Goal: Task Accomplishment & Management: Complete application form

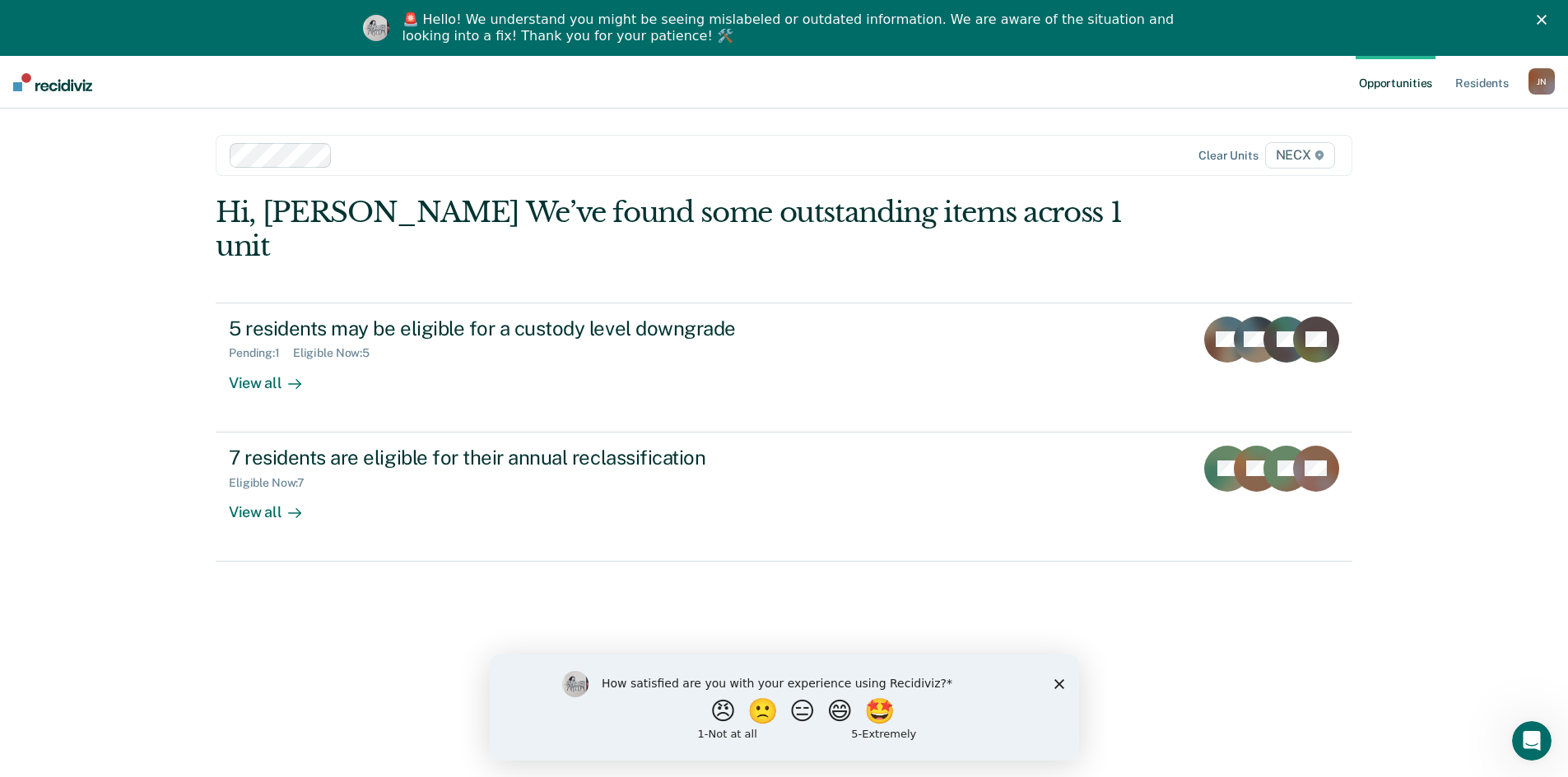
click at [868, 156] on div at bounding box center [670, 155] width 664 height 19
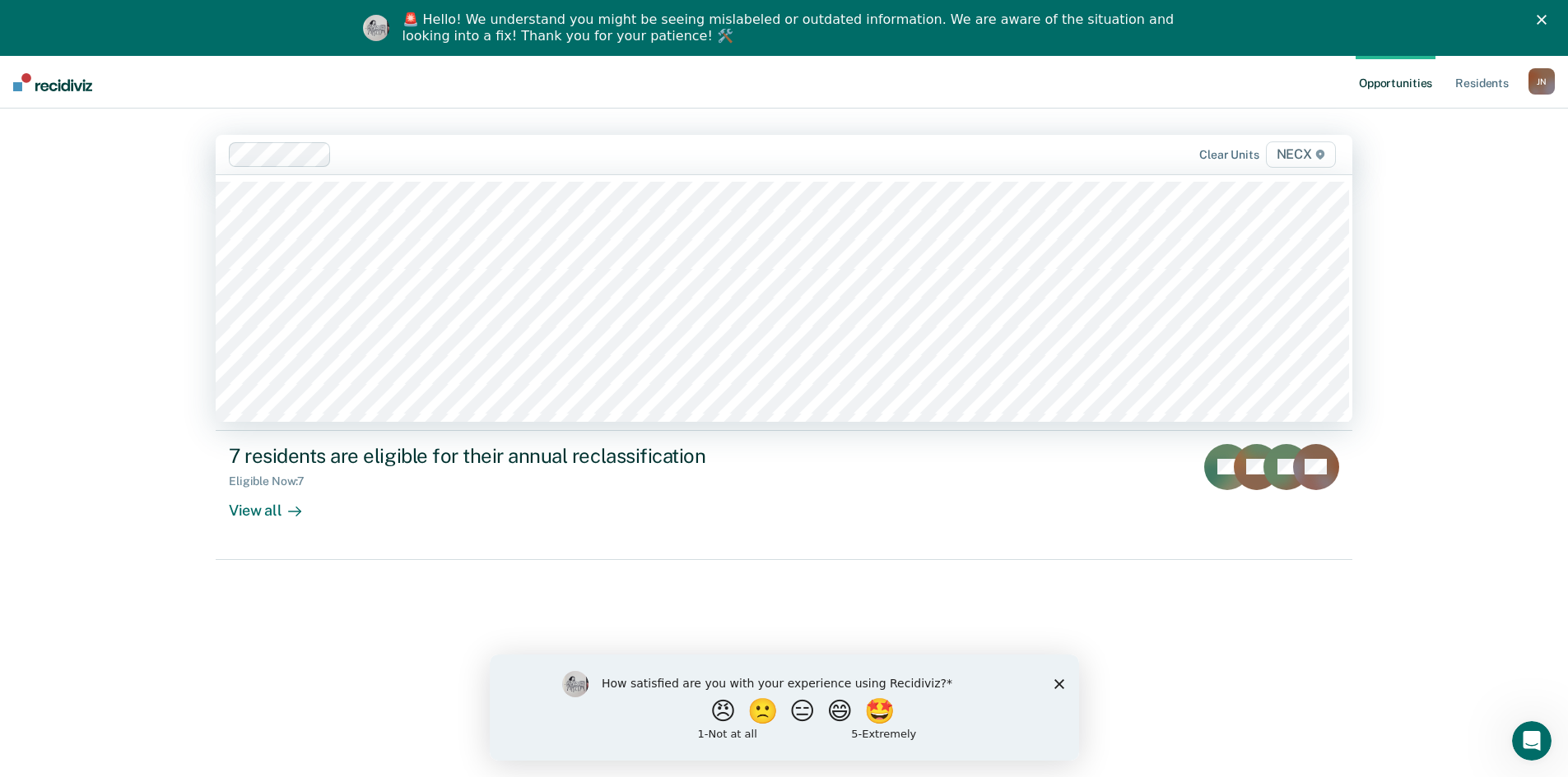
type input "6"
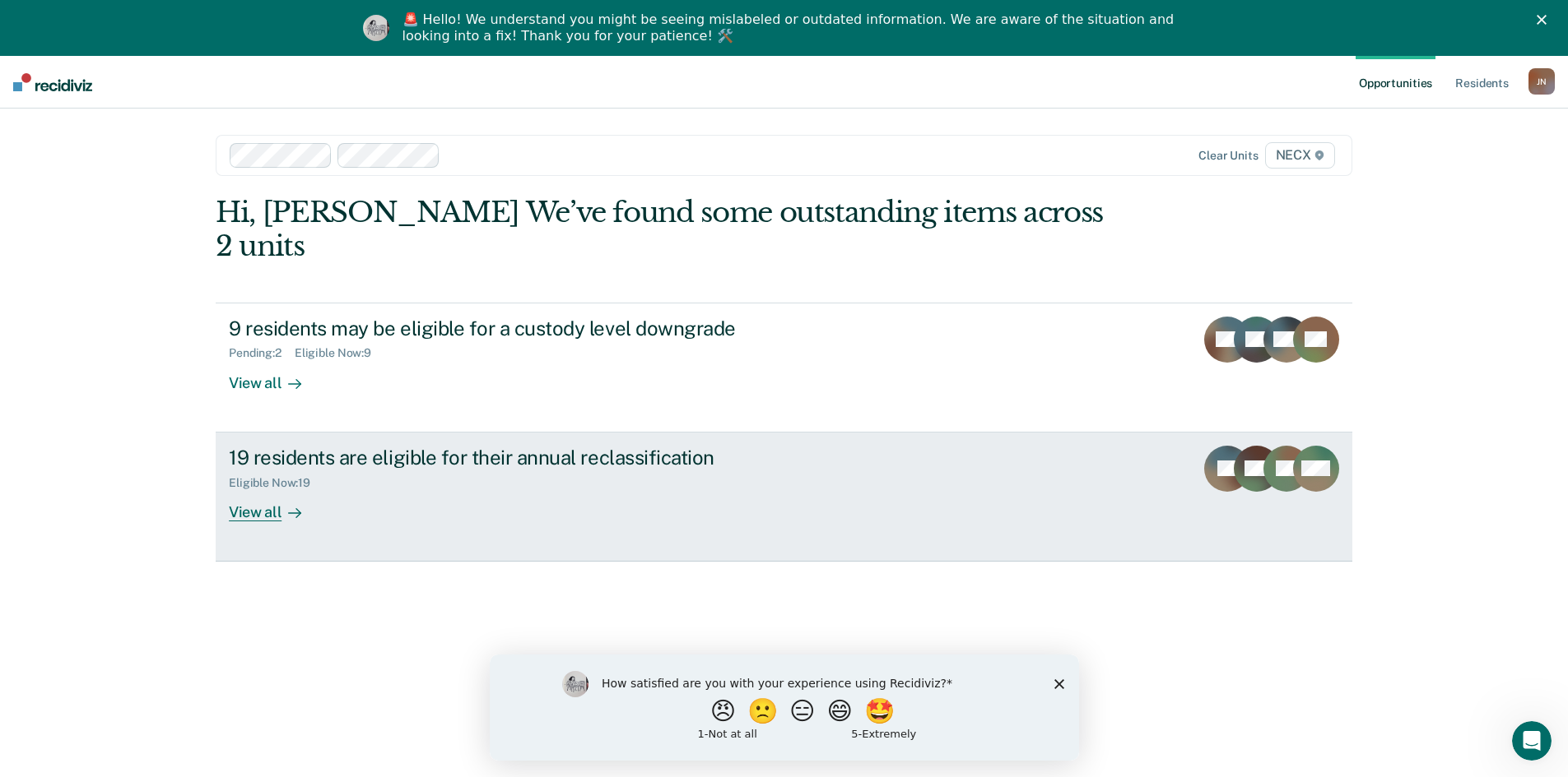
click at [387, 470] on div "Eligible Now : 19" at bounding box center [518, 480] width 578 height 21
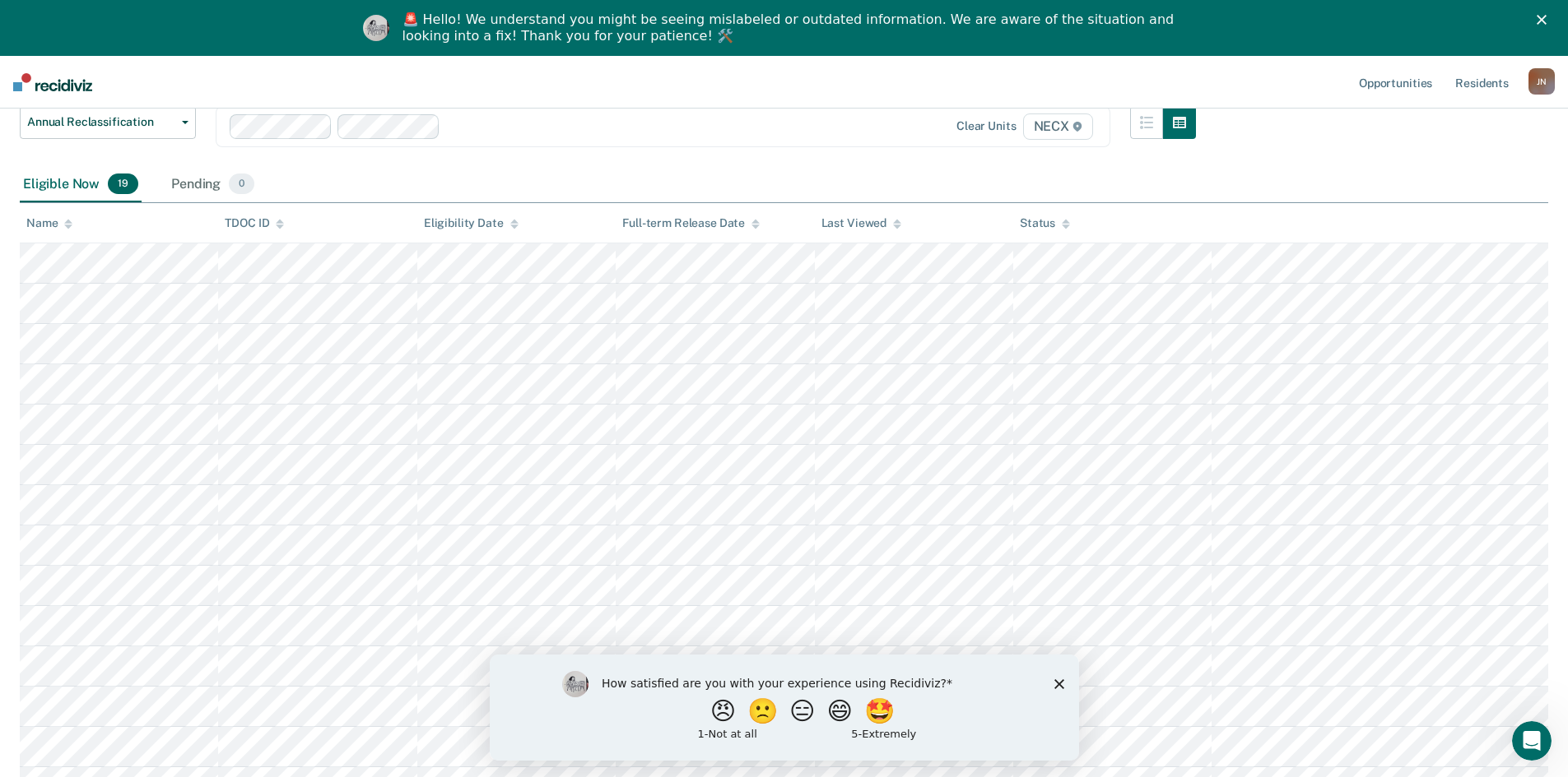
scroll to position [165, 0]
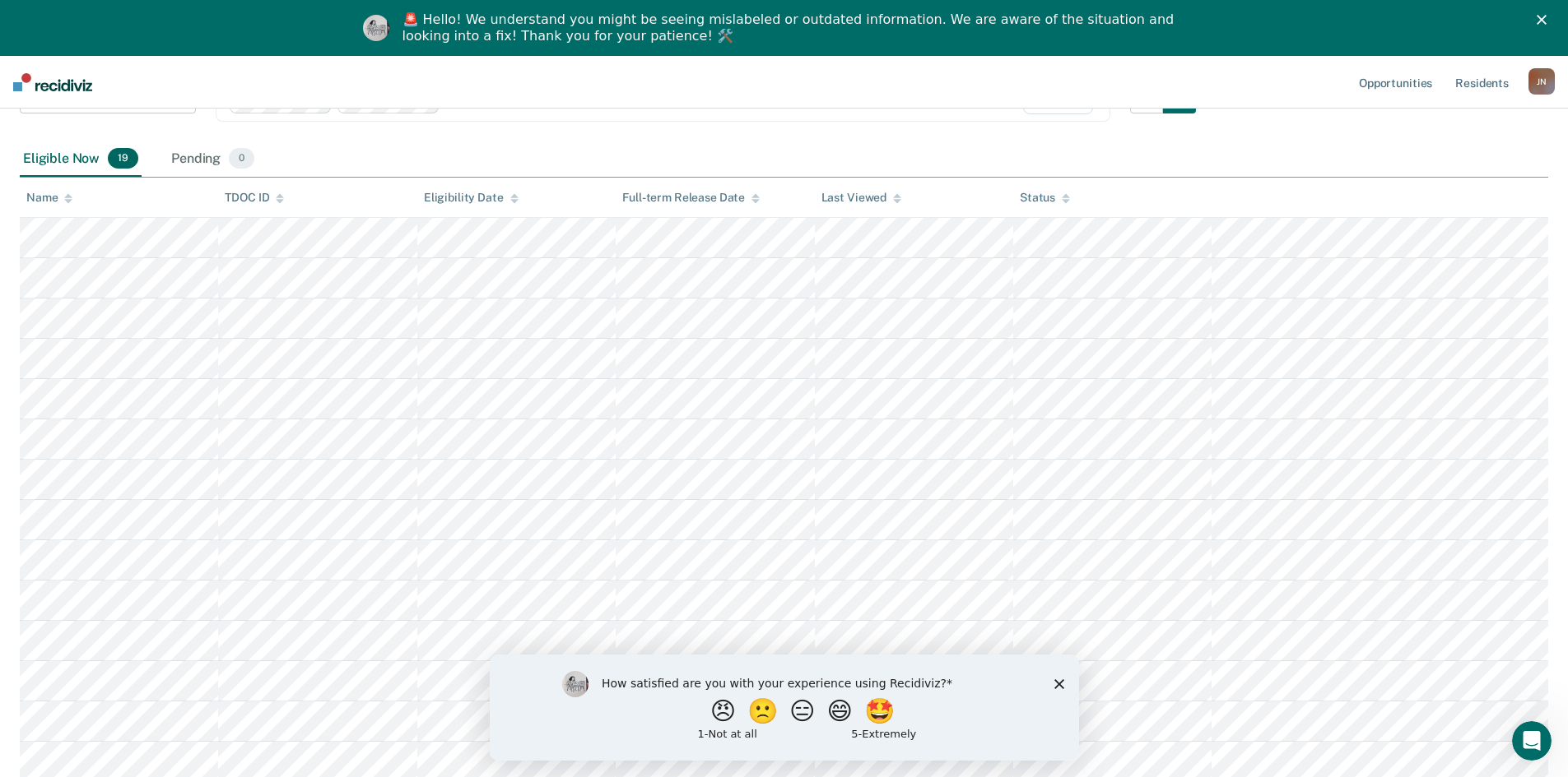
click at [1057, 681] on icon "Close survey" at bounding box center [1058, 683] width 10 height 10
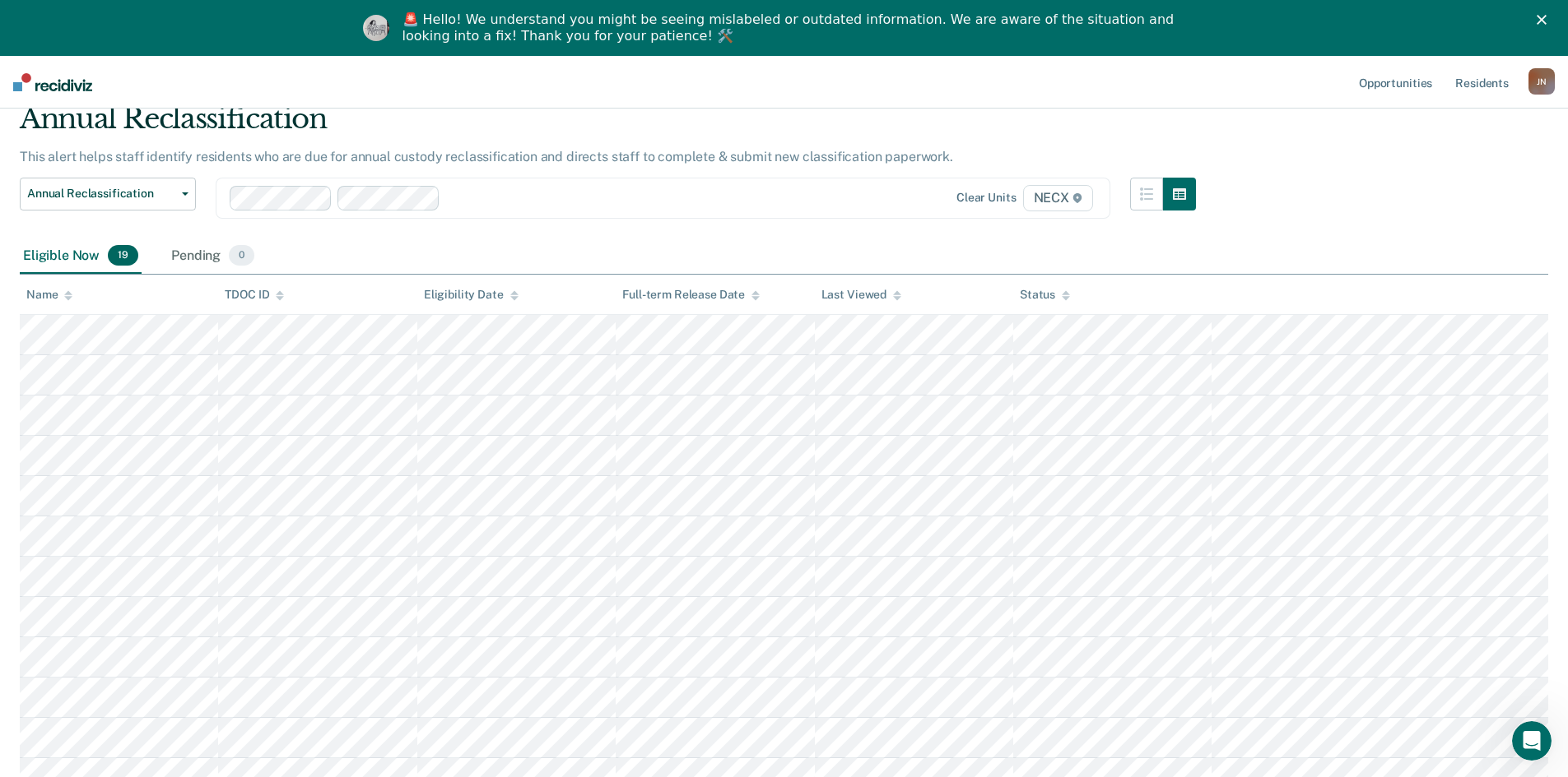
scroll to position [0, 0]
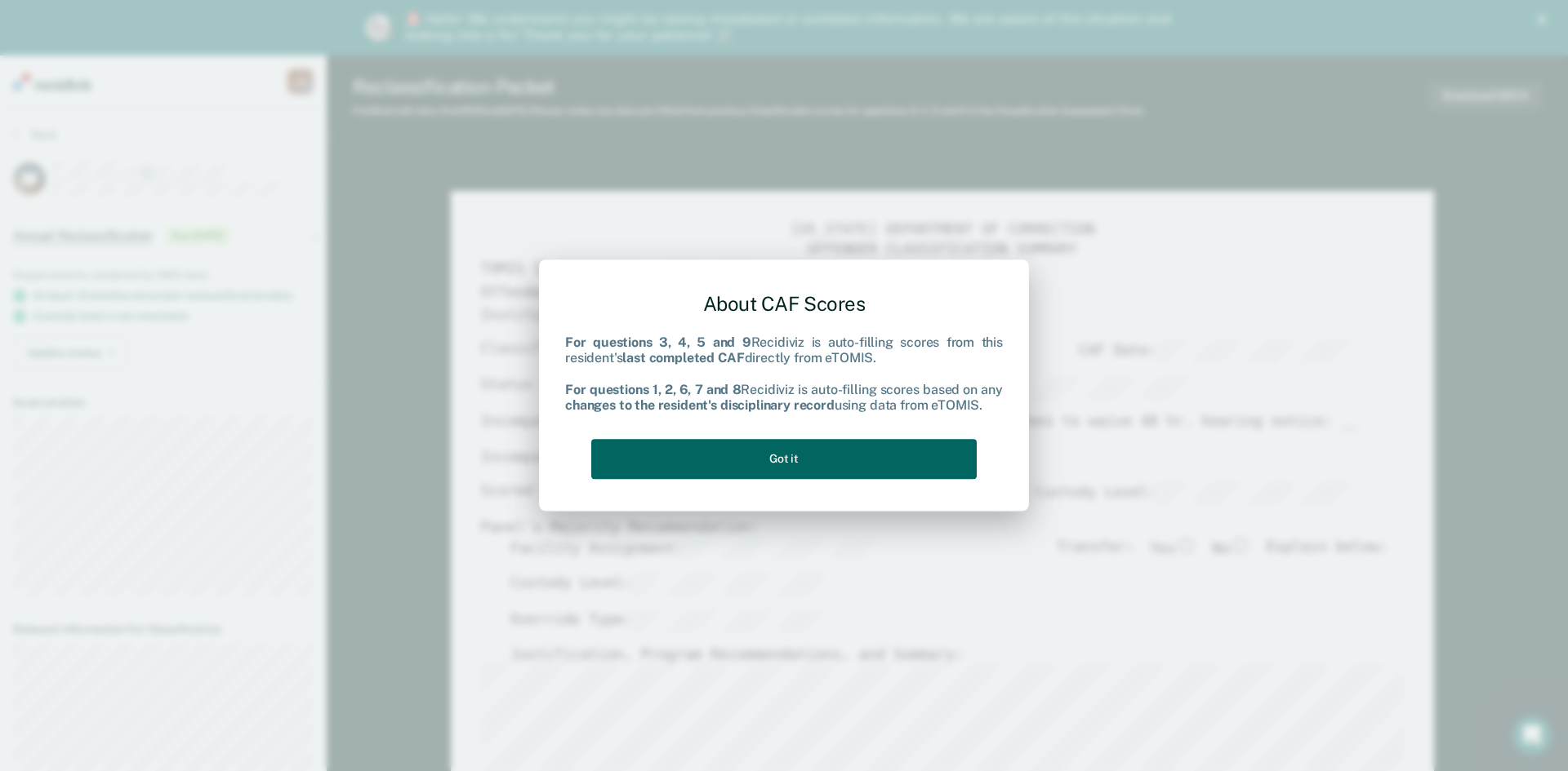
click at [801, 460] on button "Got it" at bounding box center [784, 459] width 386 height 40
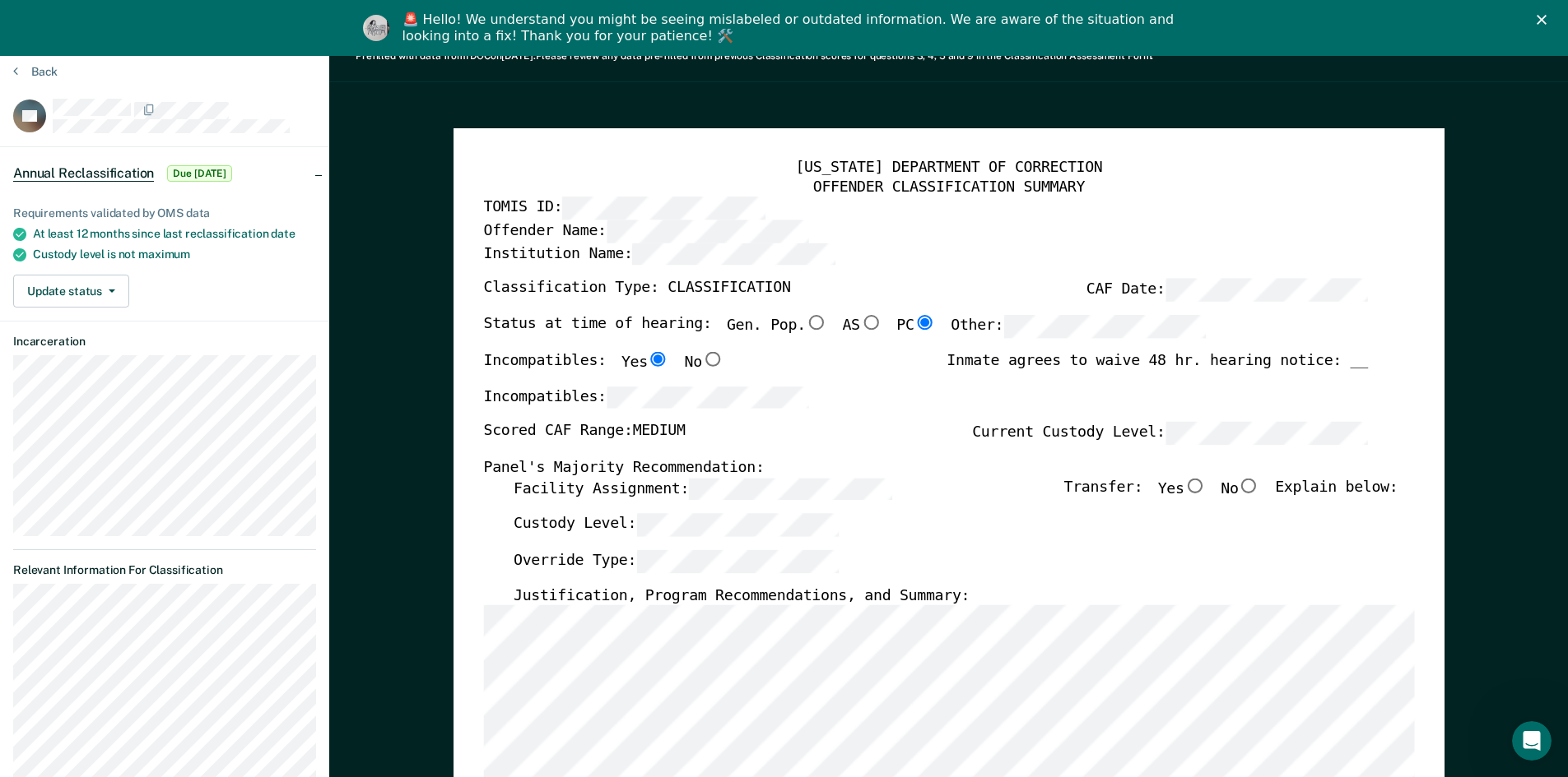
scroll to position [165, 0]
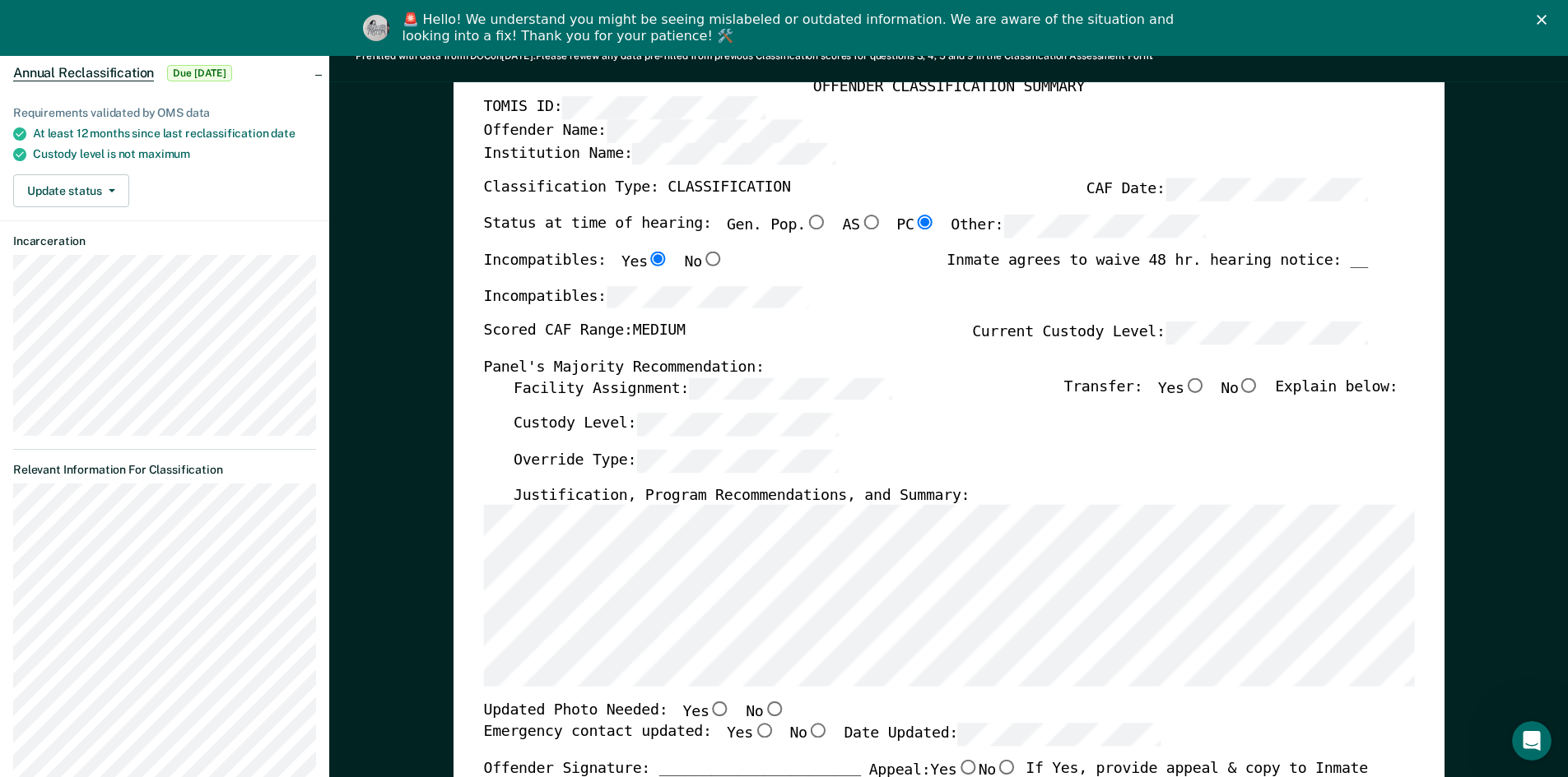
click at [1259, 387] on input "No" at bounding box center [1248, 385] width 22 height 14
type textarea "x"
radio input "true"
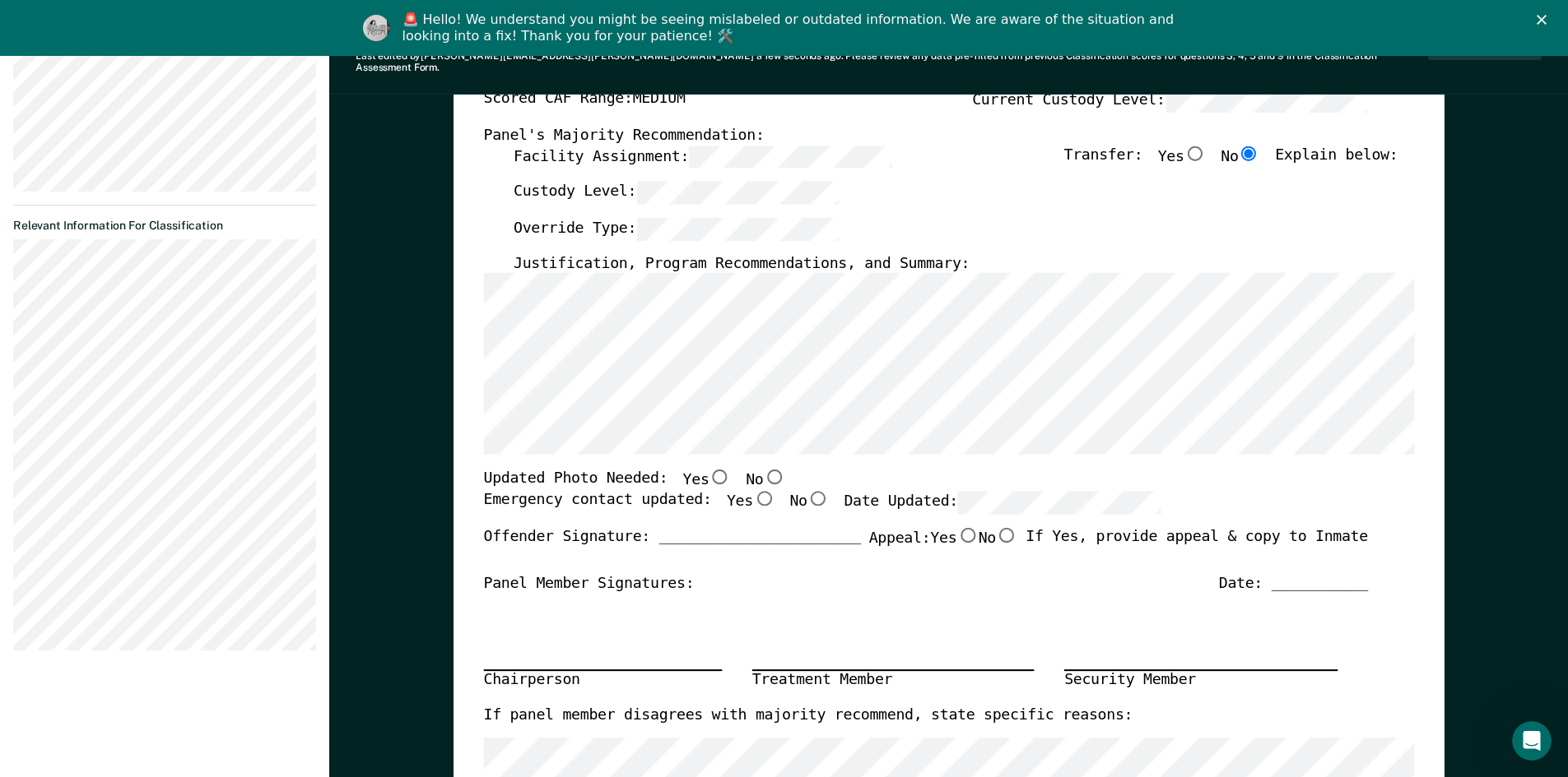
scroll to position [411, 0]
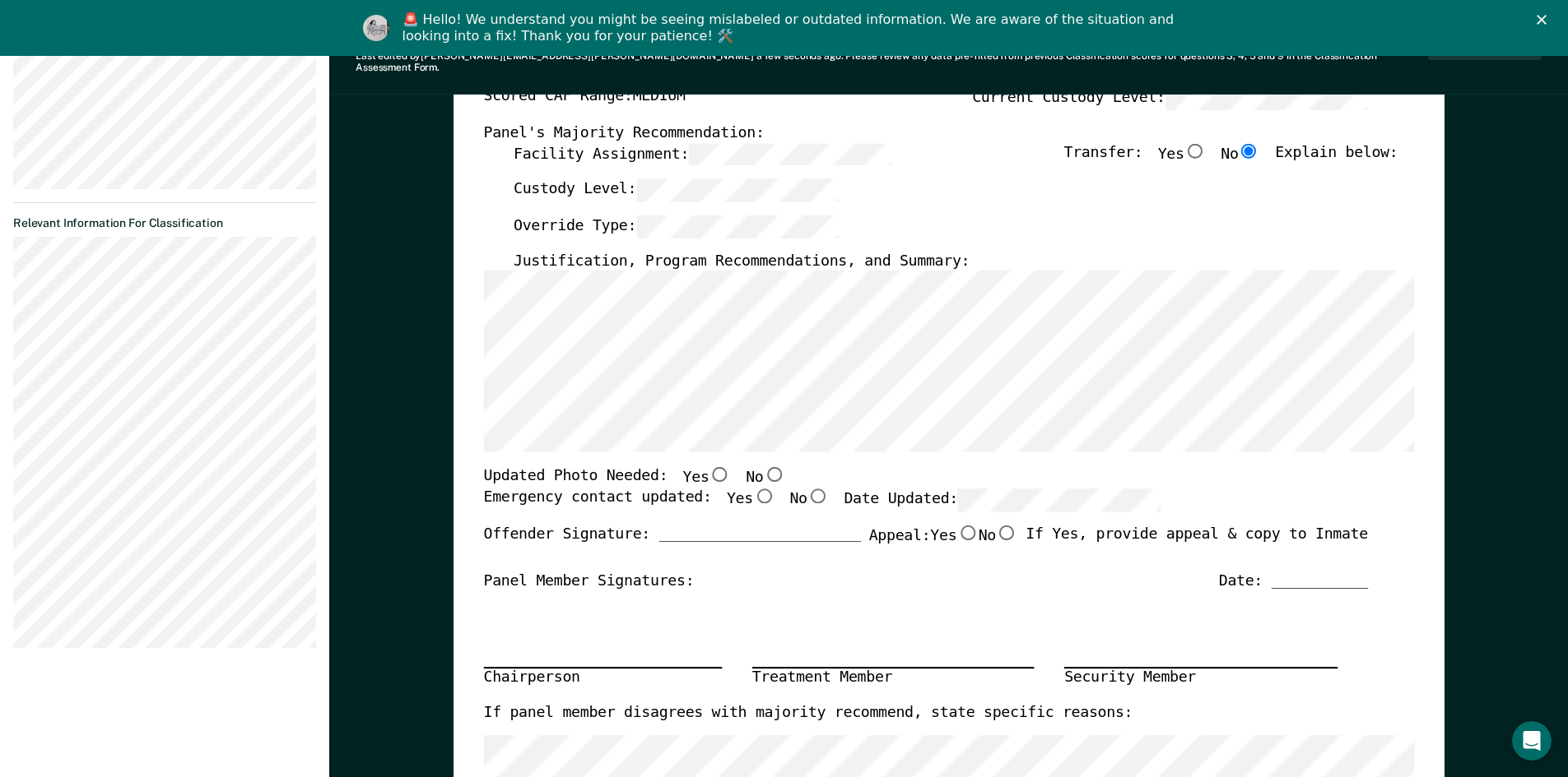
click at [752, 489] on input "Yes" at bounding box center [763, 496] width 22 height 14
type textarea "x"
radio input "true"
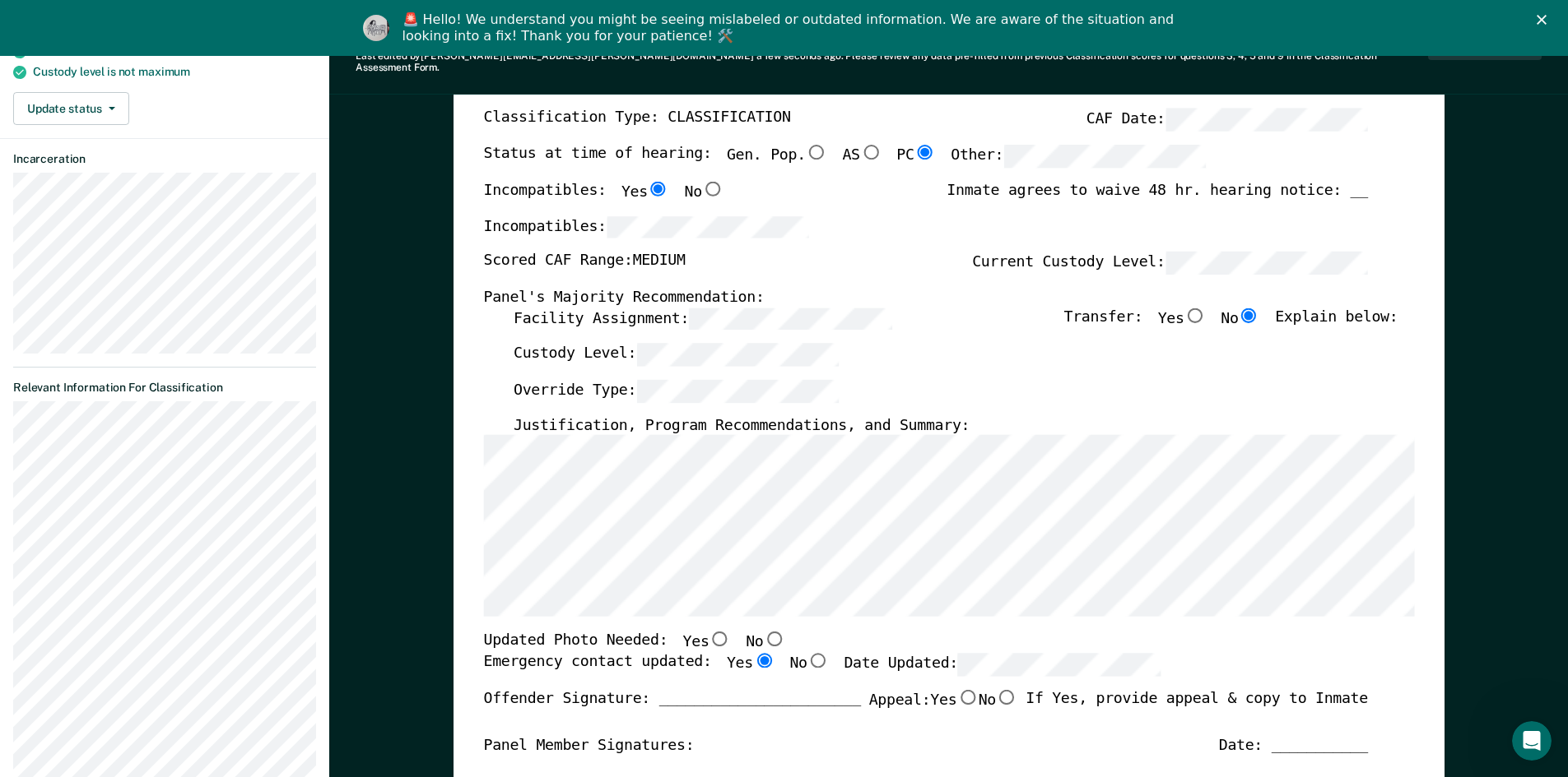
scroll to position [82, 0]
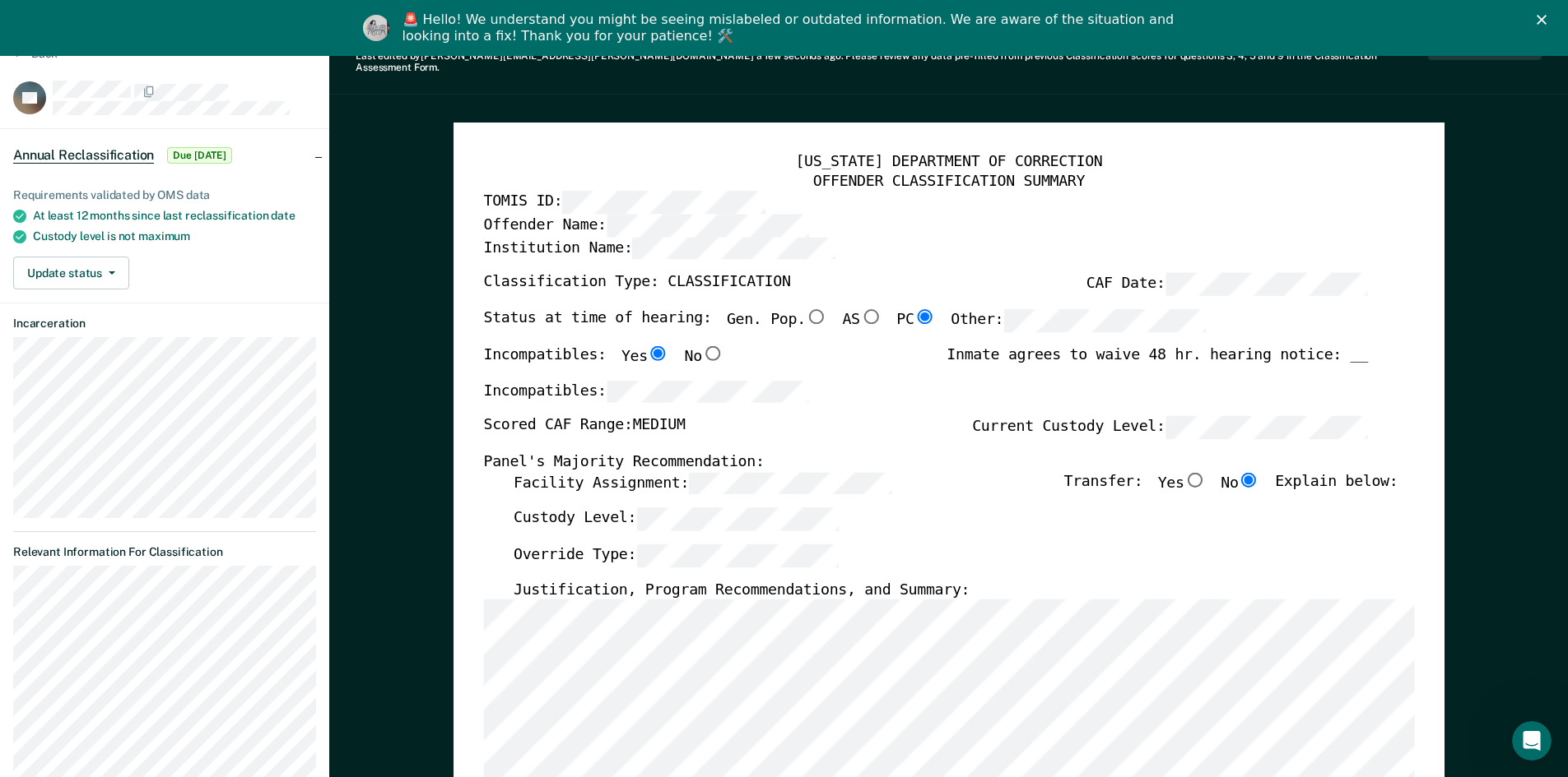
click at [1546, 16] on polygon "Close" at bounding box center [1541, 19] width 10 height 10
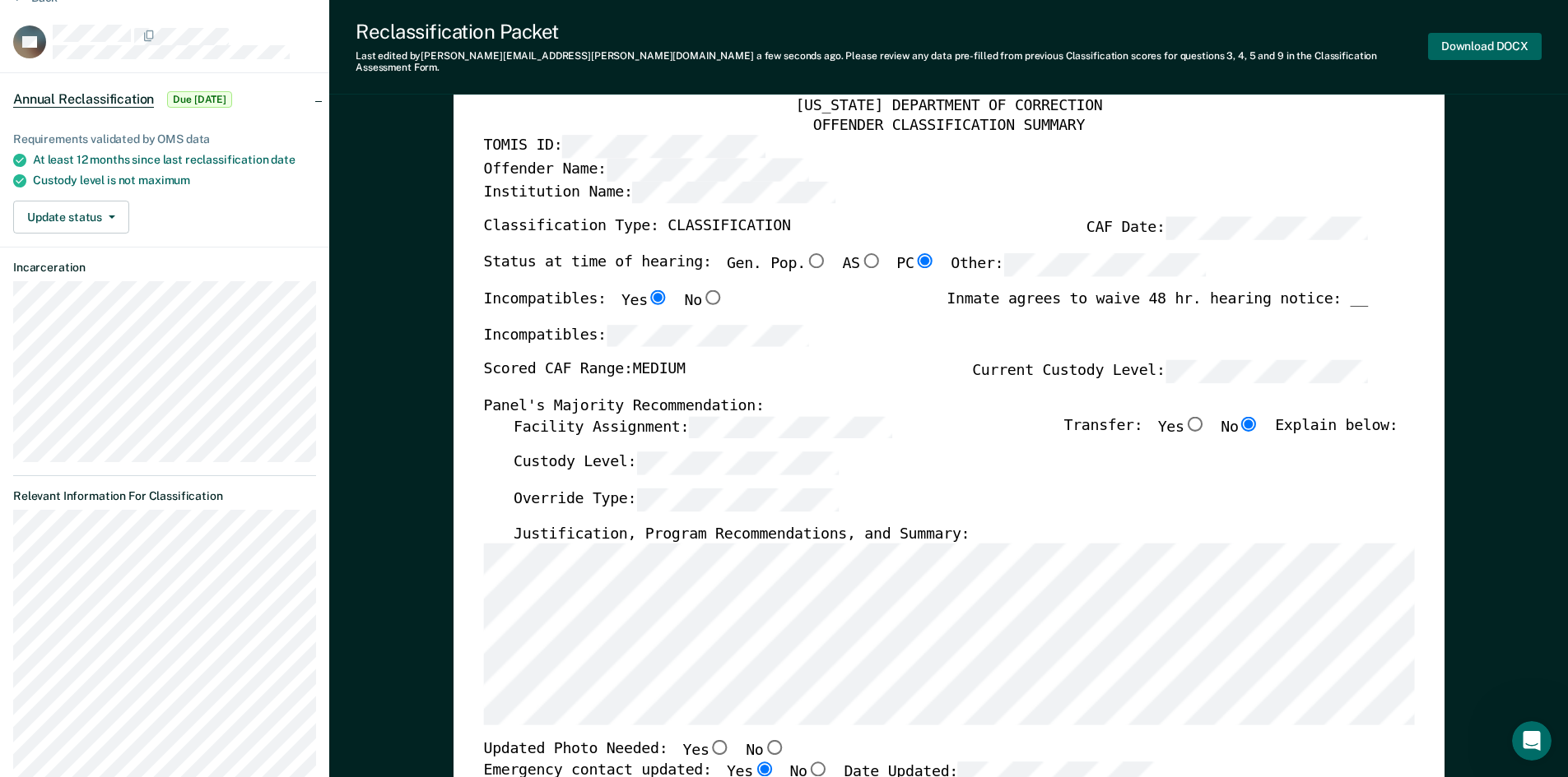
click at [1473, 46] on button "Download DOCX" at bounding box center [1484, 46] width 113 height 27
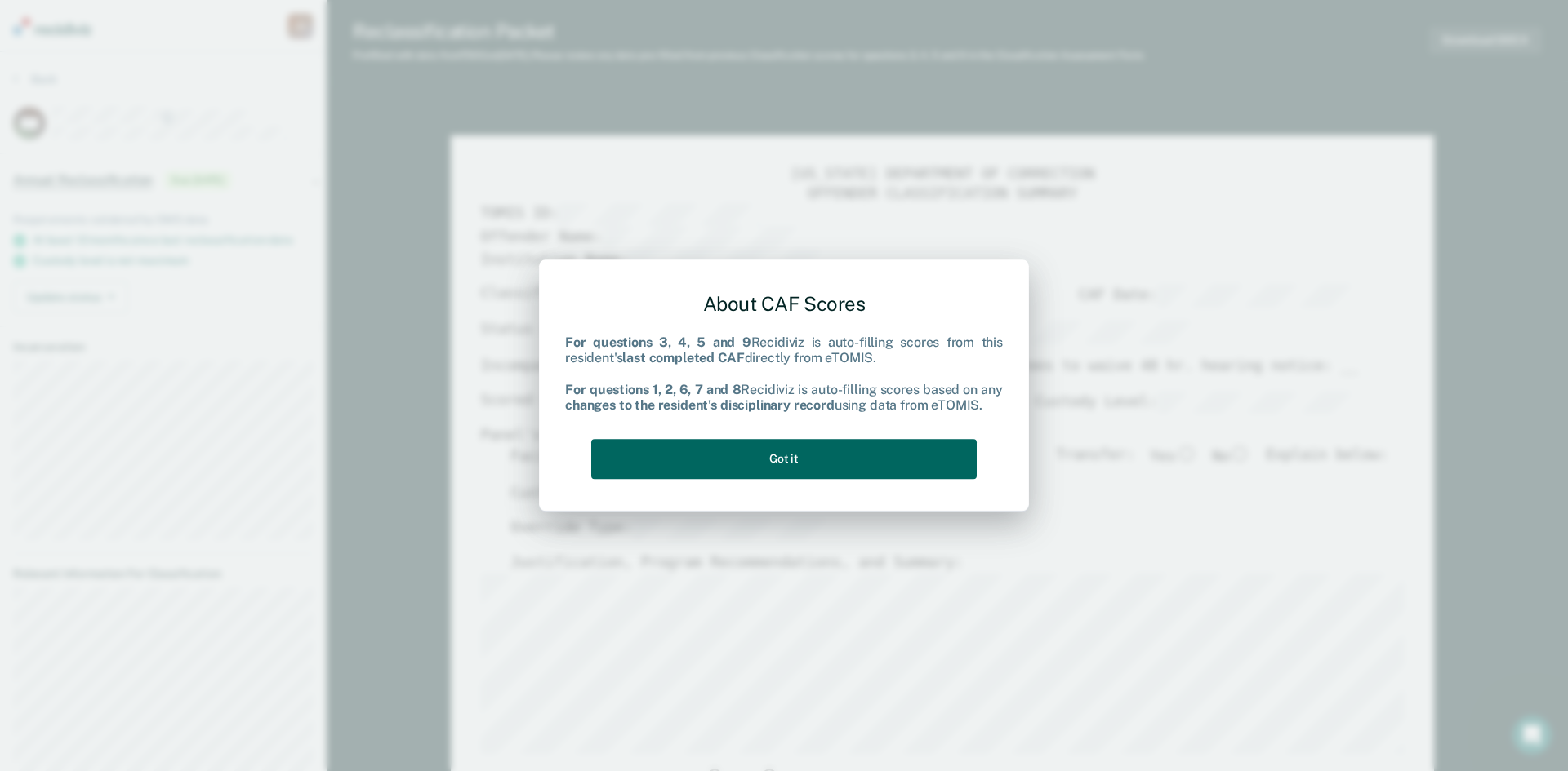
click at [798, 459] on button "Got it" at bounding box center [784, 459] width 386 height 40
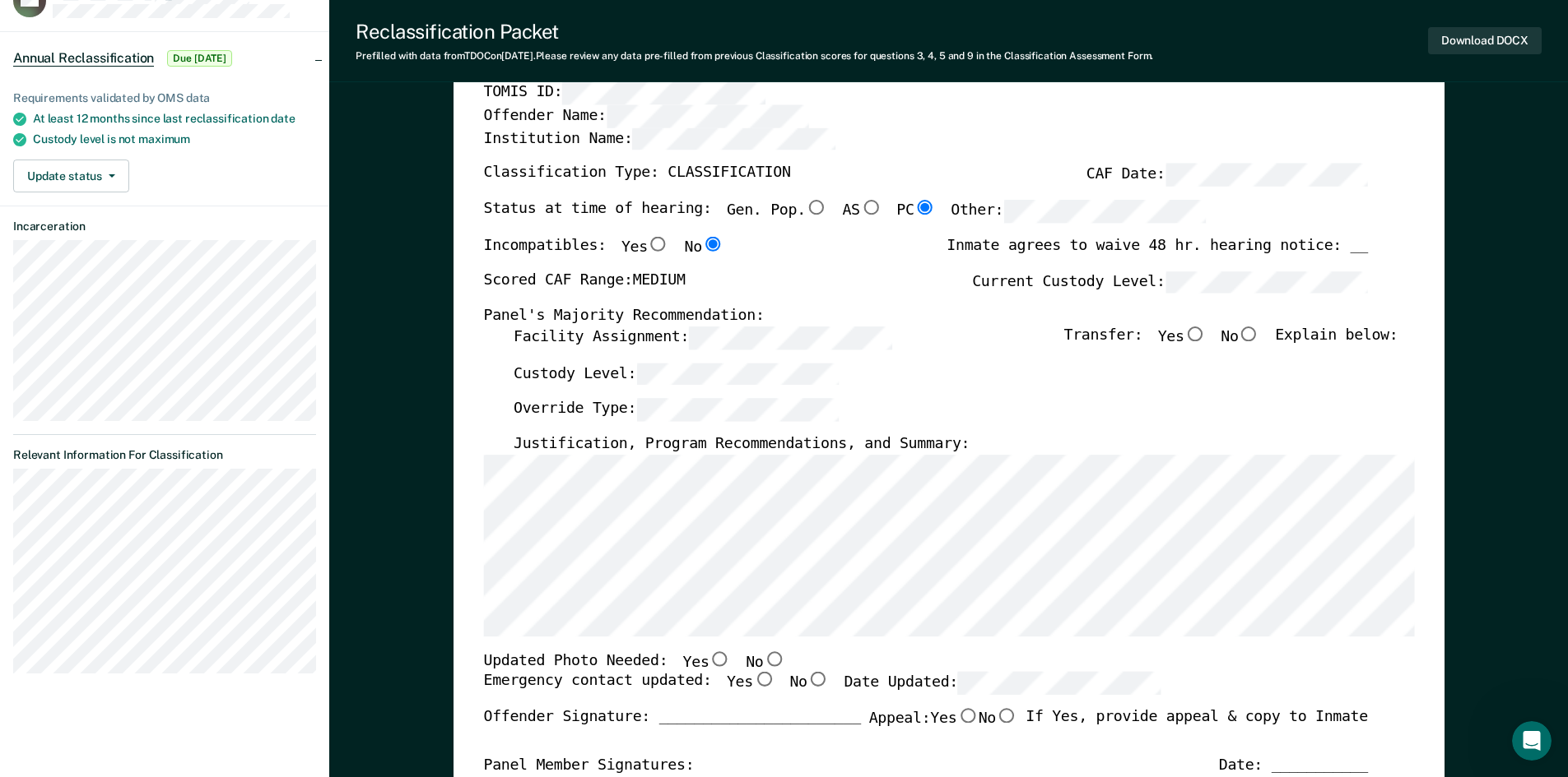
scroll to position [165, 0]
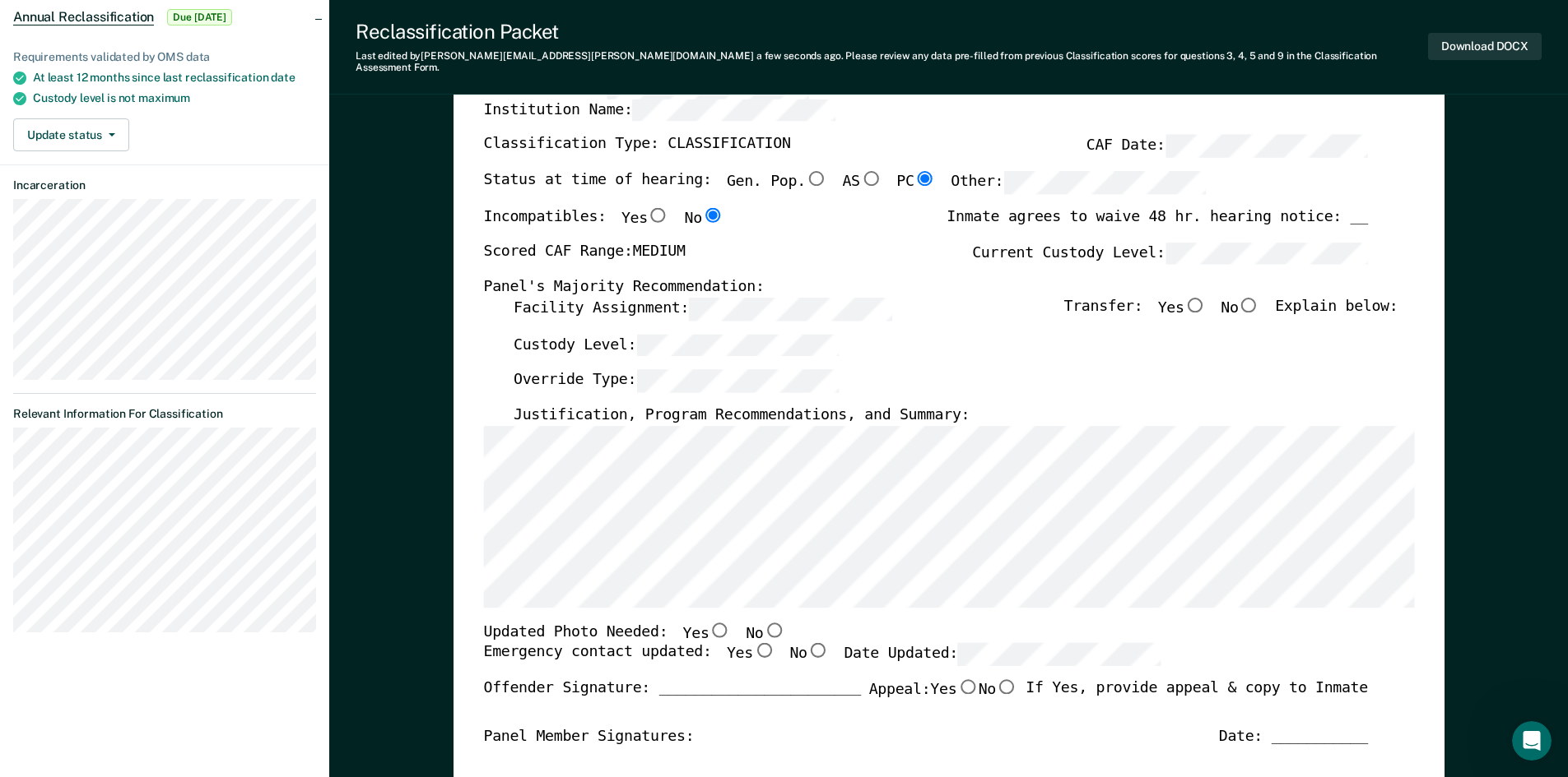
click at [1258, 297] on input "No" at bounding box center [1248, 304] width 22 height 14
type textarea "x"
radio input "true"
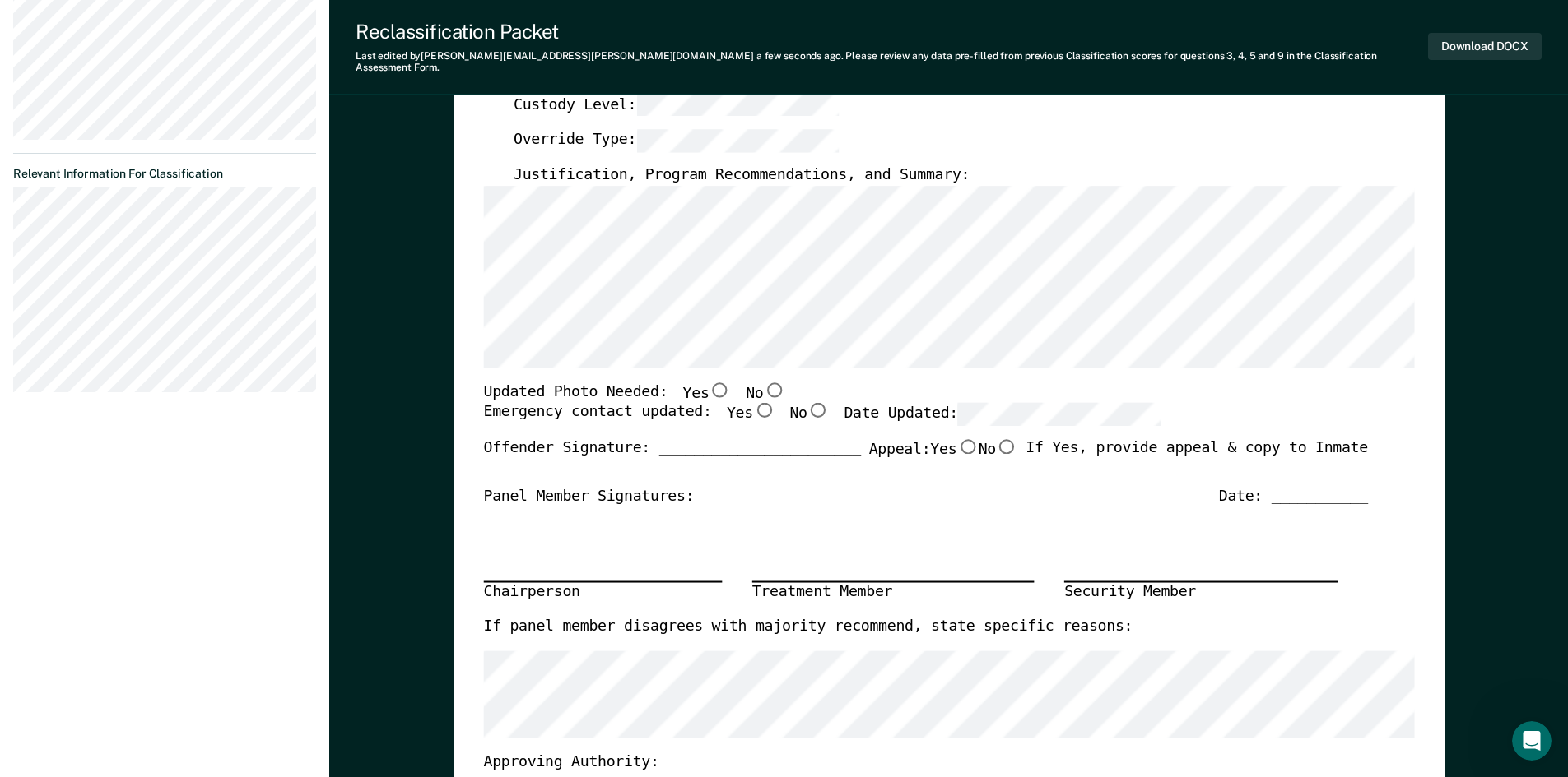
scroll to position [411, 0]
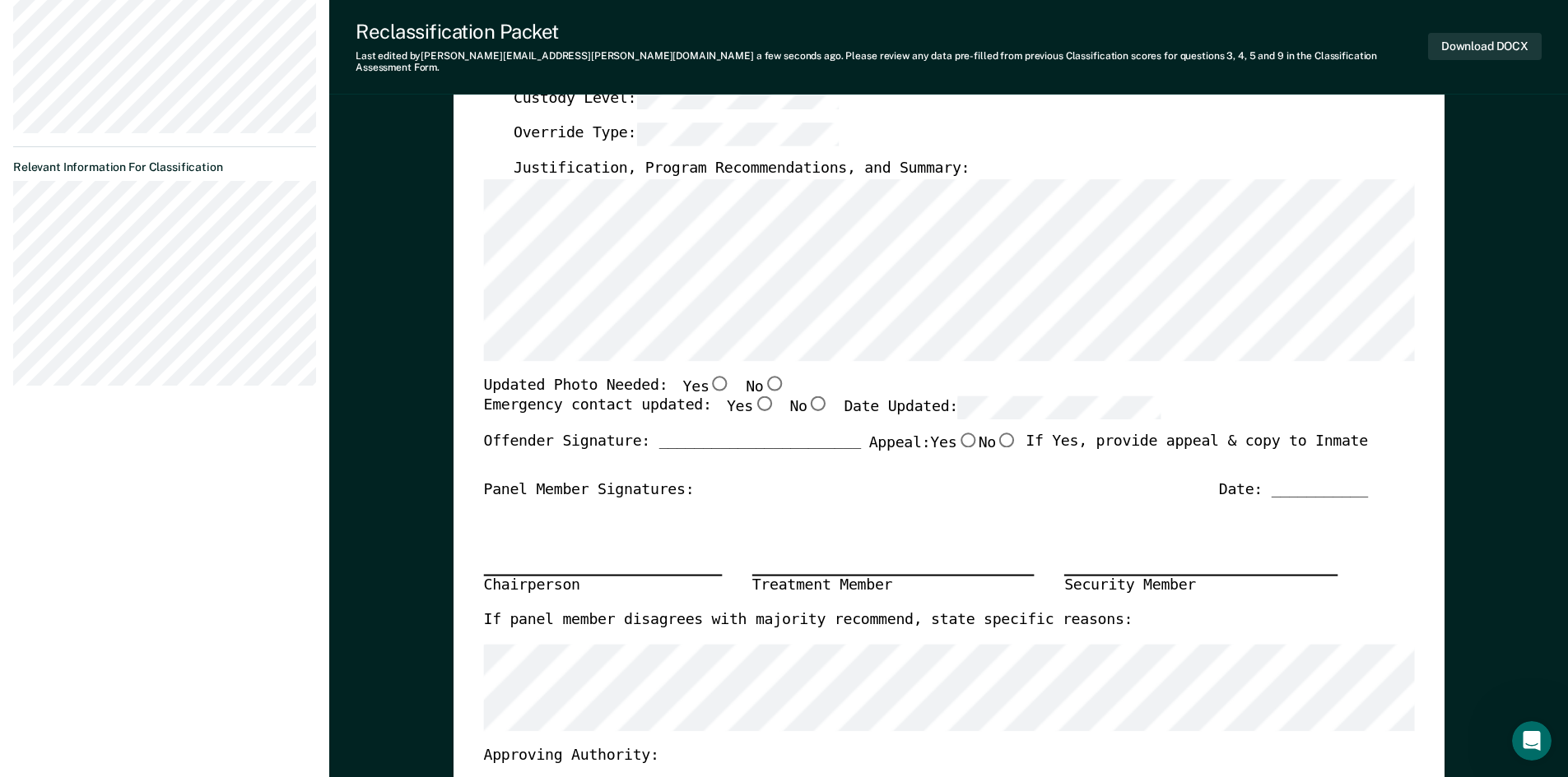
click at [752, 397] on input "Yes" at bounding box center [763, 404] width 22 height 14
type textarea "x"
radio input "true"
click at [1302, 481] on div "Date: ___________" at bounding box center [1292, 491] width 149 height 20
click at [1318, 481] on div "Date: ___________" at bounding box center [1292, 491] width 149 height 20
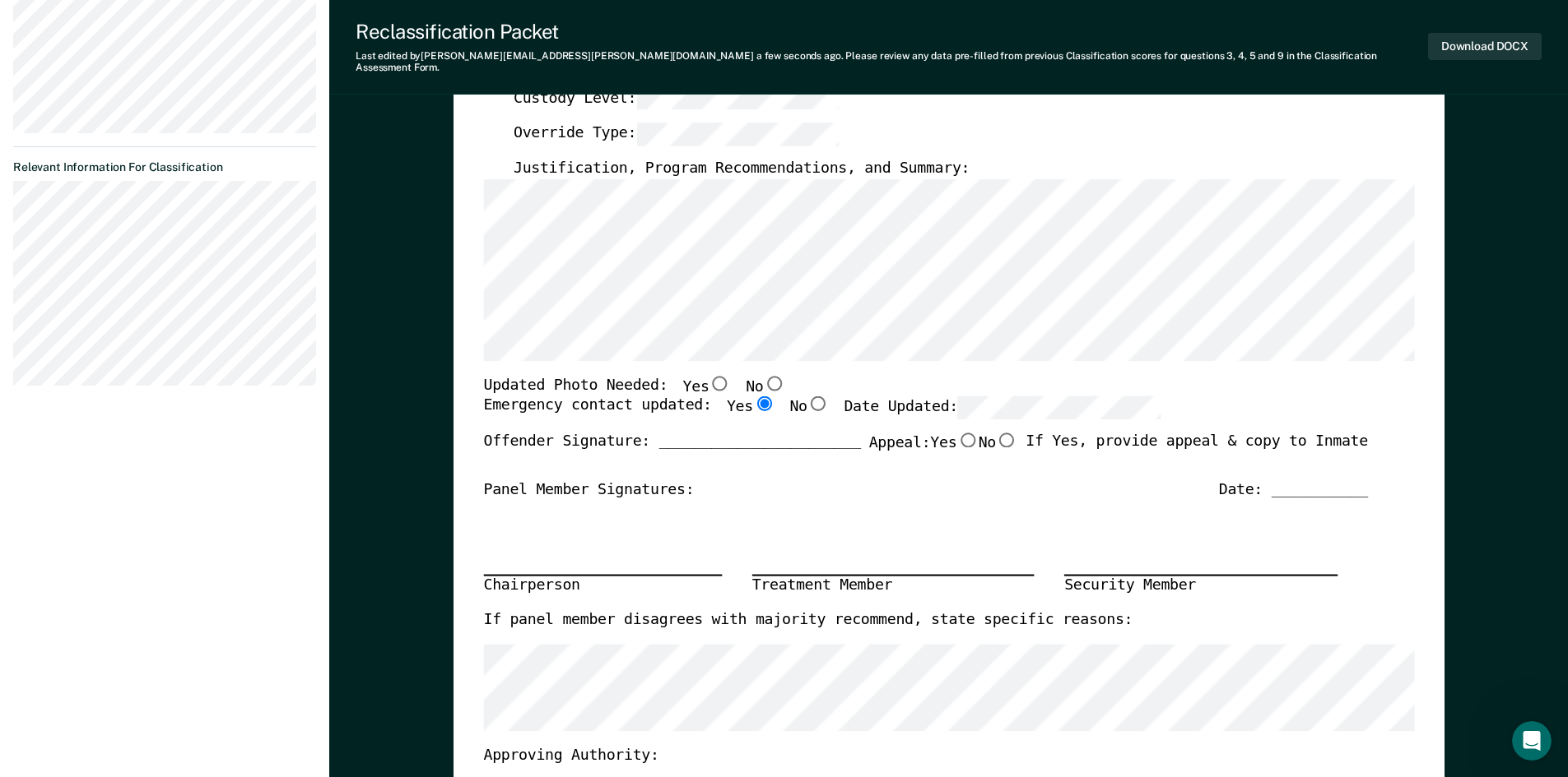
click at [1318, 481] on div "Date: ___________" at bounding box center [1292, 491] width 149 height 20
click at [1319, 481] on div "Date: ___________" at bounding box center [1292, 491] width 149 height 20
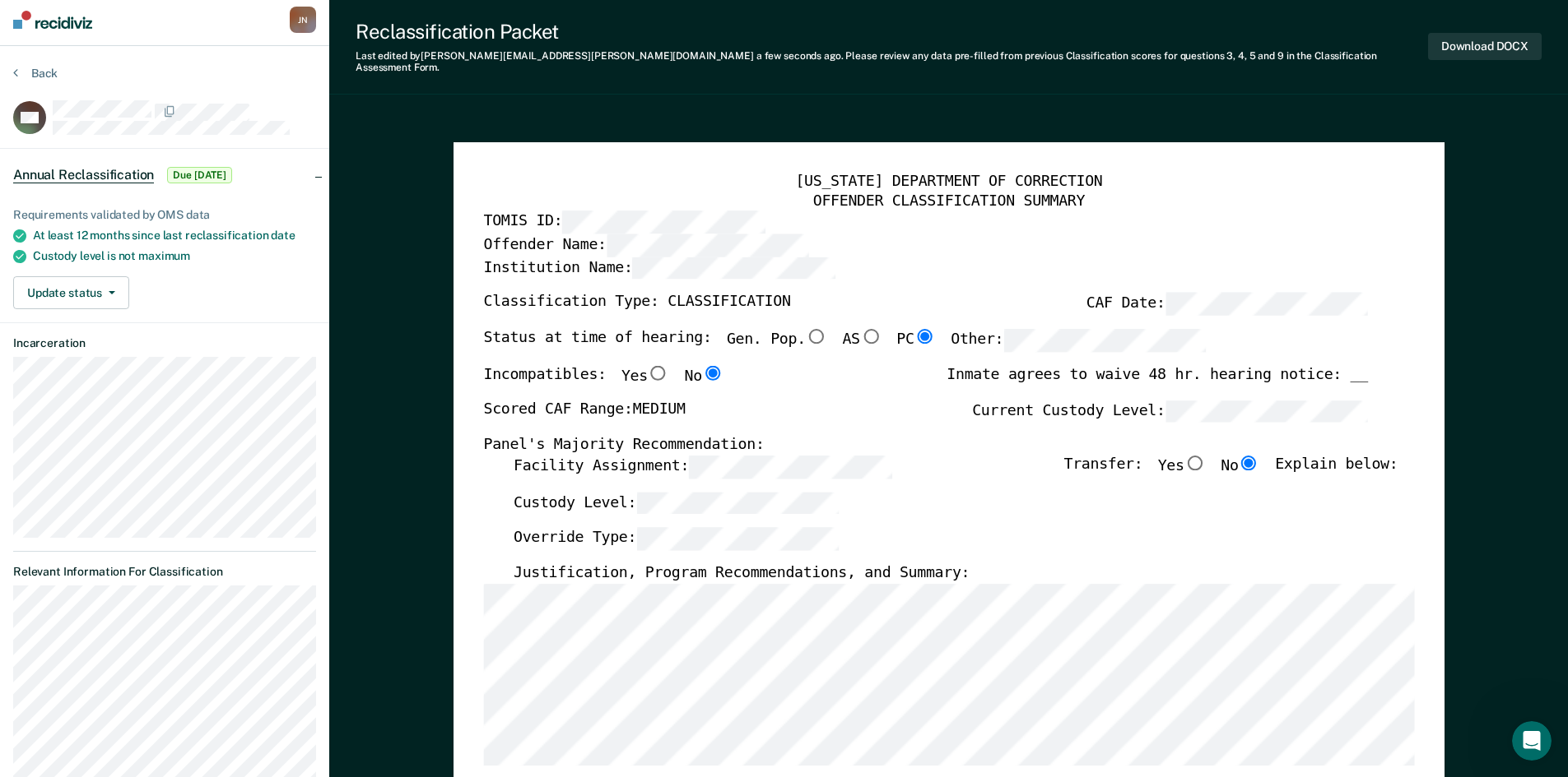
scroll to position [0, 0]
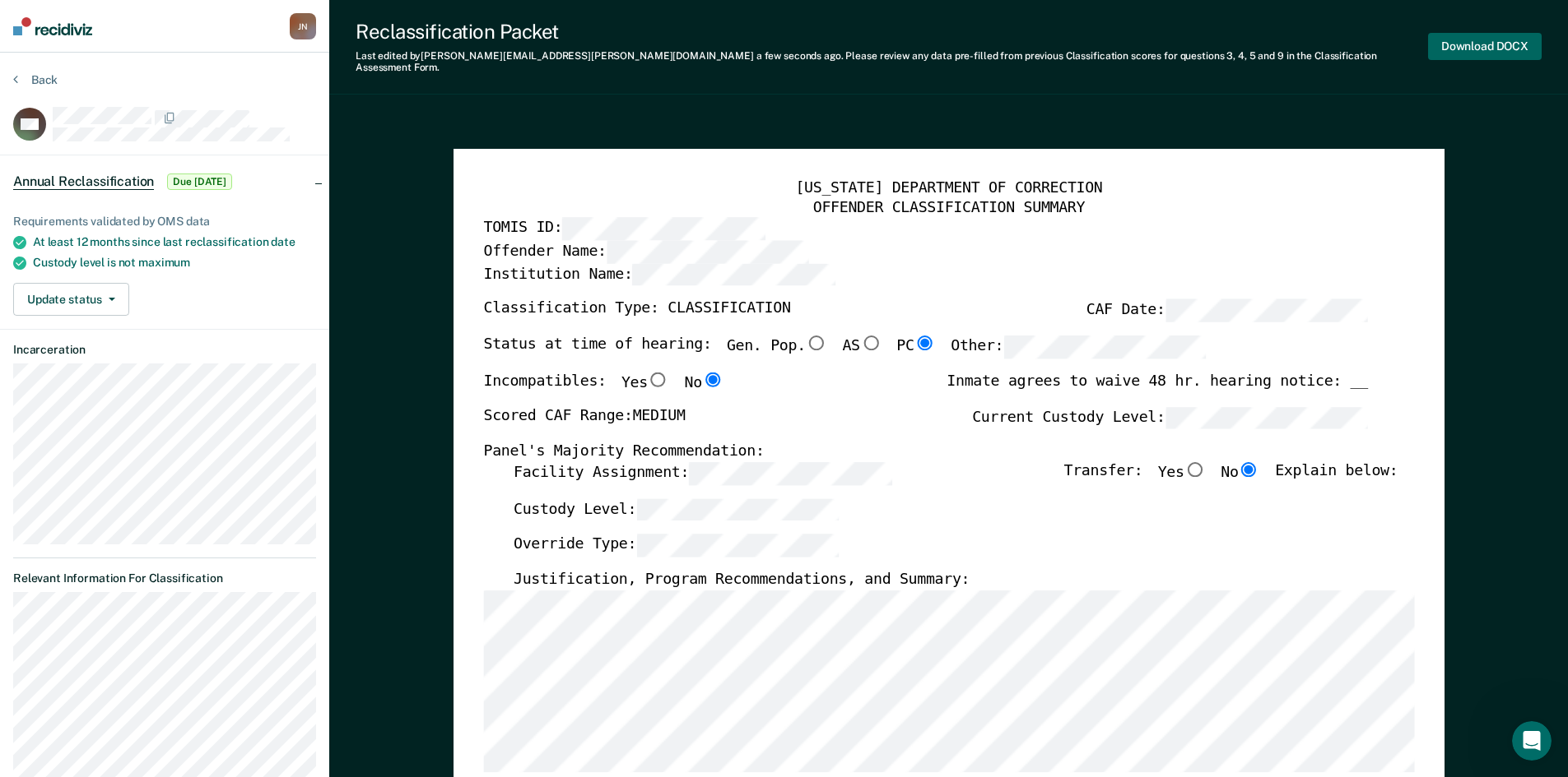
click at [1479, 43] on button "Download DOCX" at bounding box center [1484, 46] width 113 height 27
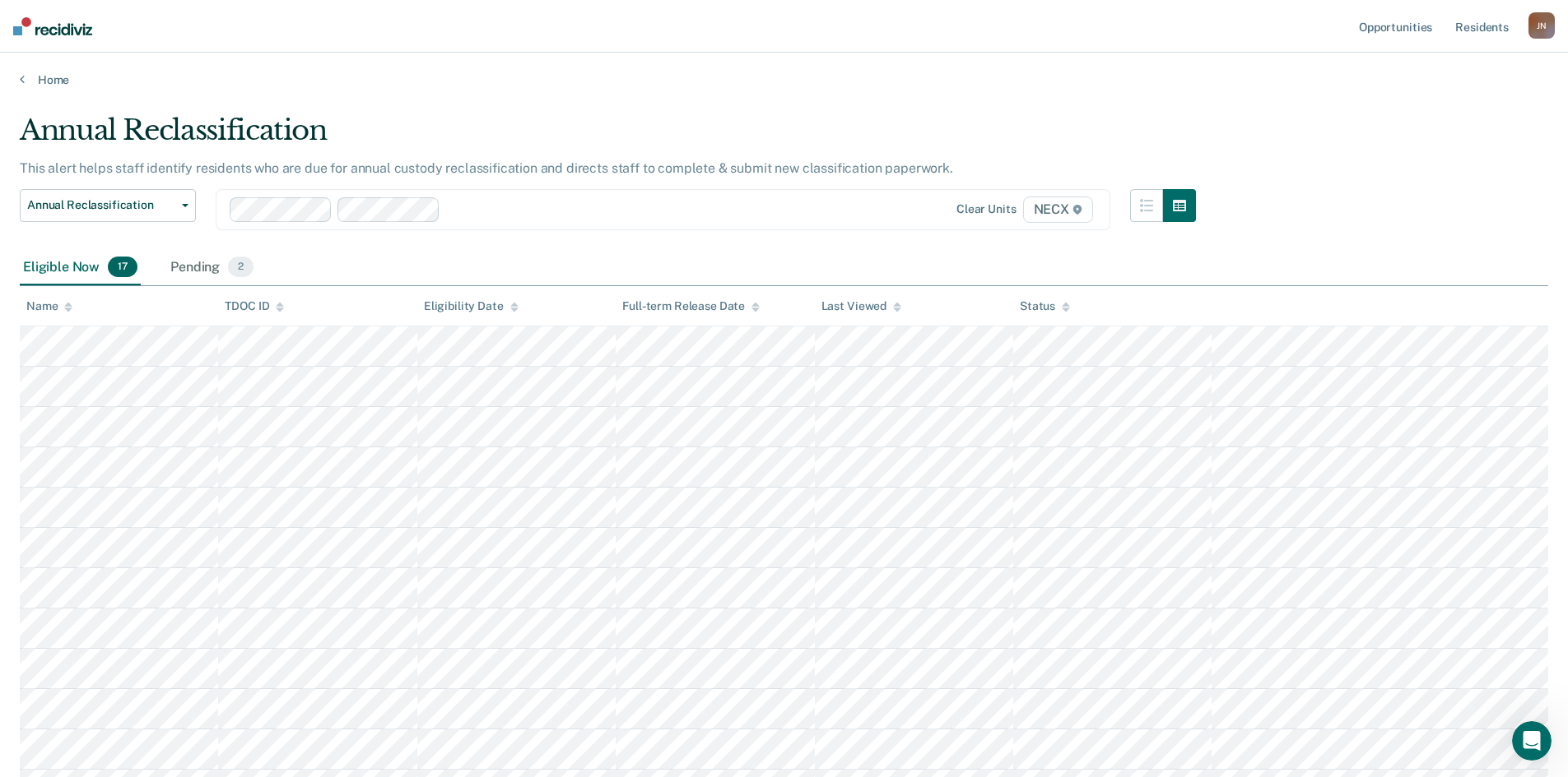
click at [1337, 105] on main "Annual Reclassification This alert helps staff identify residents who are due f…" at bounding box center [784, 606] width 1568 height 1038
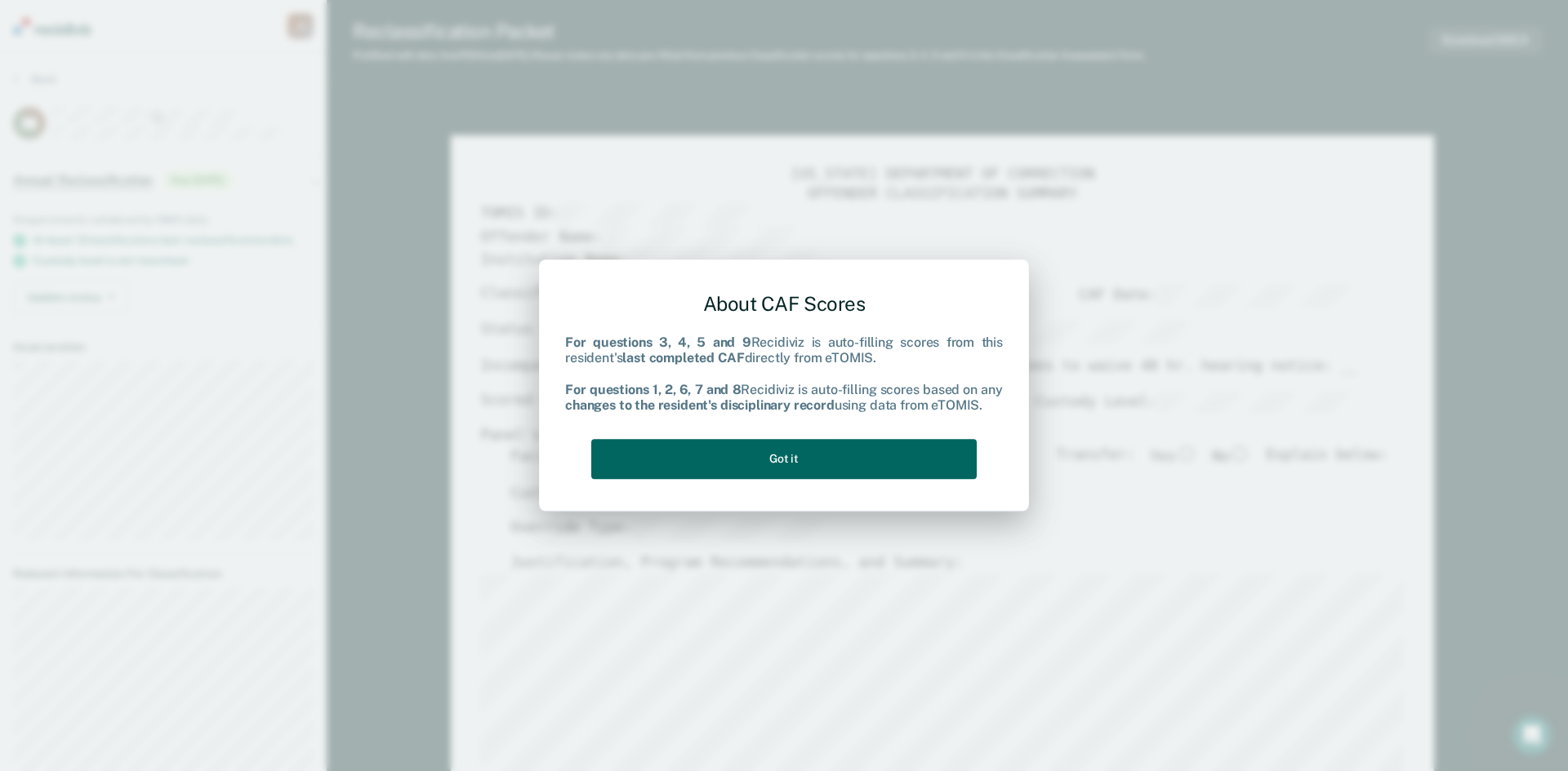
click at [777, 463] on button "Got it" at bounding box center [784, 459] width 386 height 40
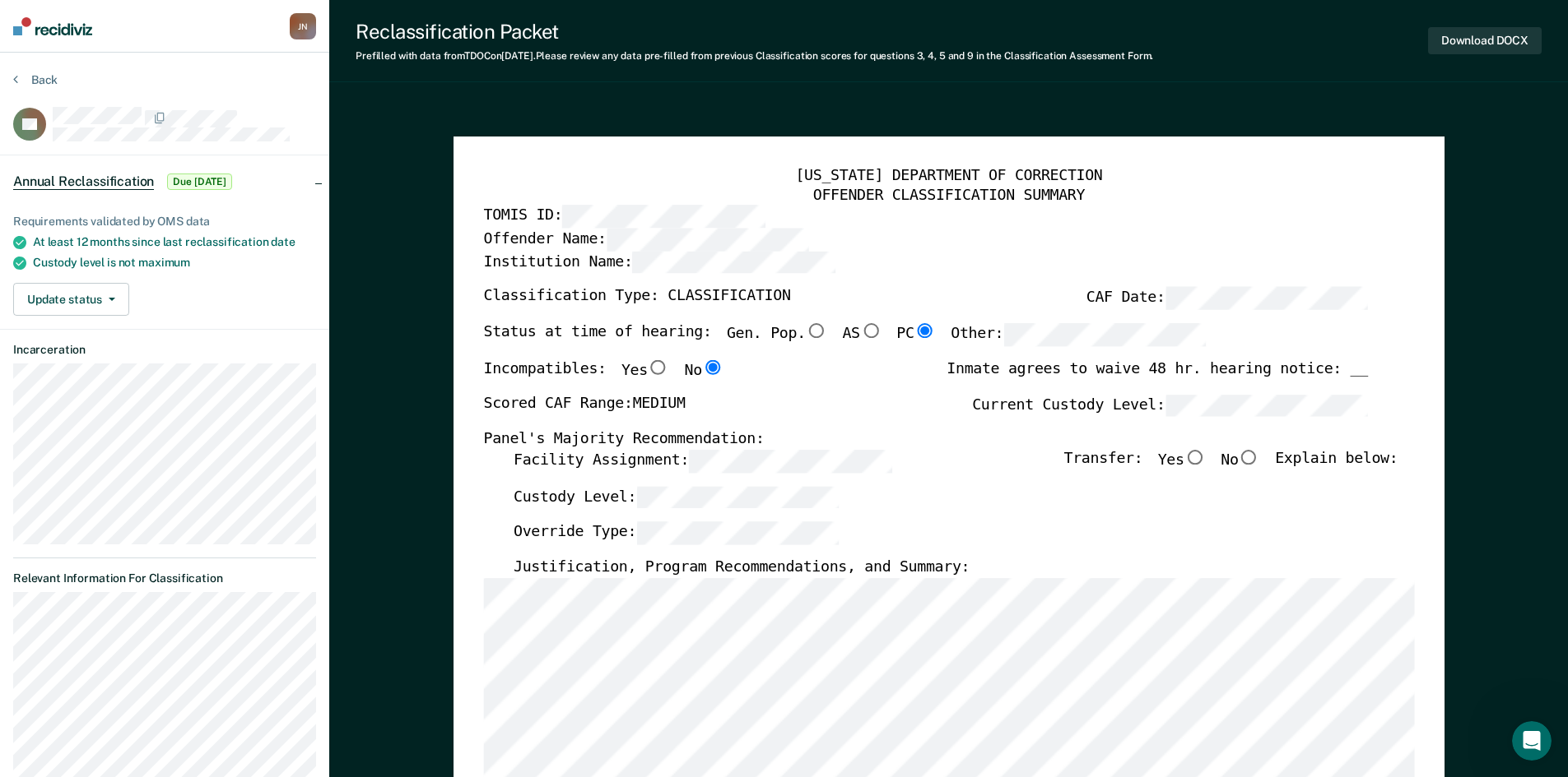
click at [1254, 454] on input "No" at bounding box center [1248, 457] width 22 height 14
type textarea "x"
radio input "true"
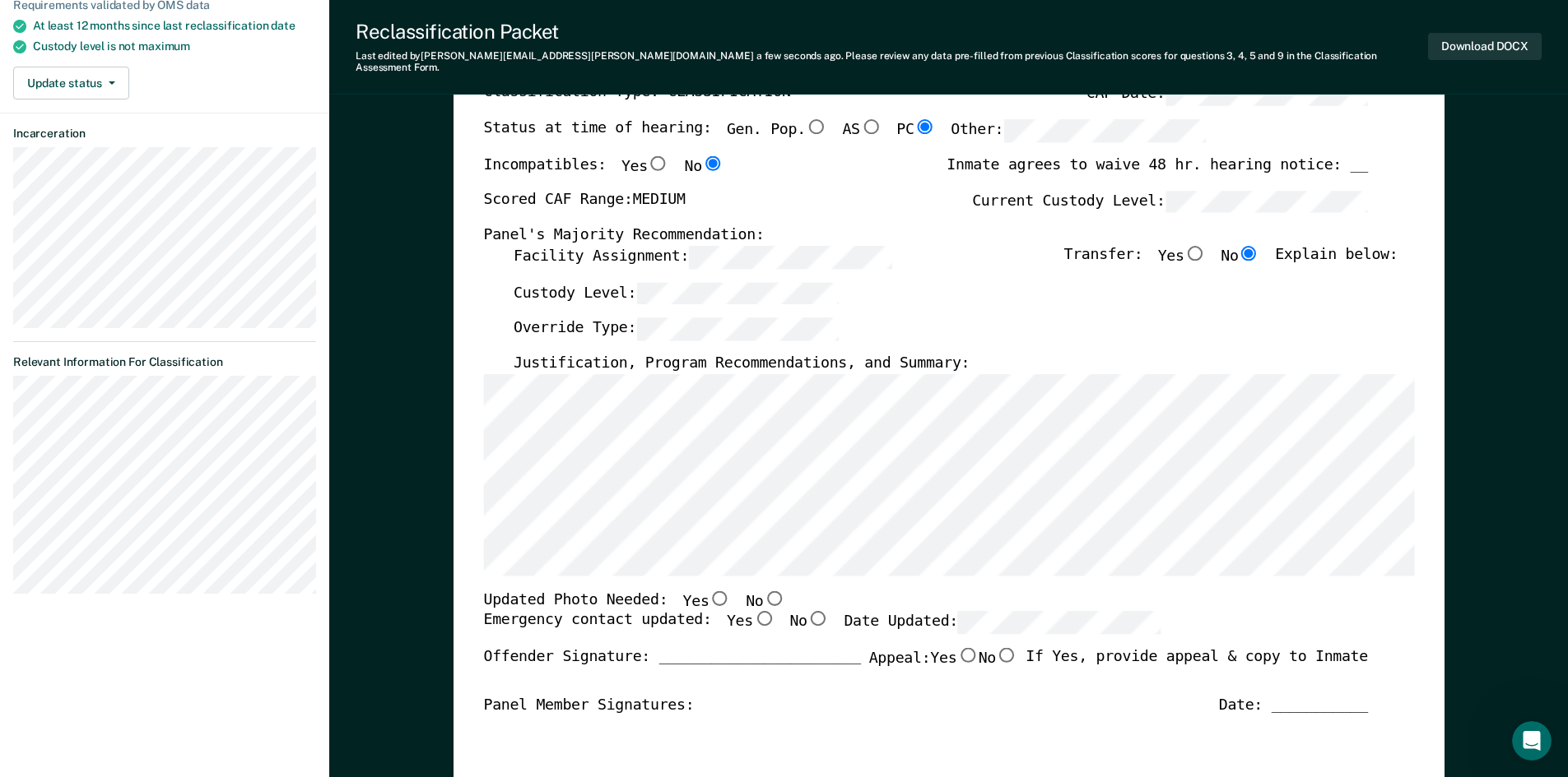
scroll to position [329, 0]
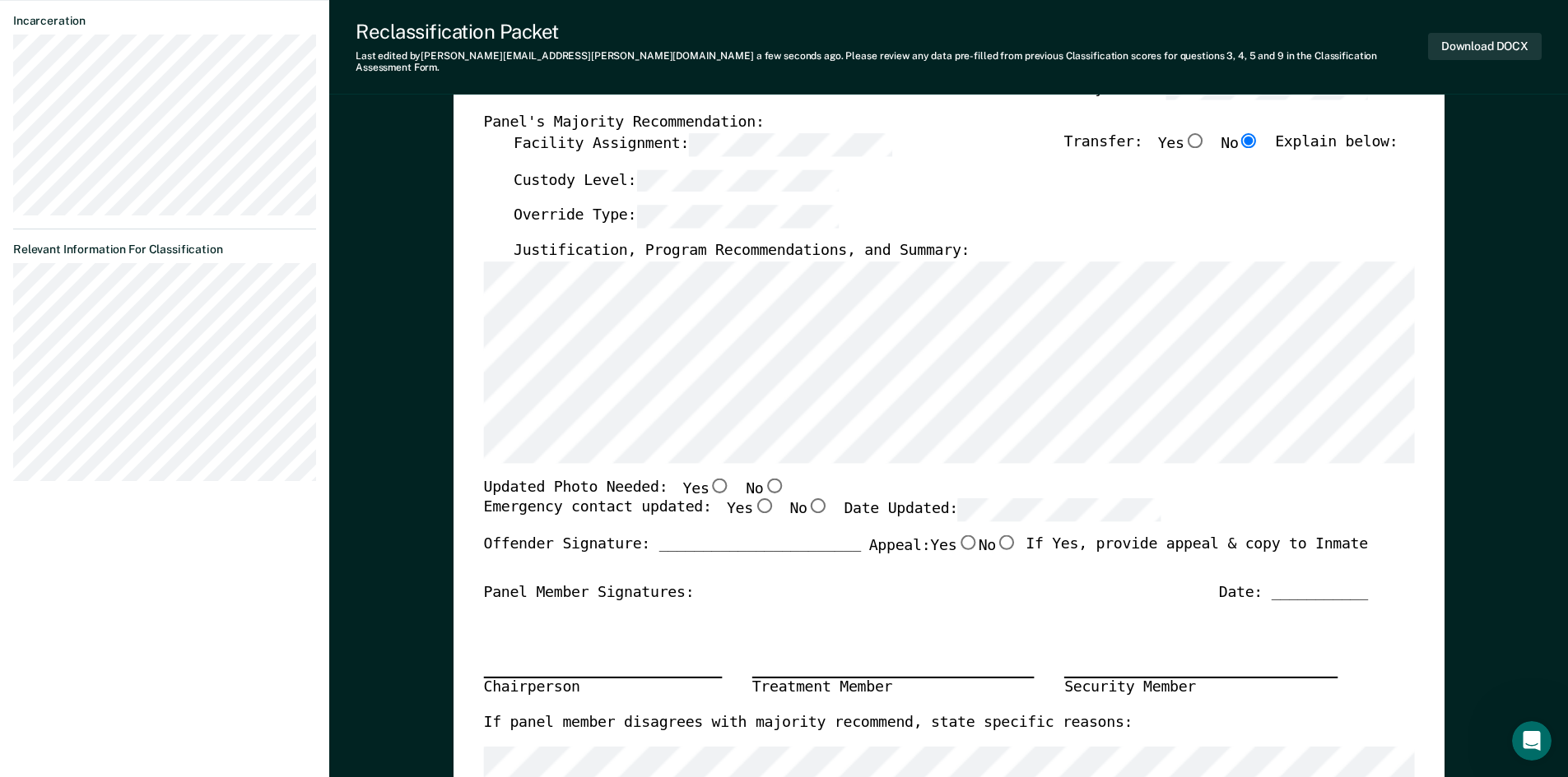
click at [752, 499] on input "Yes" at bounding box center [763, 506] width 22 height 14
type textarea "x"
radio input "true"
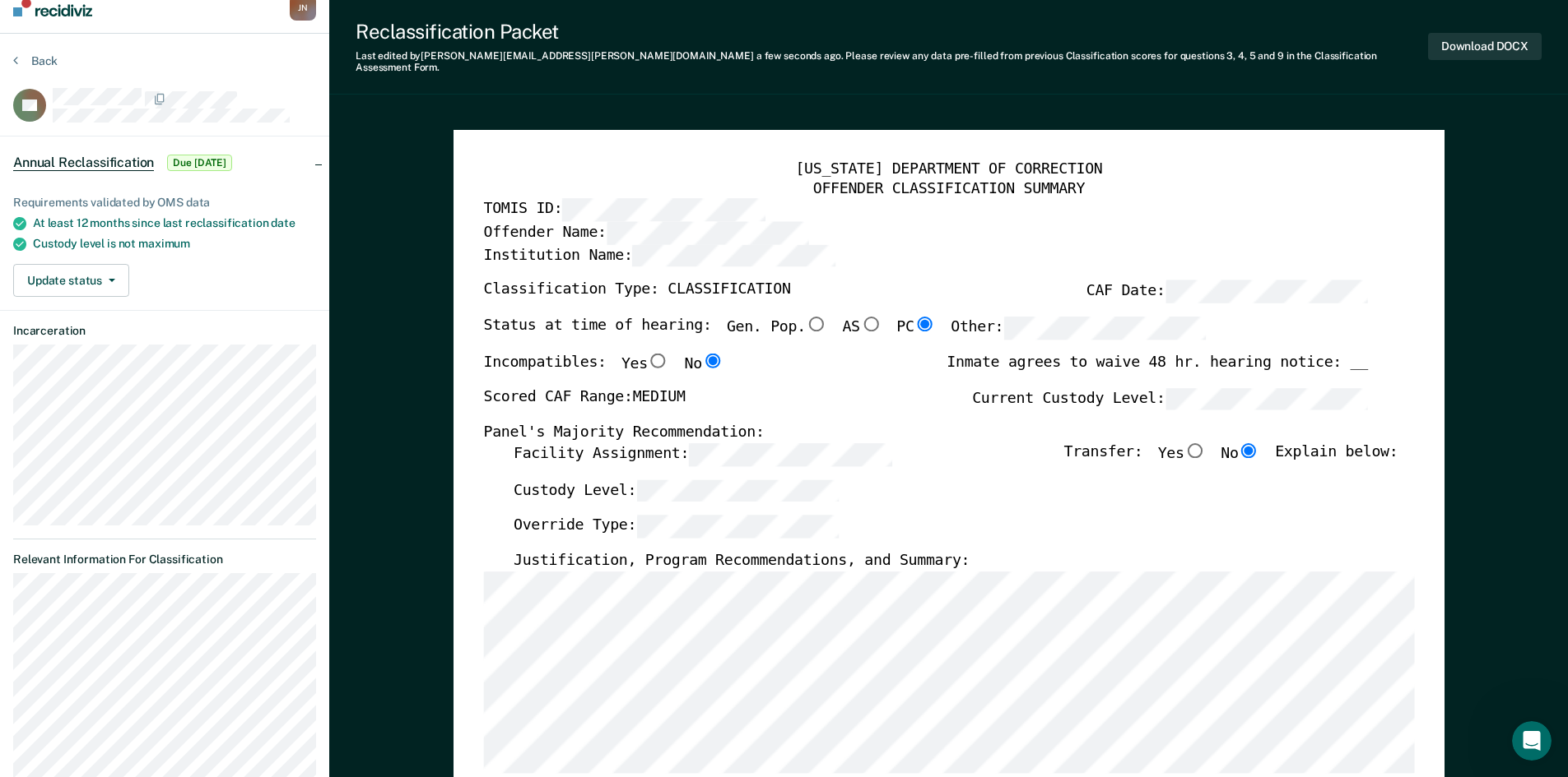
scroll to position [0, 0]
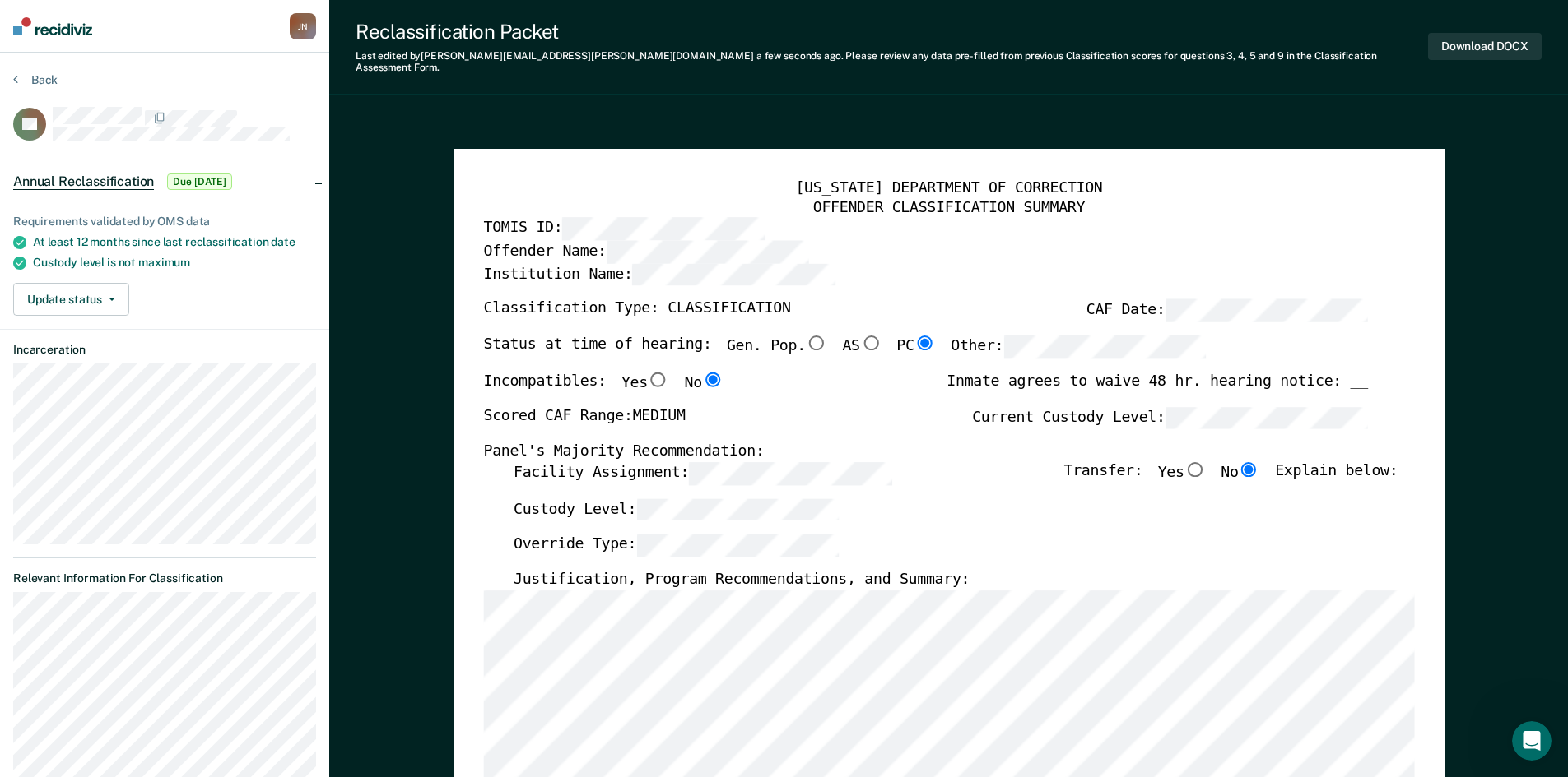
click at [1469, 26] on div "Download DOCX" at bounding box center [1484, 47] width 113 height 54
click at [1464, 48] on button "Download DOCX" at bounding box center [1484, 46] width 113 height 27
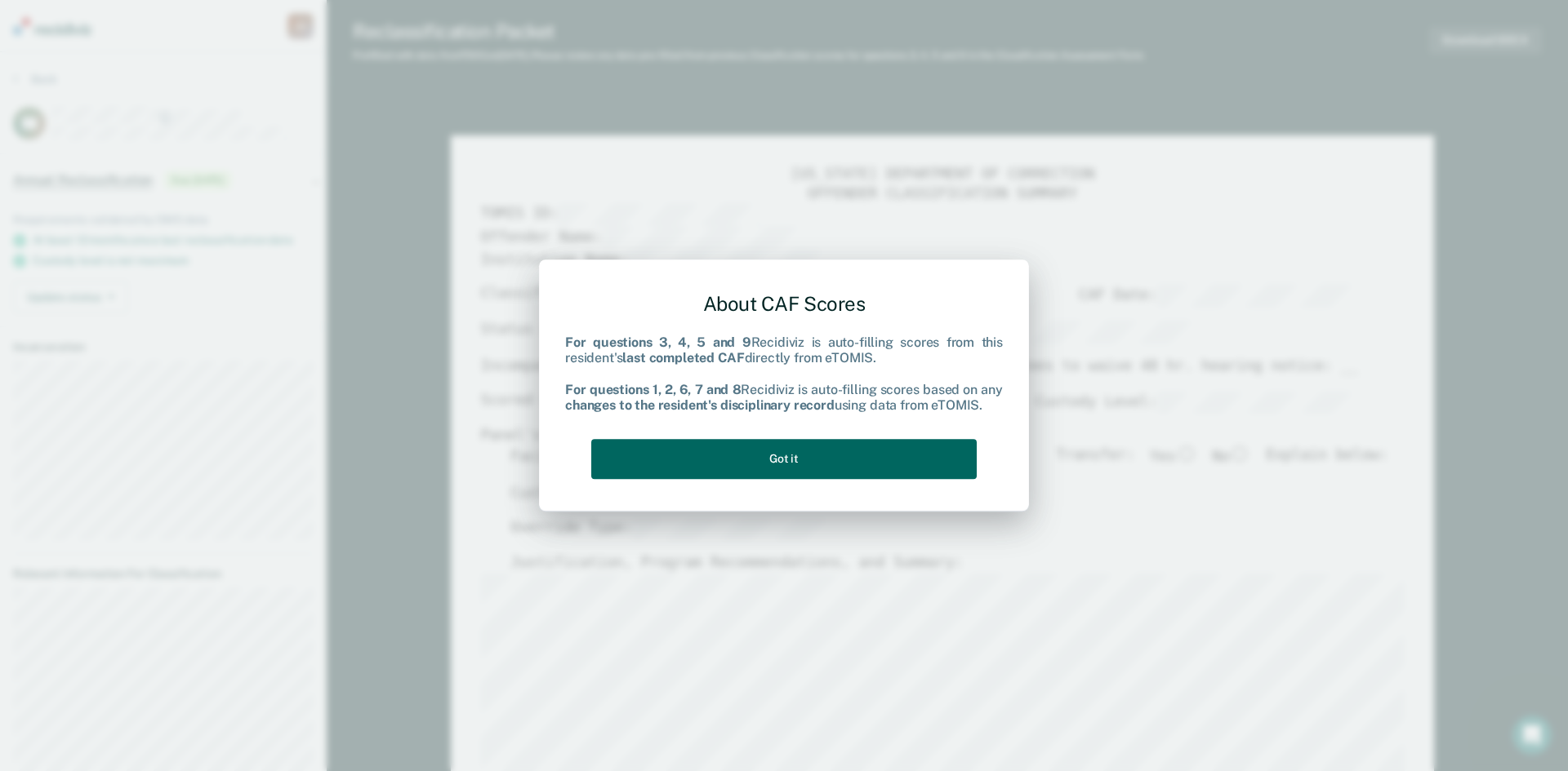
click at [807, 465] on button "Got it" at bounding box center [784, 459] width 386 height 40
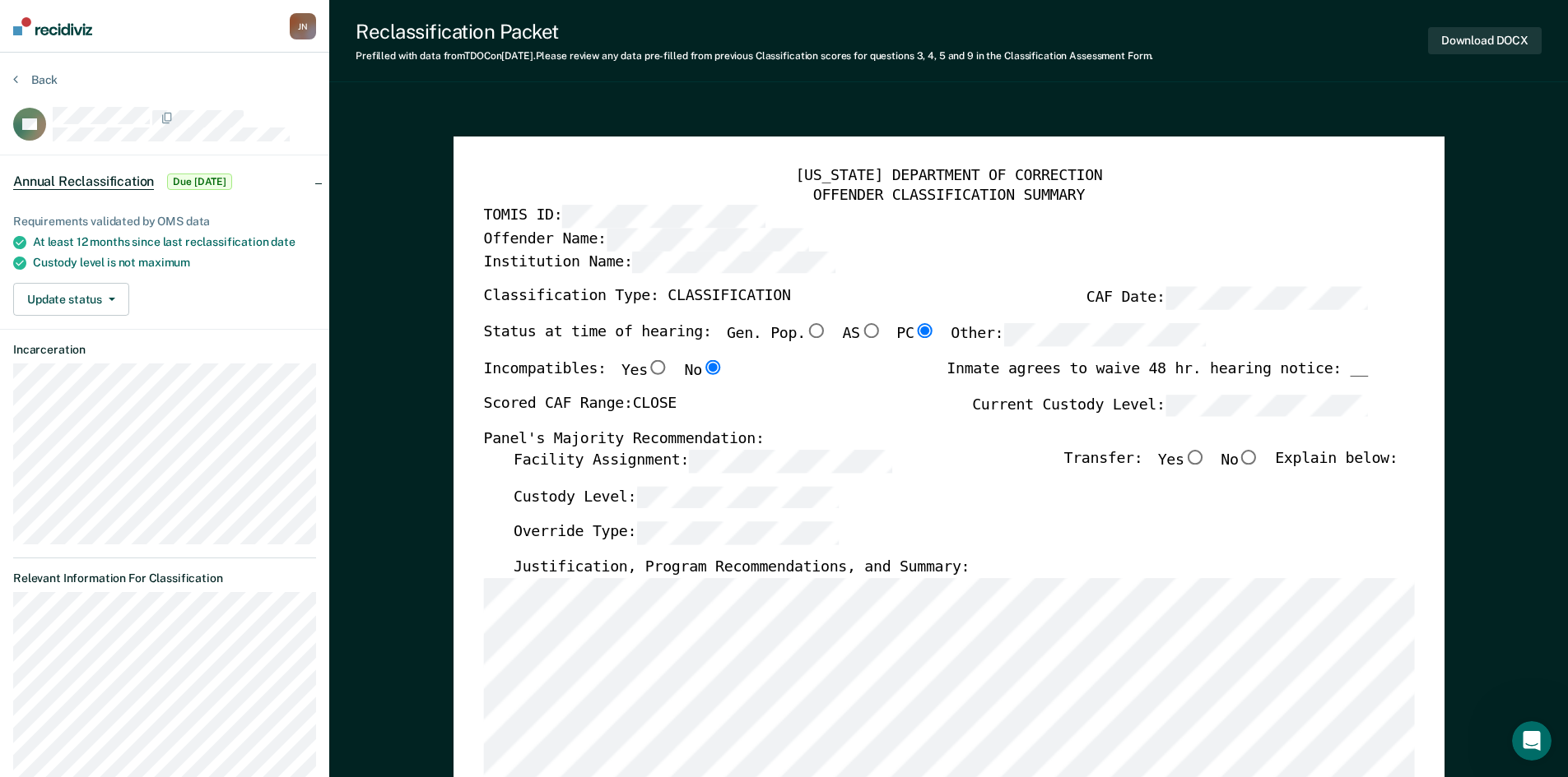
click at [1257, 455] on input "No" at bounding box center [1248, 457] width 22 height 14
type textarea "x"
radio input "true"
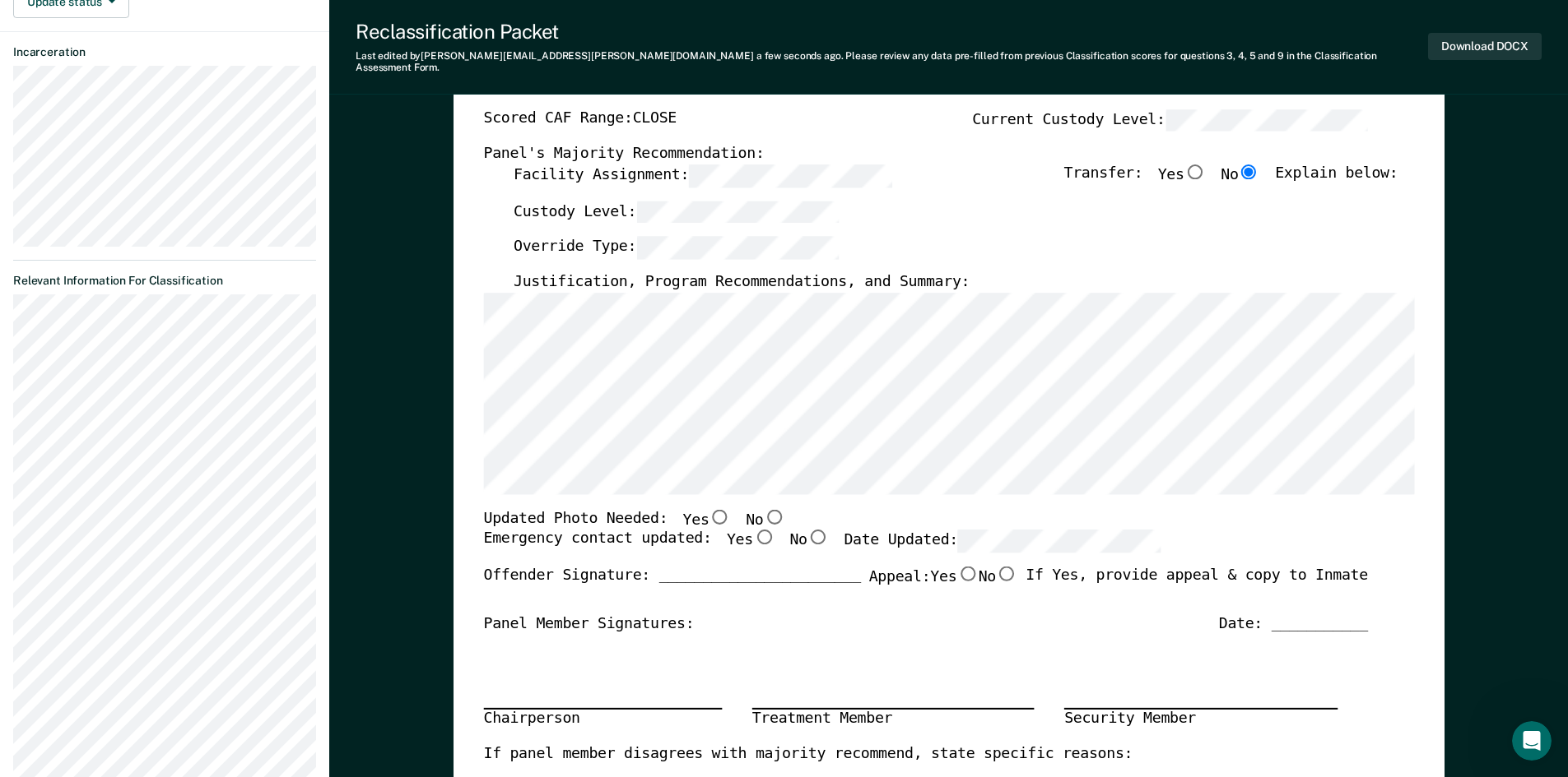
scroll to position [329, 0]
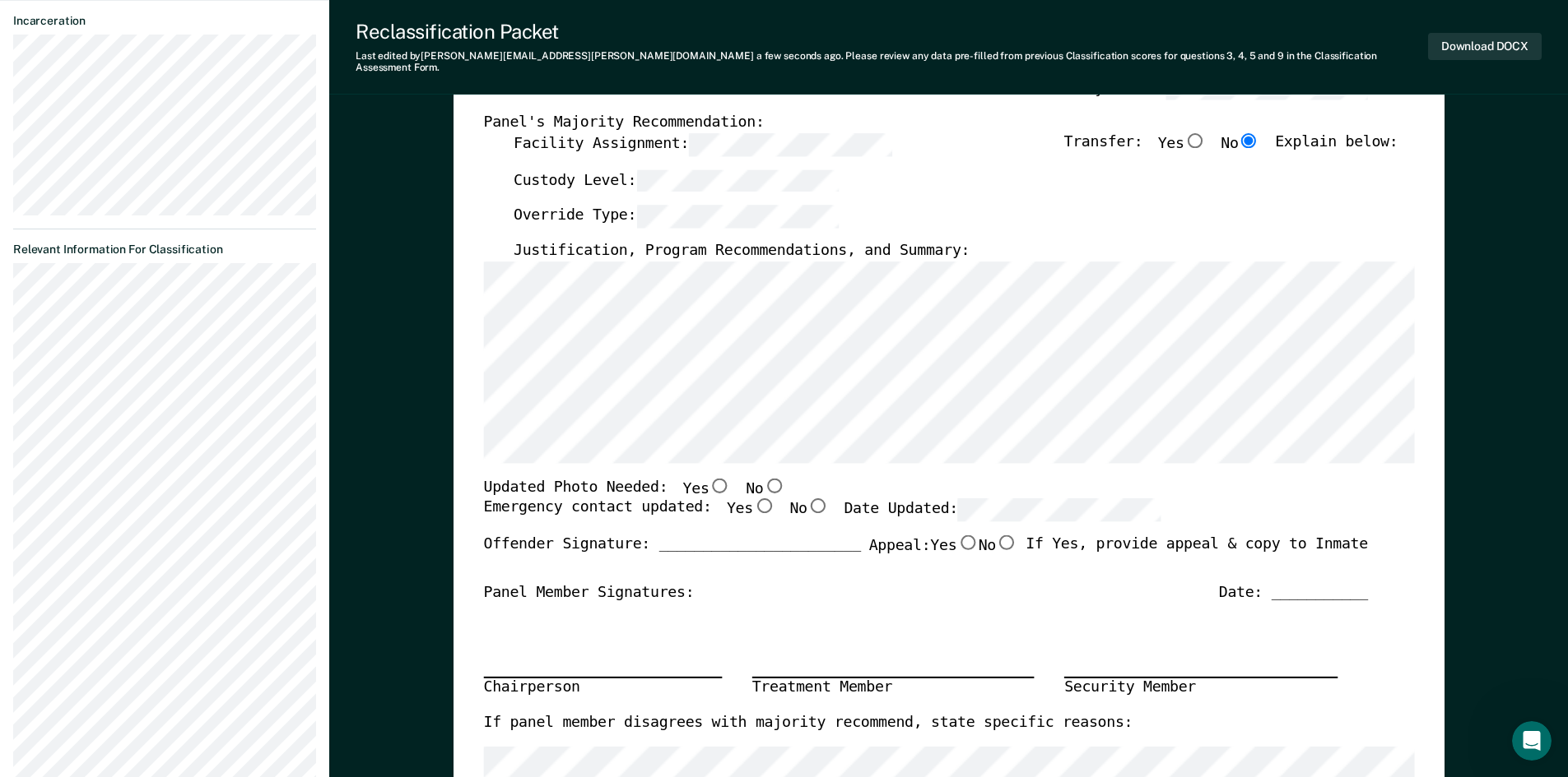
click at [752, 499] on input "Yes" at bounding box center [763, 506] width 22 height 14
type textarea "x"
radio input "true"
click at [1481, 34] on button "Download DOCX" at bounding box center [1484, 46] width 113 height 27
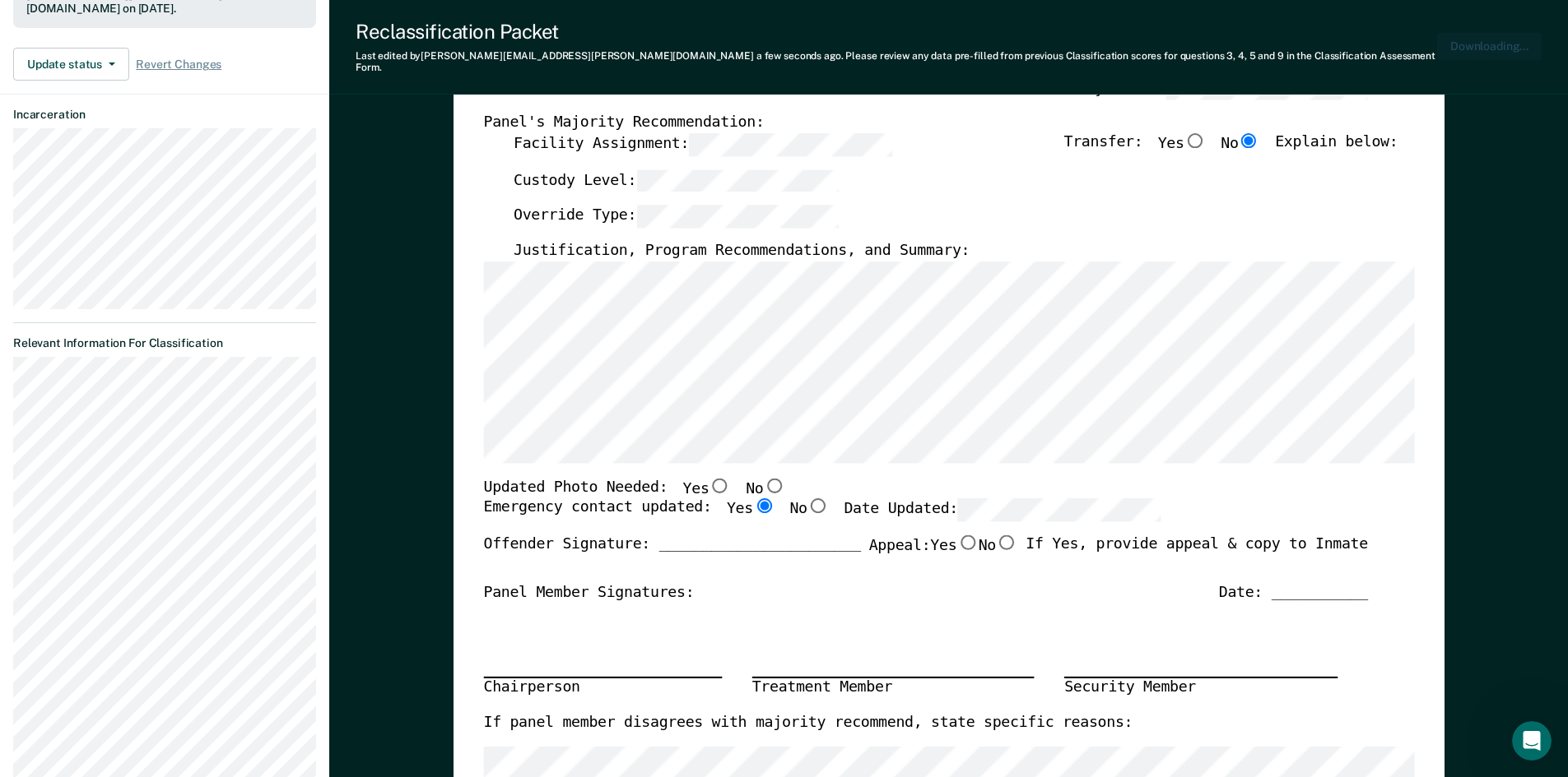
scroll to position [408, 0]
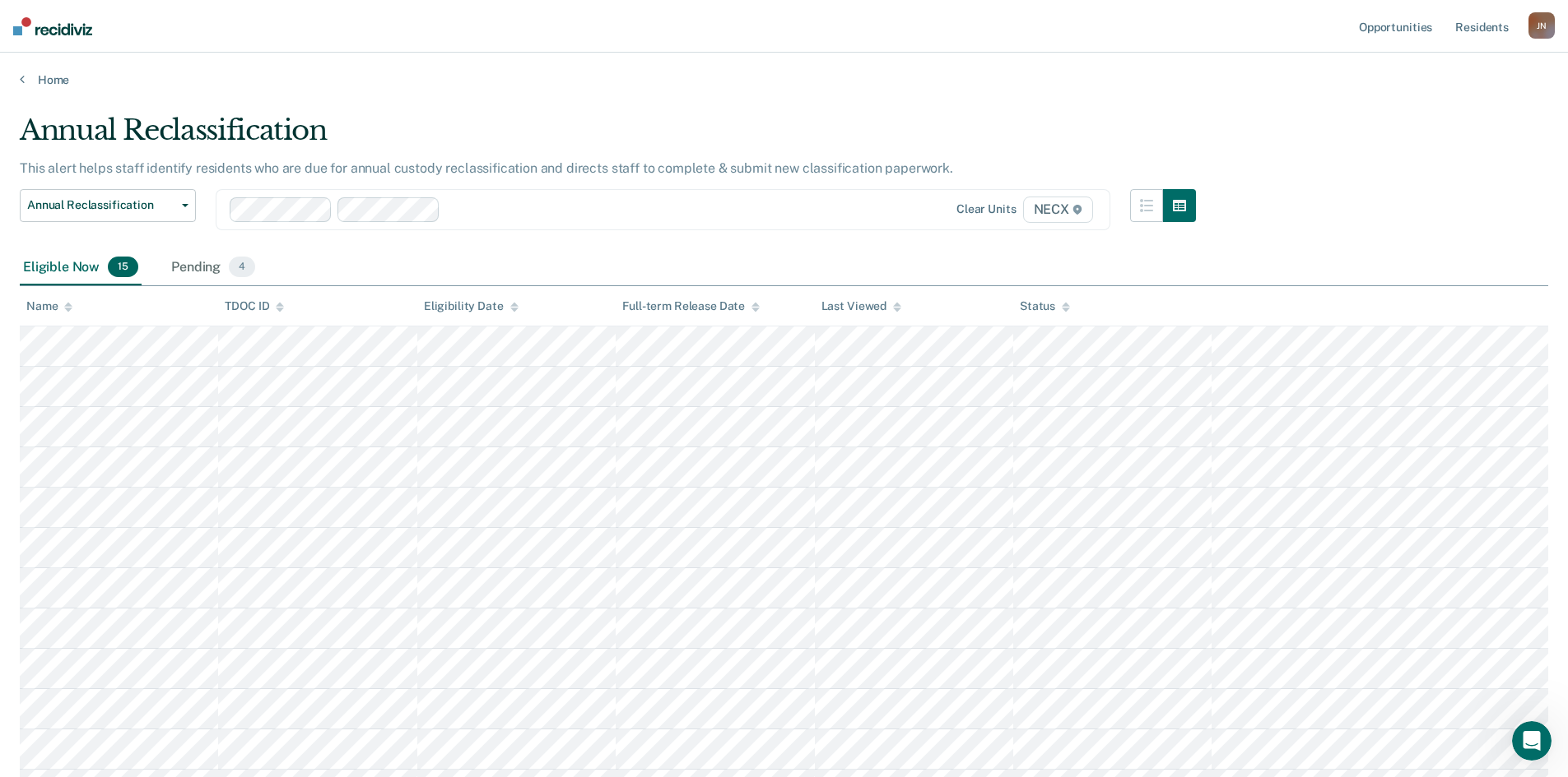
click at [1225, 1] on nav "Opportunities Resident s [PERSON_NAME] [PERSON_NAME] Profile How it works Log O…" at bounding box center [784, 26] width 1568 height 53
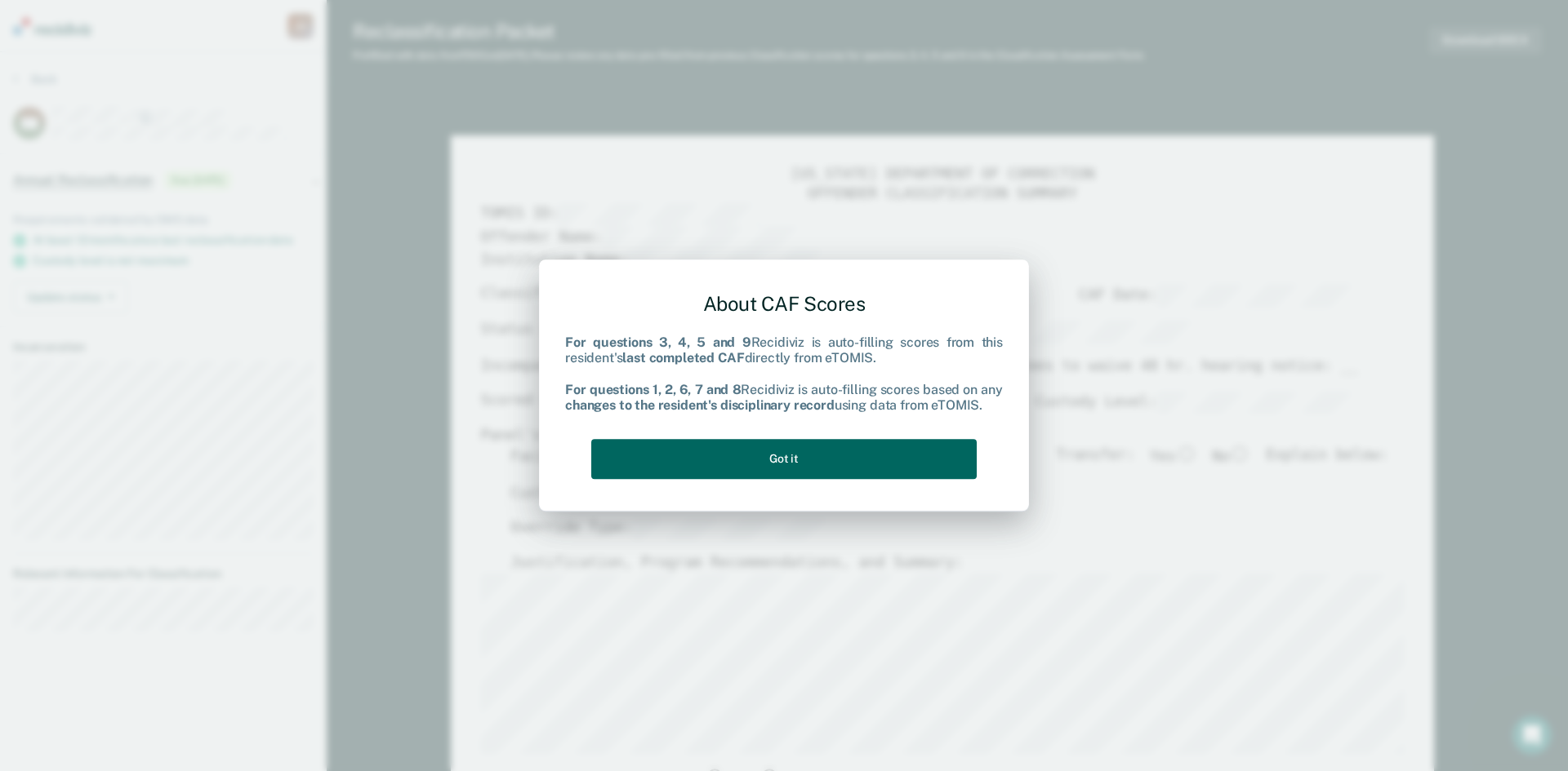
click at [803, 465] on button "Got it" at bounding box center [784, 459] width 386 height 40
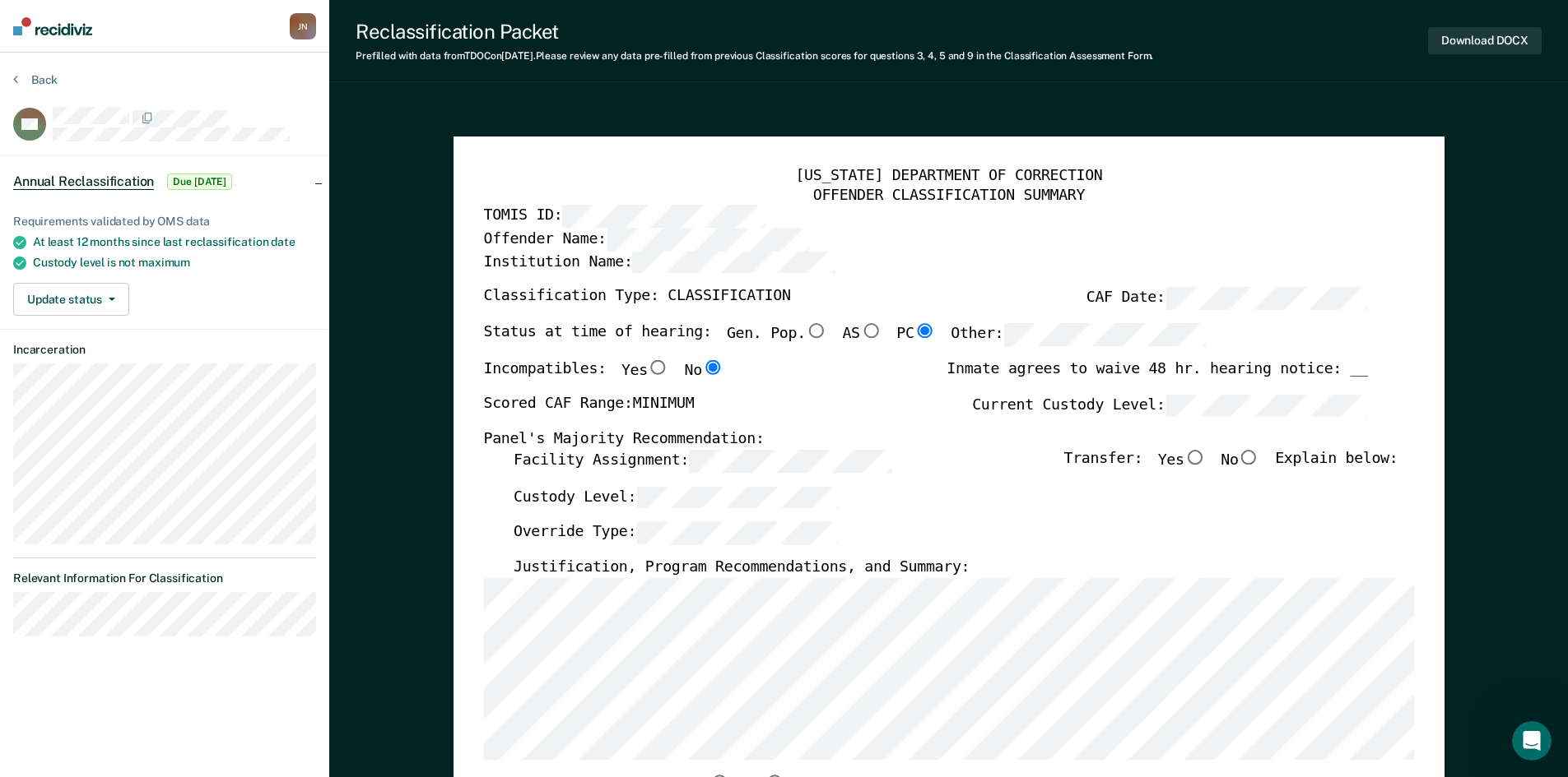
click at [1257, 456] on input "No" at bounding box center [1248, 457] width 22 height 14
type textarea "x"
radio input "true"
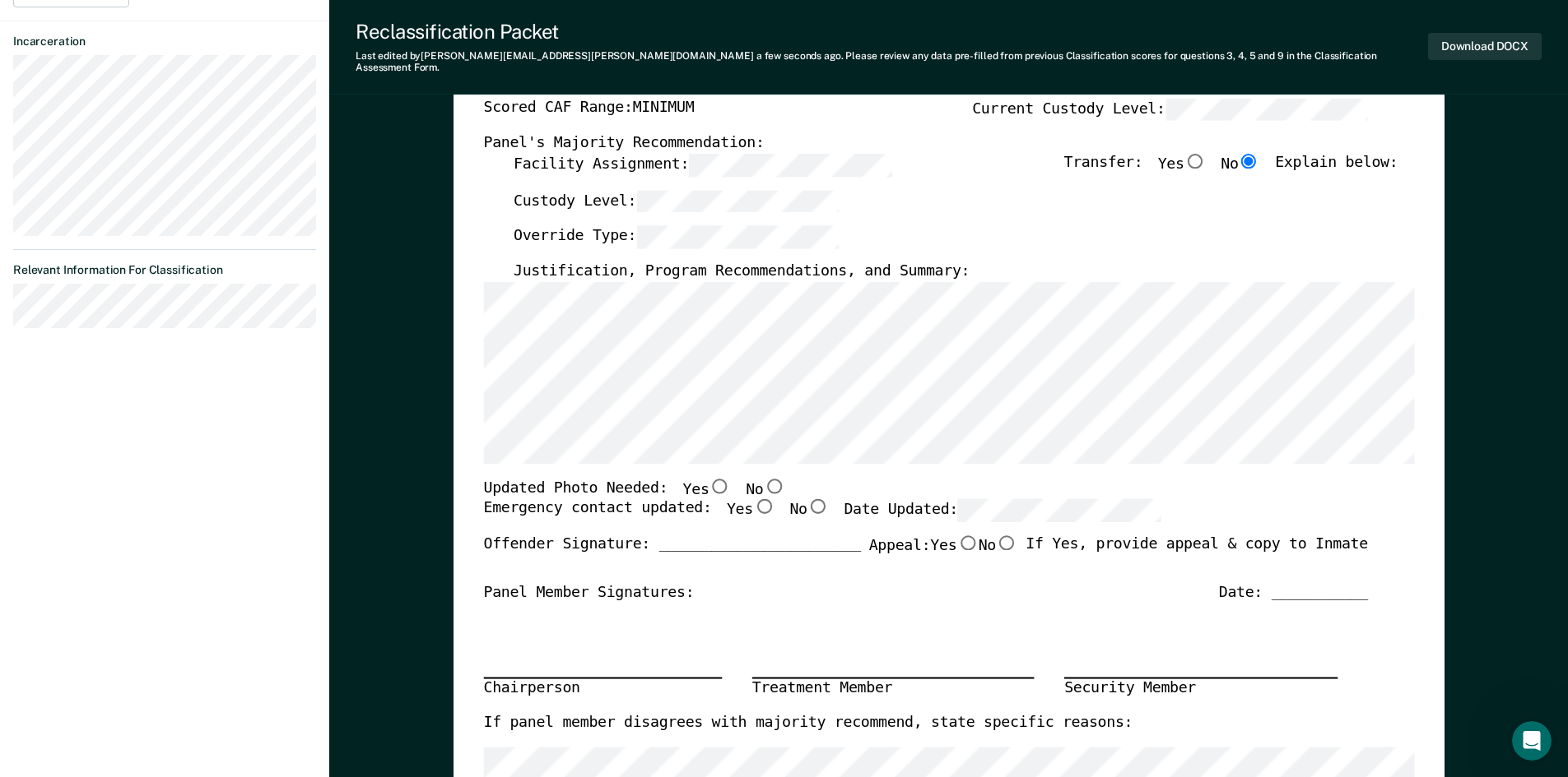
scroll to position [411, 0]
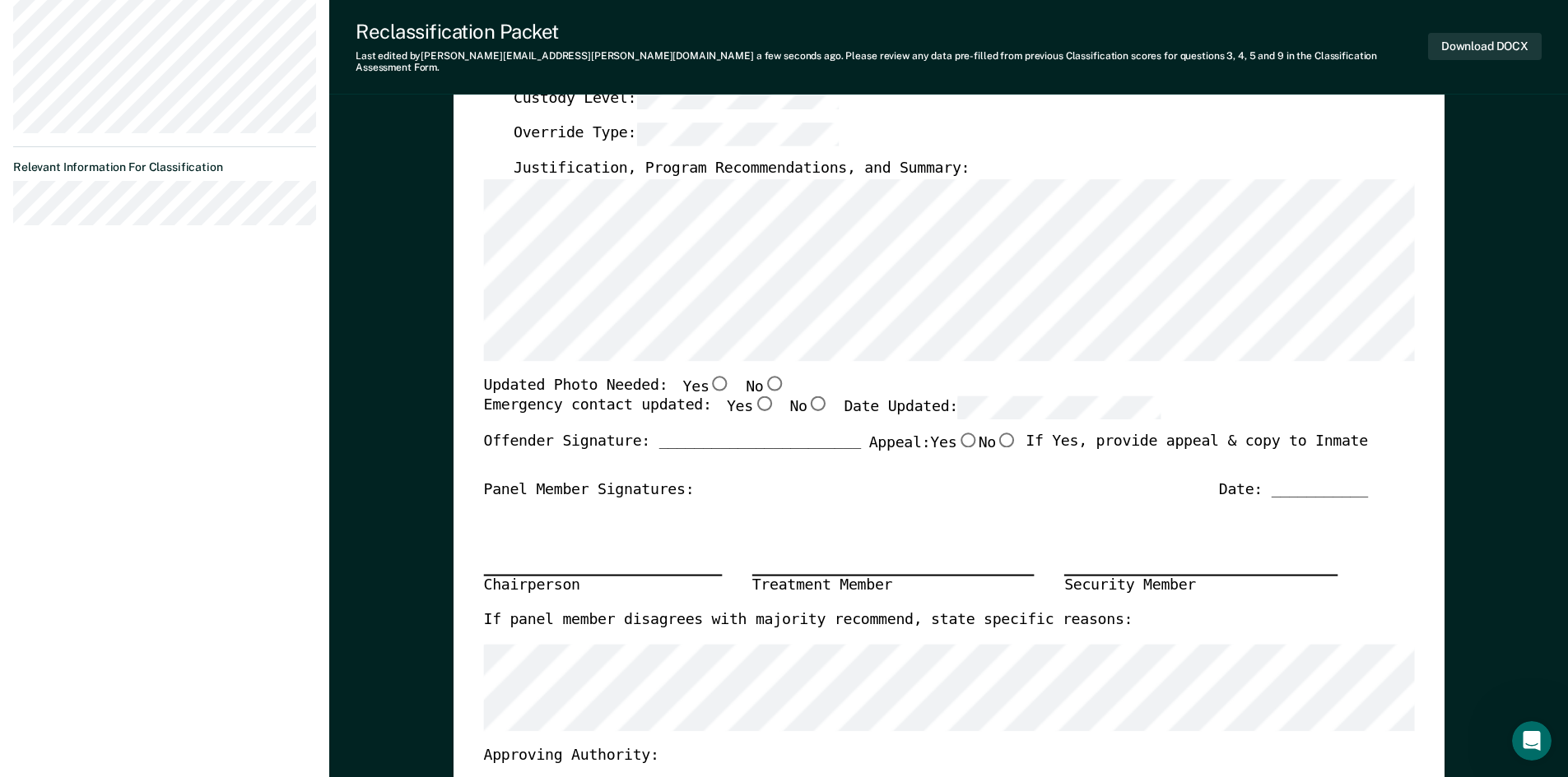
click at [752, 397] on input "Yes" at bounding box center [763, 404] width 22 height 14
type textarea "x"
radio input "true"
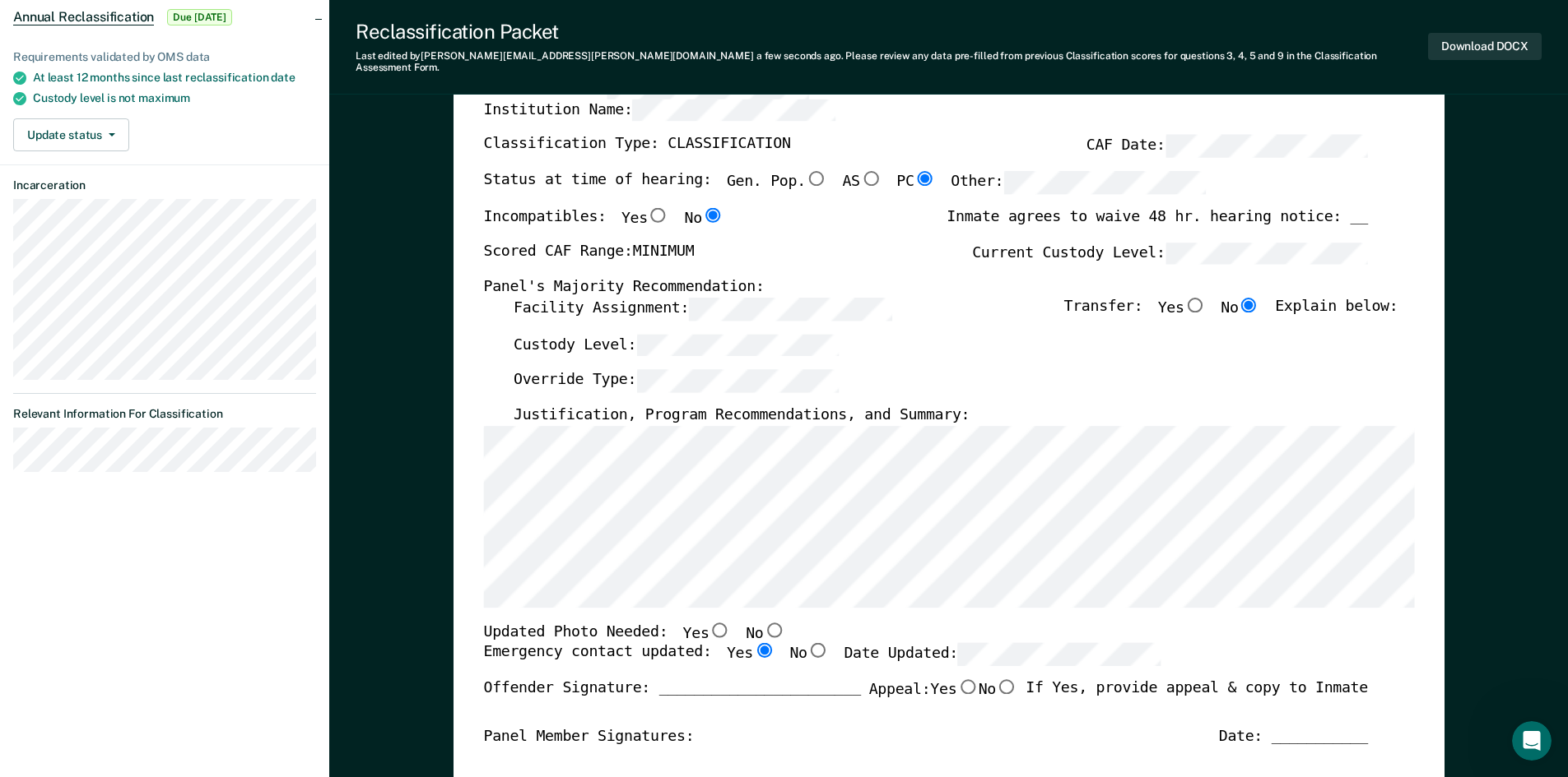
scroll to position [0, 0]
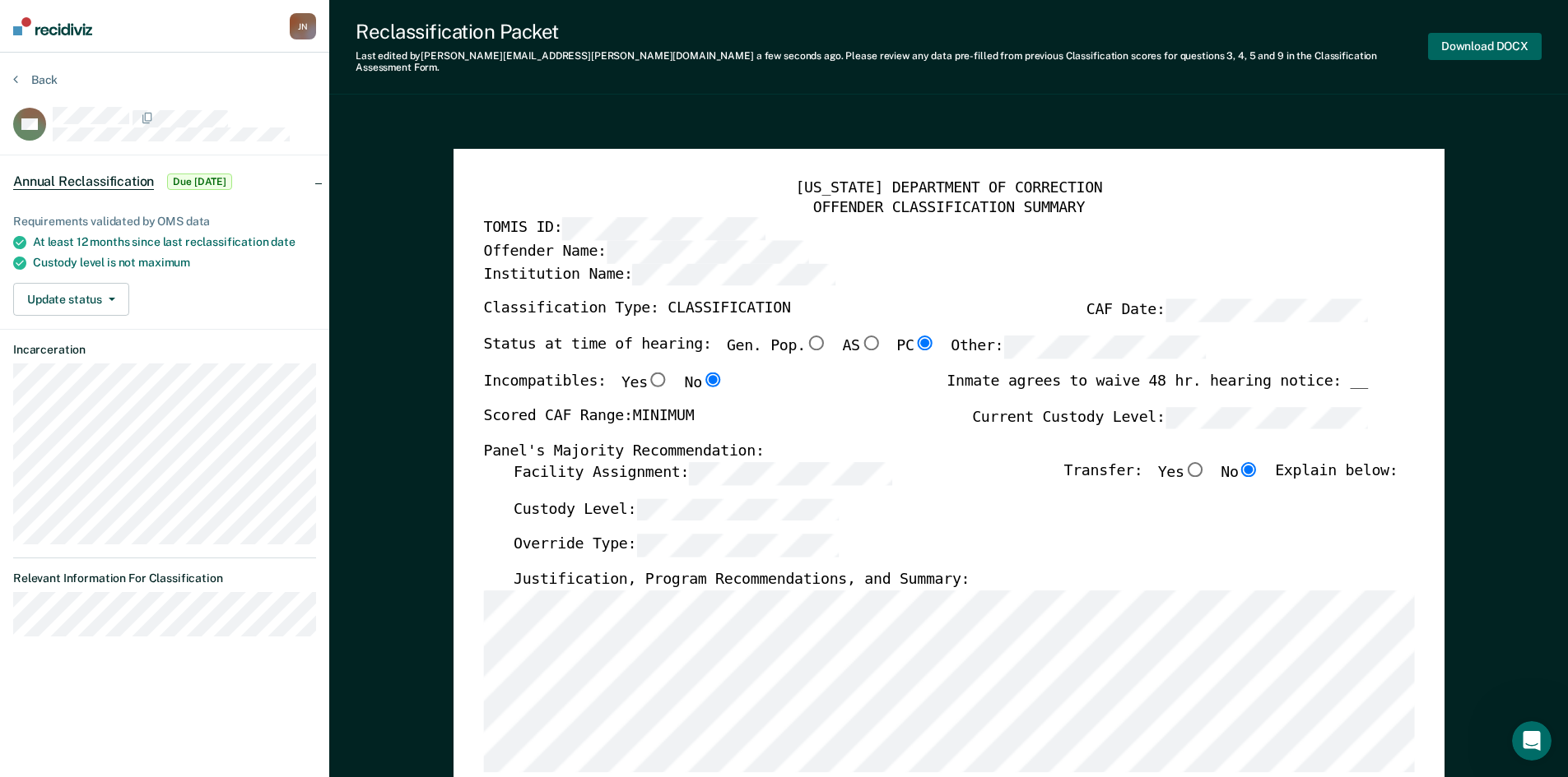
click at [1459, 41] on button "Download DOCX" at bounding box center [1484, 46] width 113 height 27
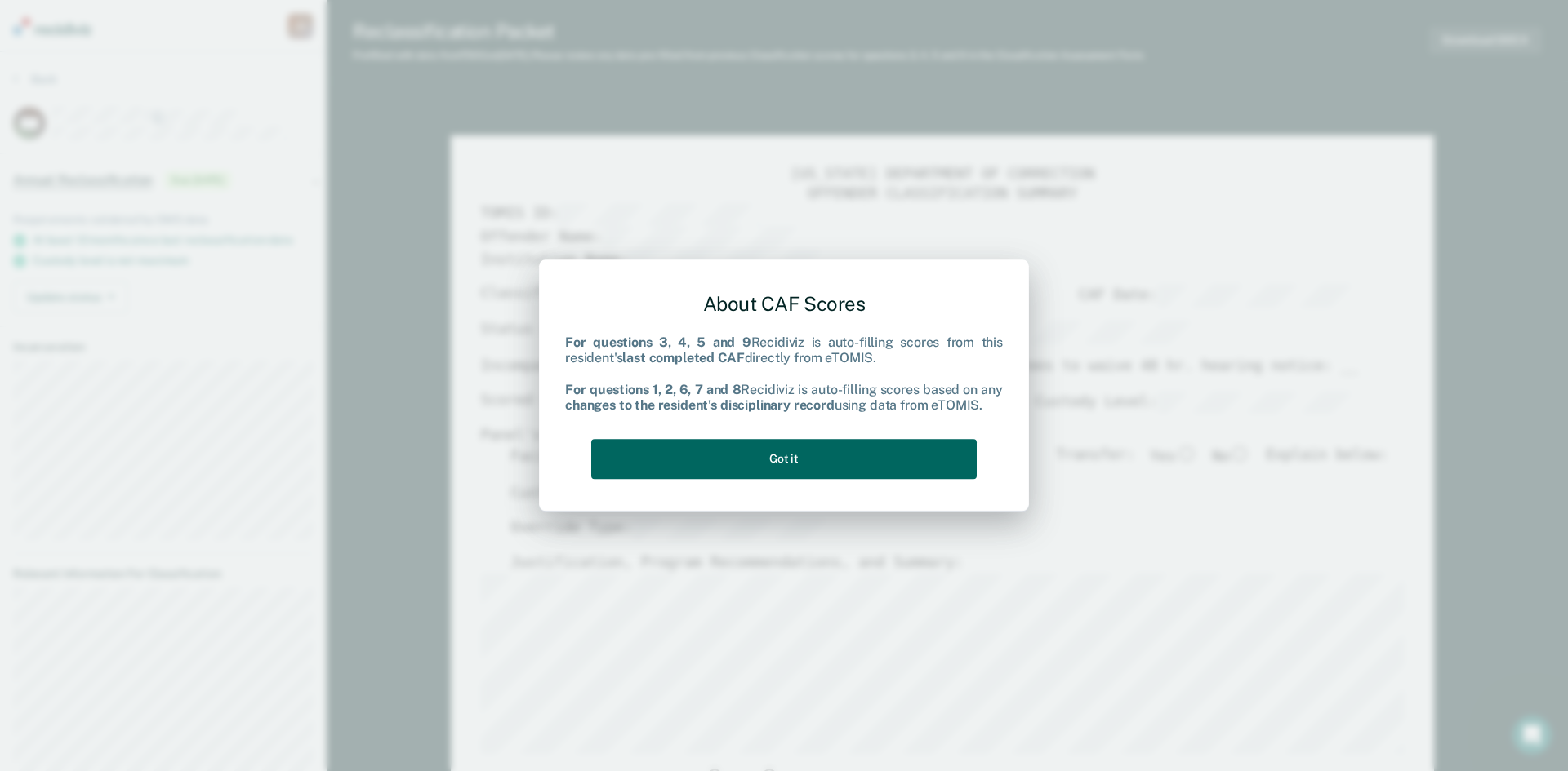
click at [797, 454] on button "Got it" at bounding box center [784, 459] width 386 height 40
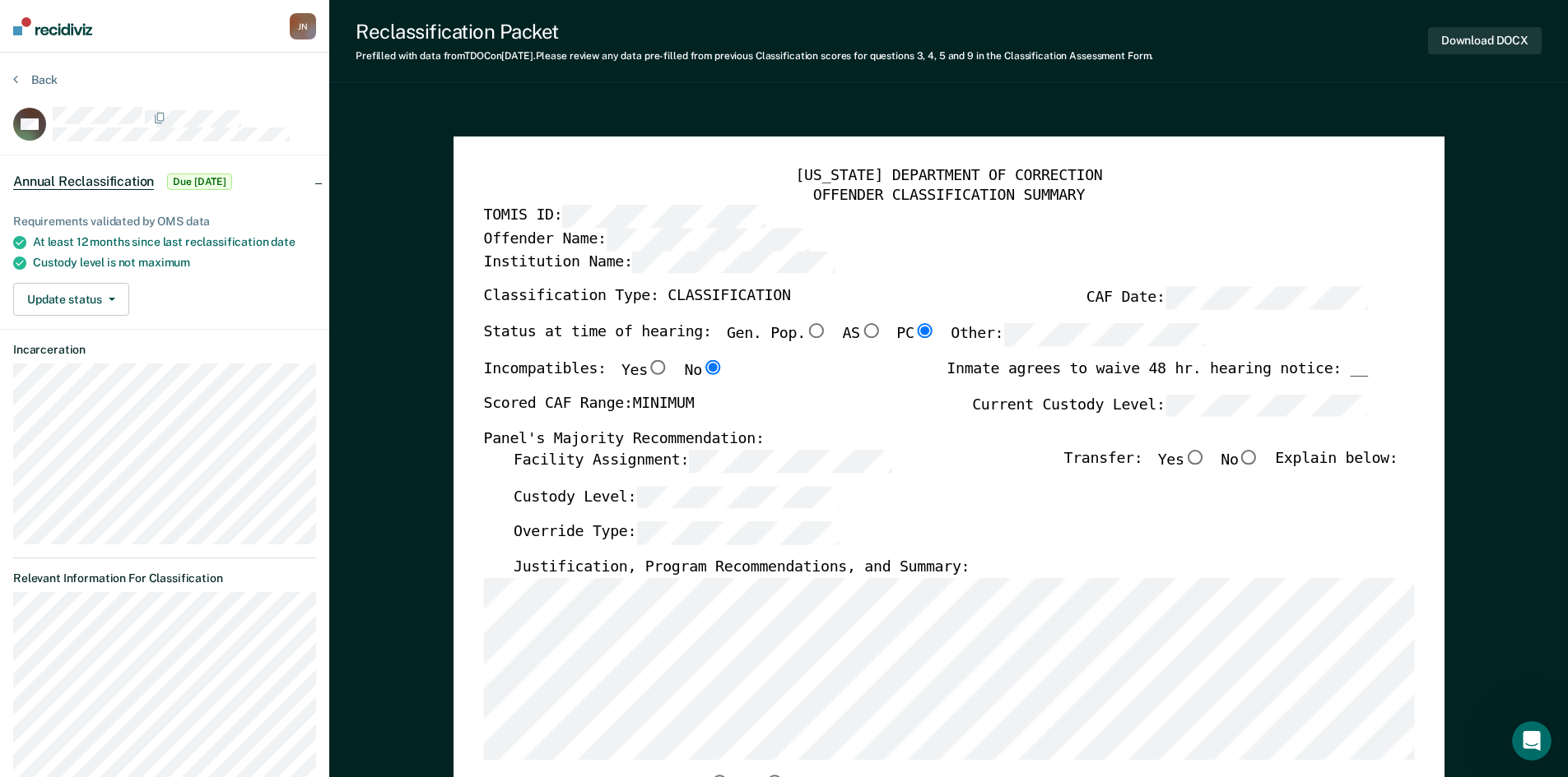
click at [1259, 455] on input "No" at bounding box center [1248, 457] width 22 height 14
type textarea "x"
radio input "true"
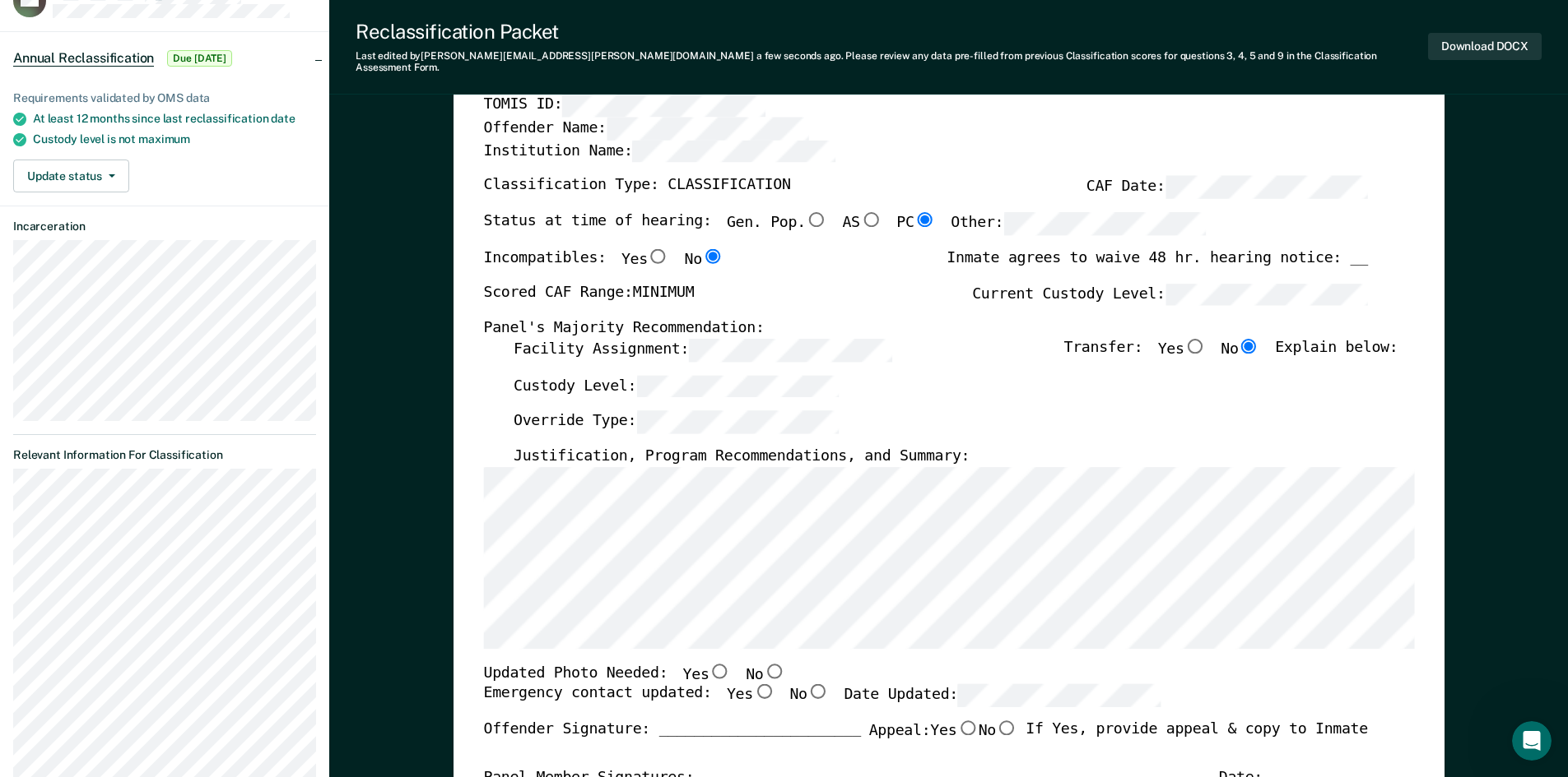
scroll to position [411, 0]
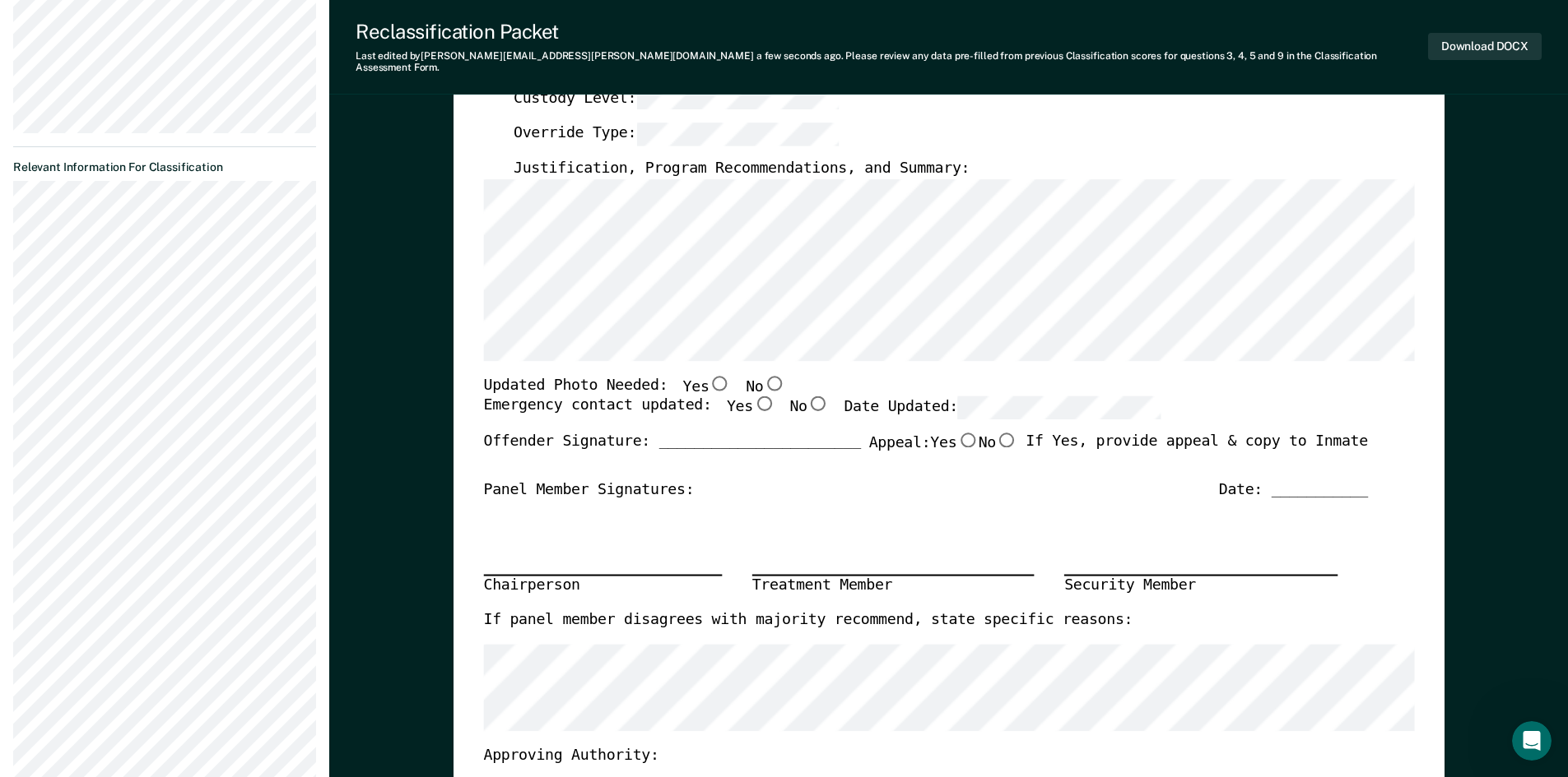
click at [752, 397] on input "Yes" at bounding box center [763, 404] width 22 height 14
type textarea "x"
radio input "true"
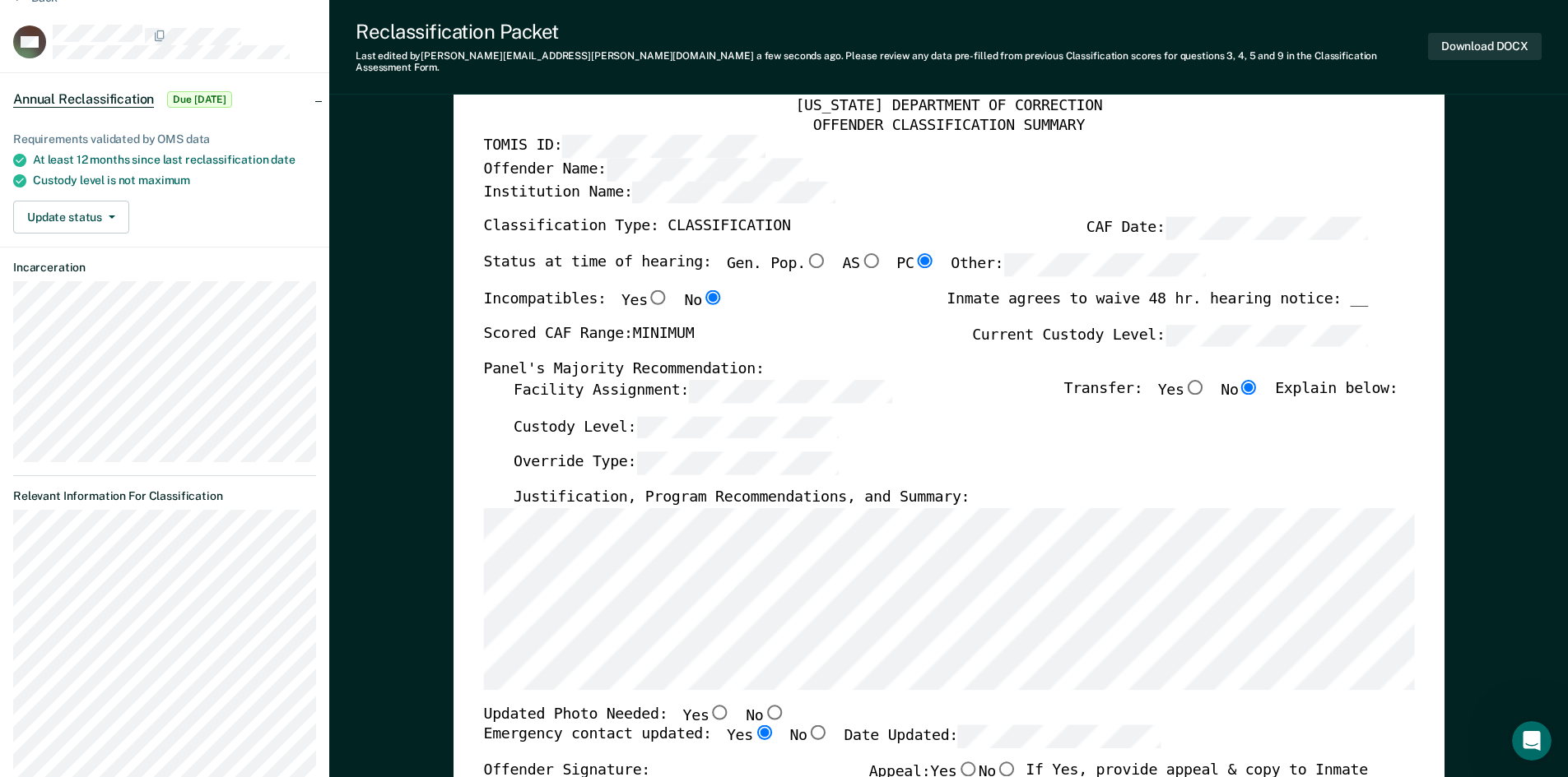
scroll to position [0, 0]
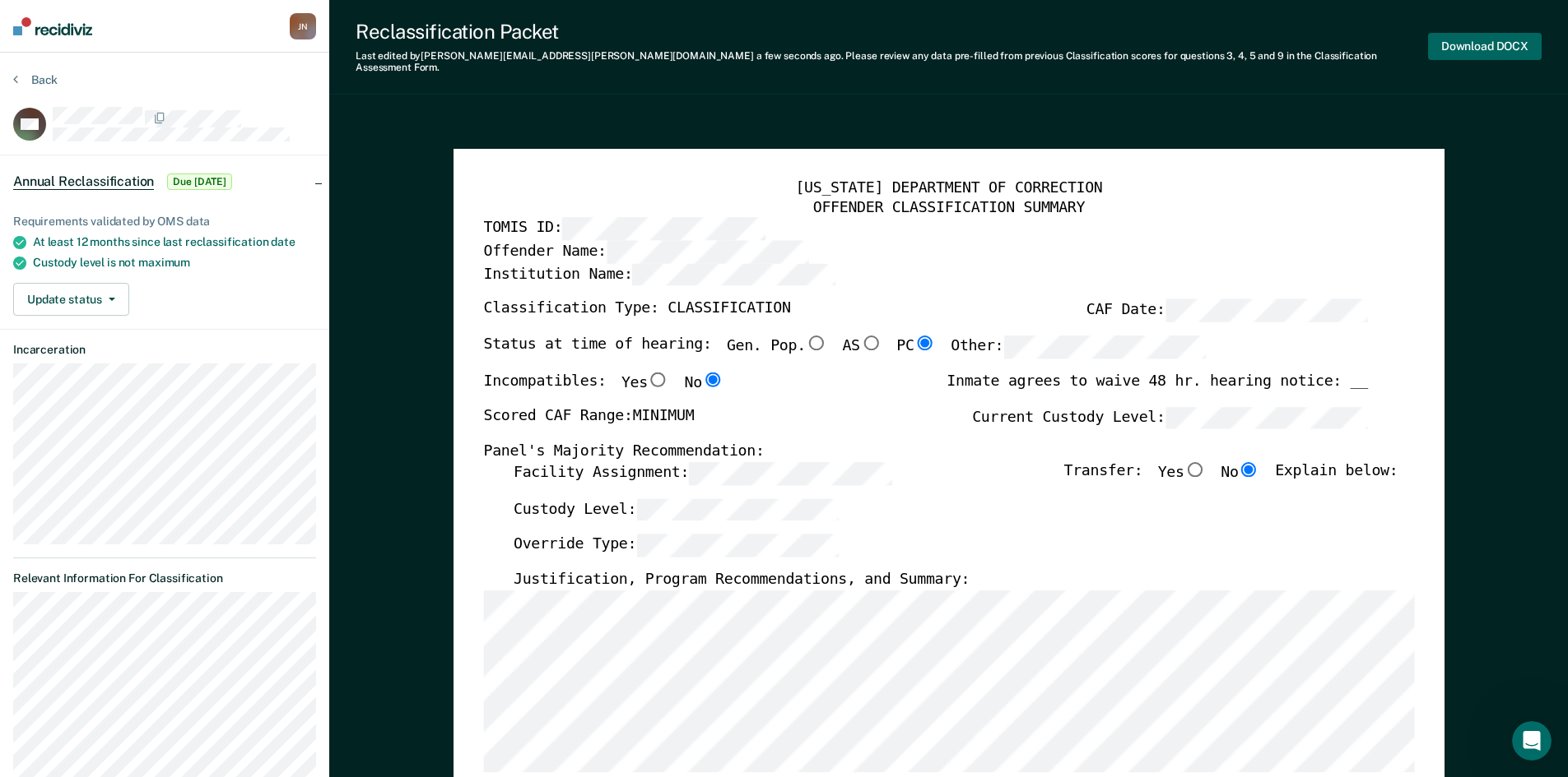
click at [1460, 41] on button "Download DOCX" at bounding box center [1484, 46] width 113 height 27
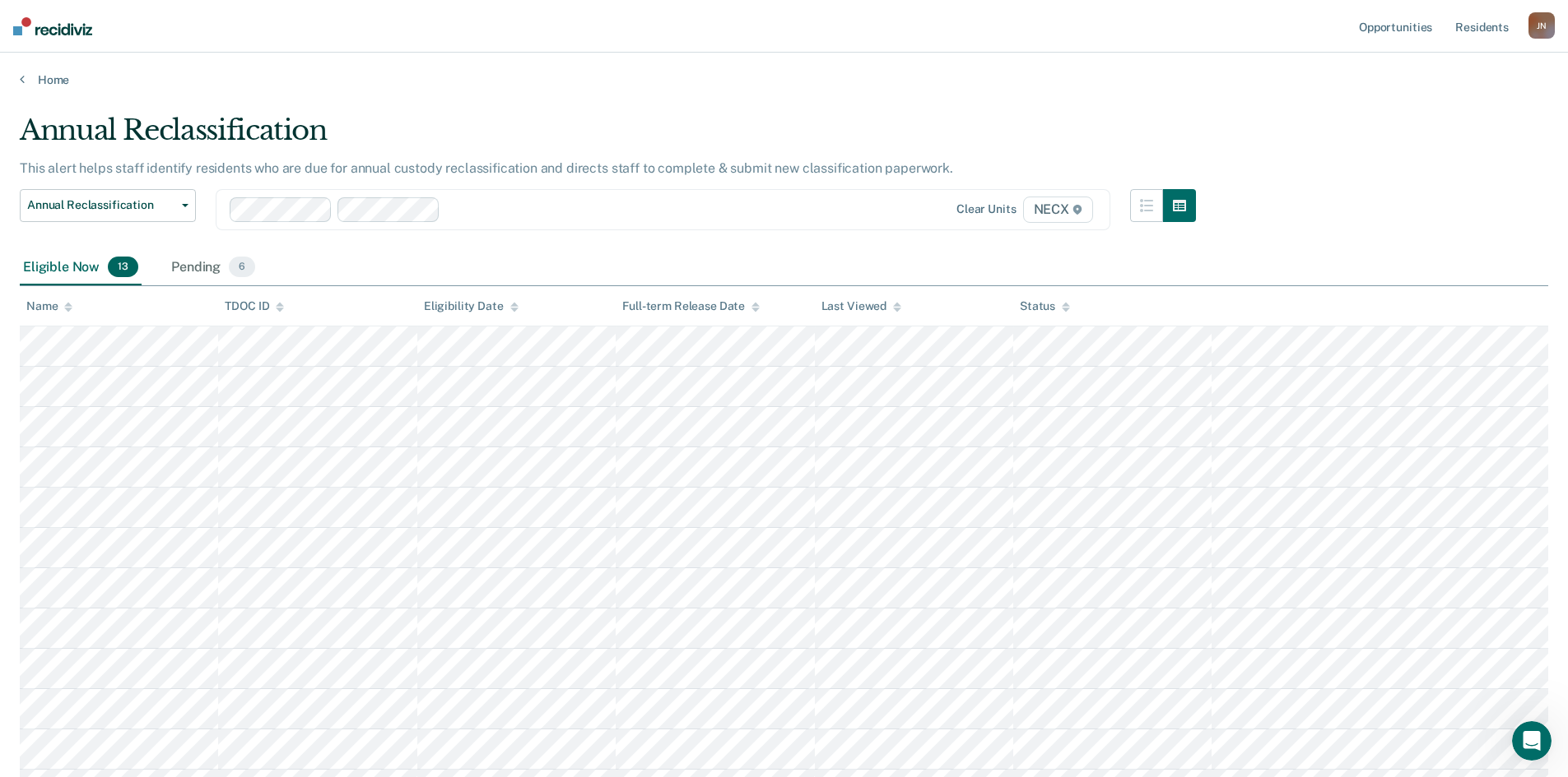
click at [1141, 50] on nav "Opportunities Resident s [PERSON_NAME] [PERSON_NAME] Profile How it works Log O…" at bounding box center [784, 26] width 1568 height 53
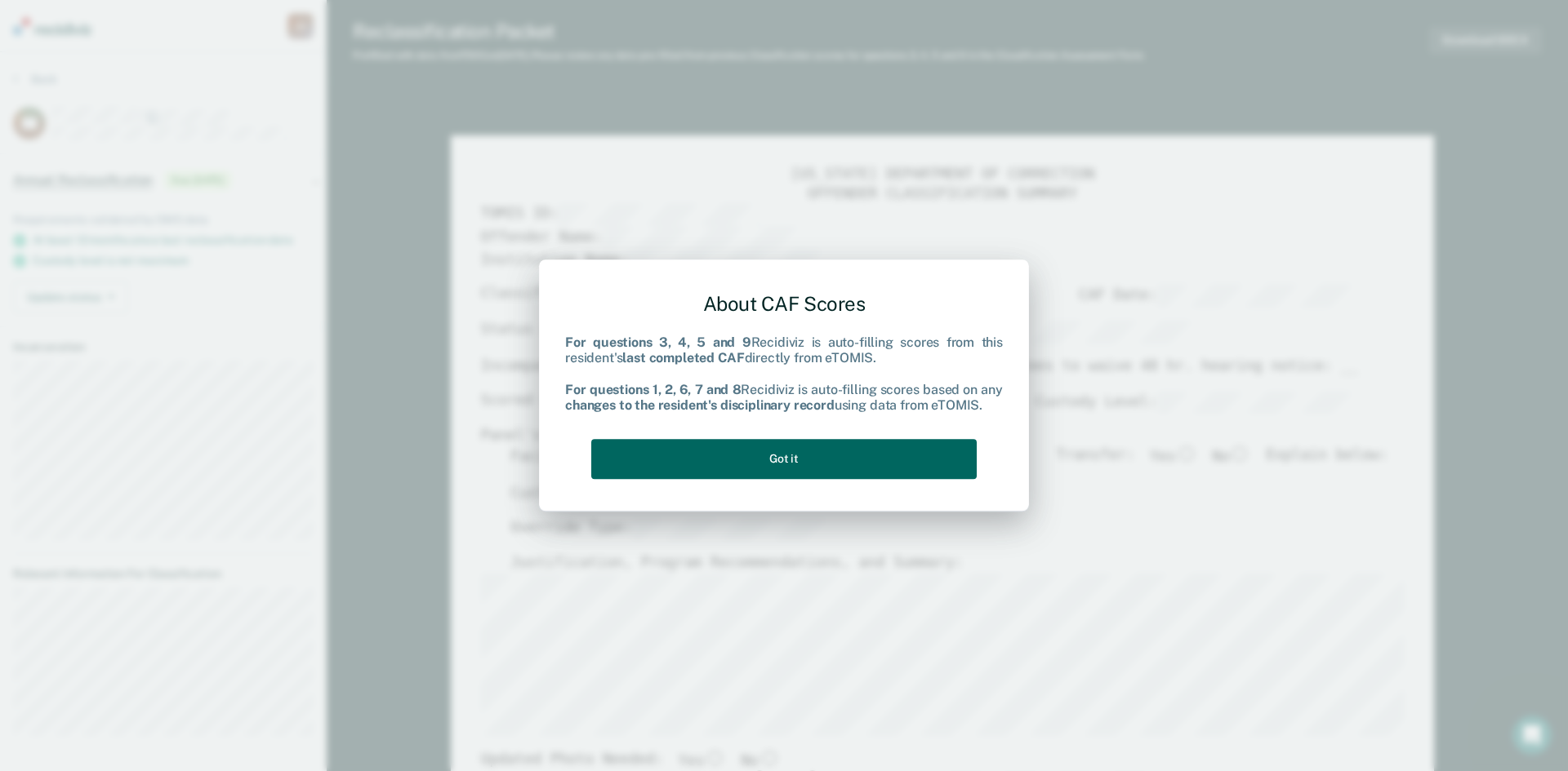
click at [782, 470] on button "Got it" at bounding box center [784, 459] width 386 height 40
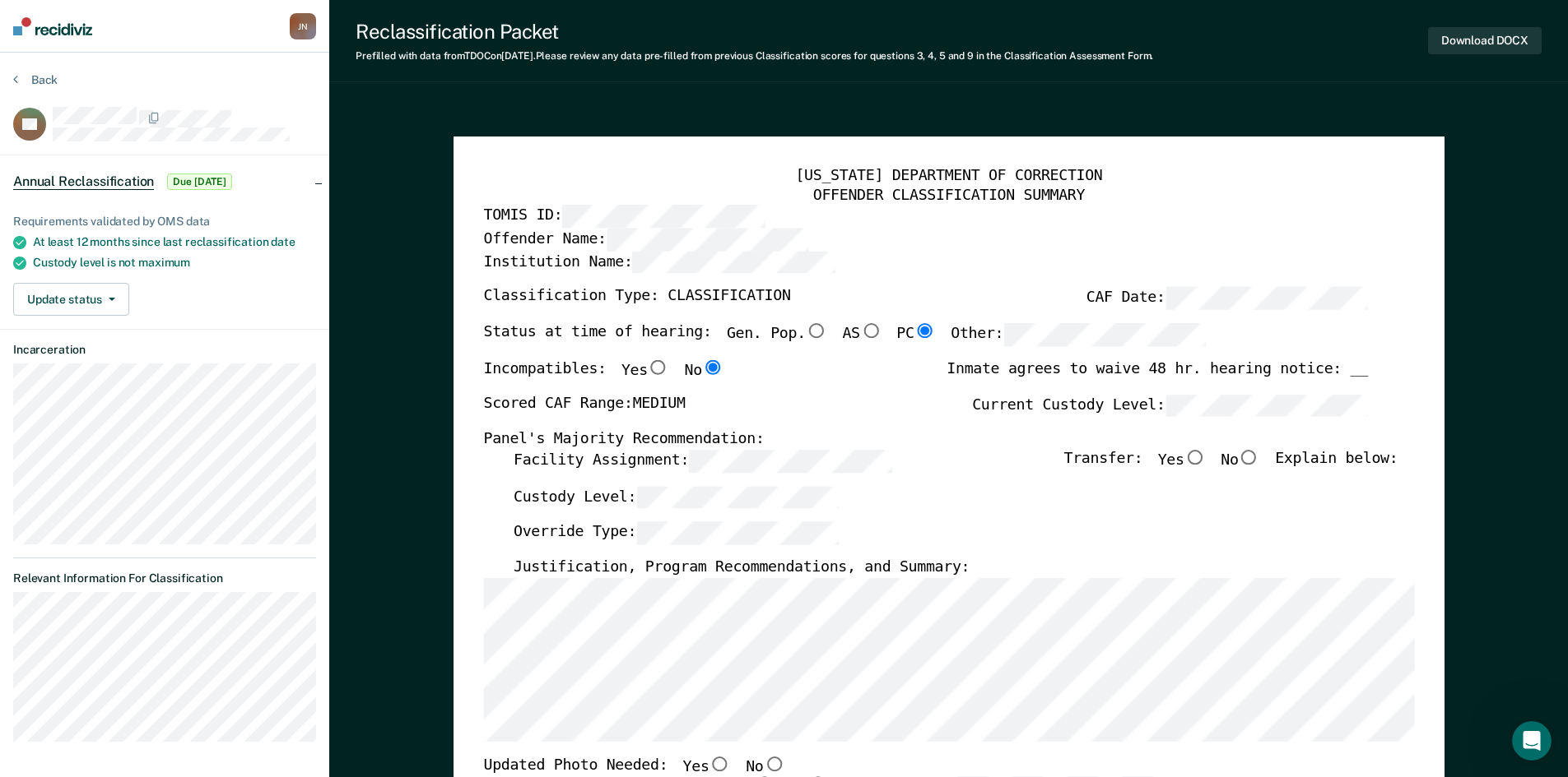
click at [1259, 457] on input "No" at bounding box center [1248, 457] width 22 height 14
type textarea "x"
radio input "true"
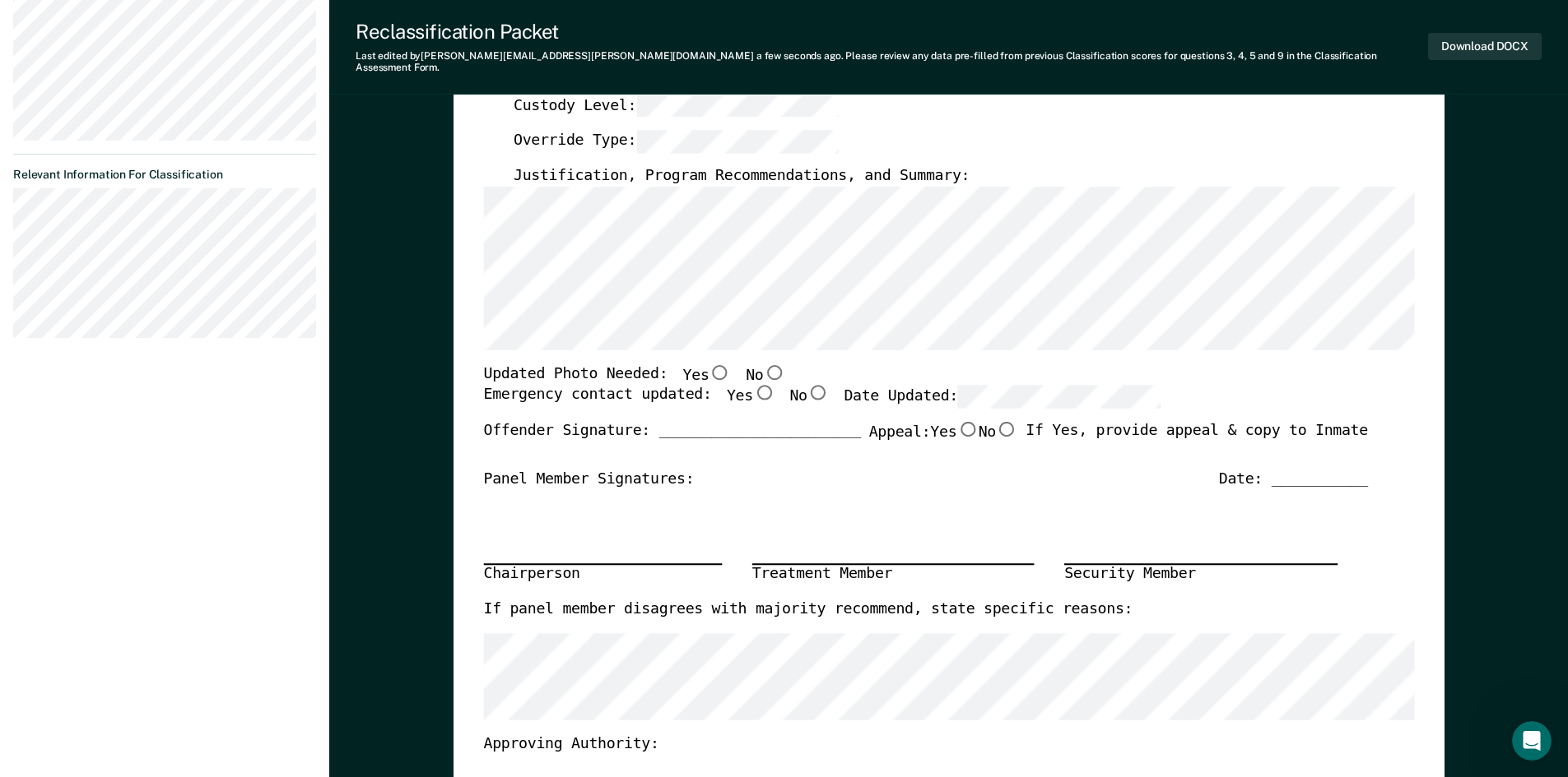
scroll to position [411, 0]
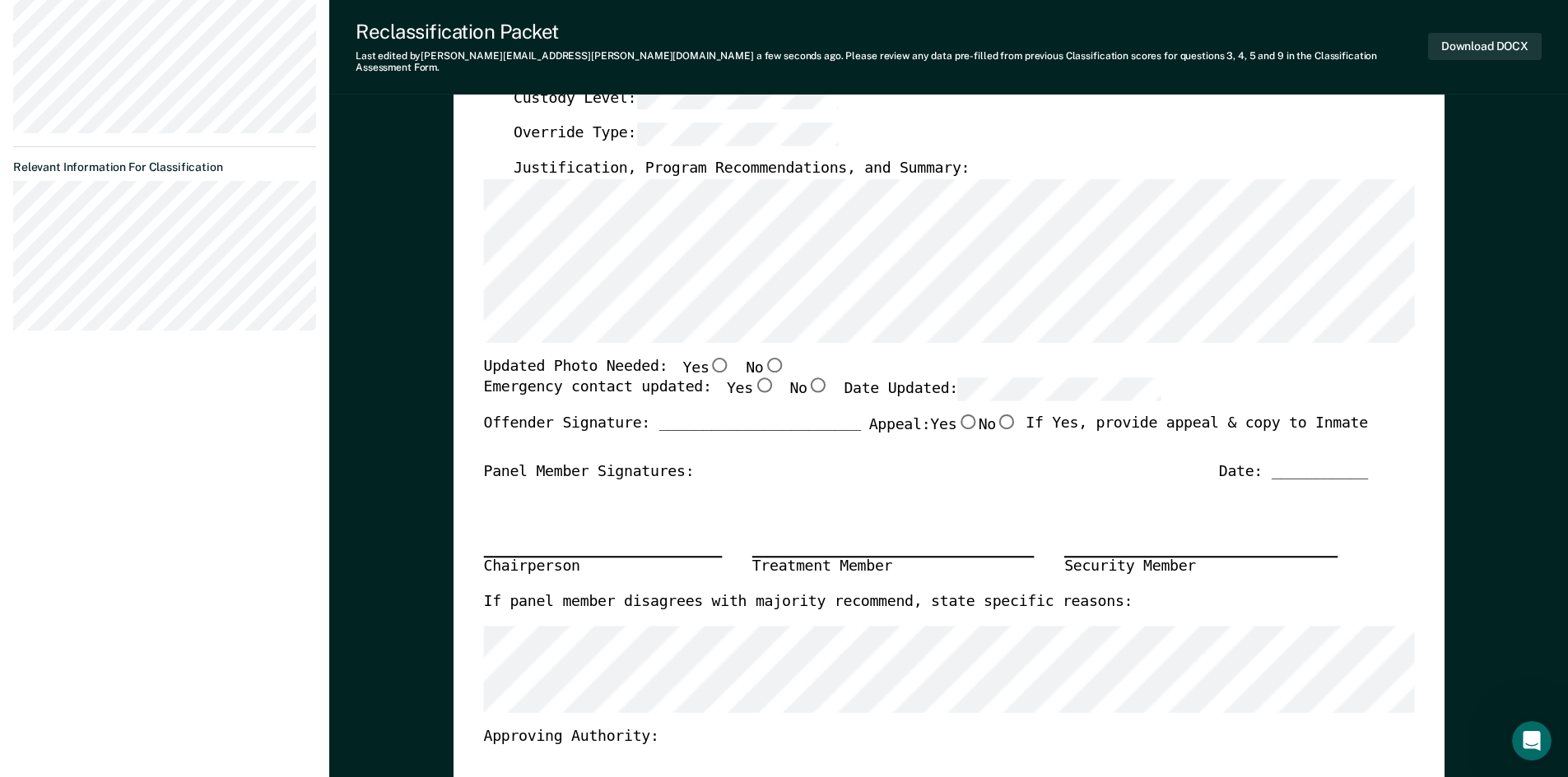
click at [752, 379] on input "Yes" at bounding box center [763, 386] width 22 height 14
type textarea "x"
radio input "true"
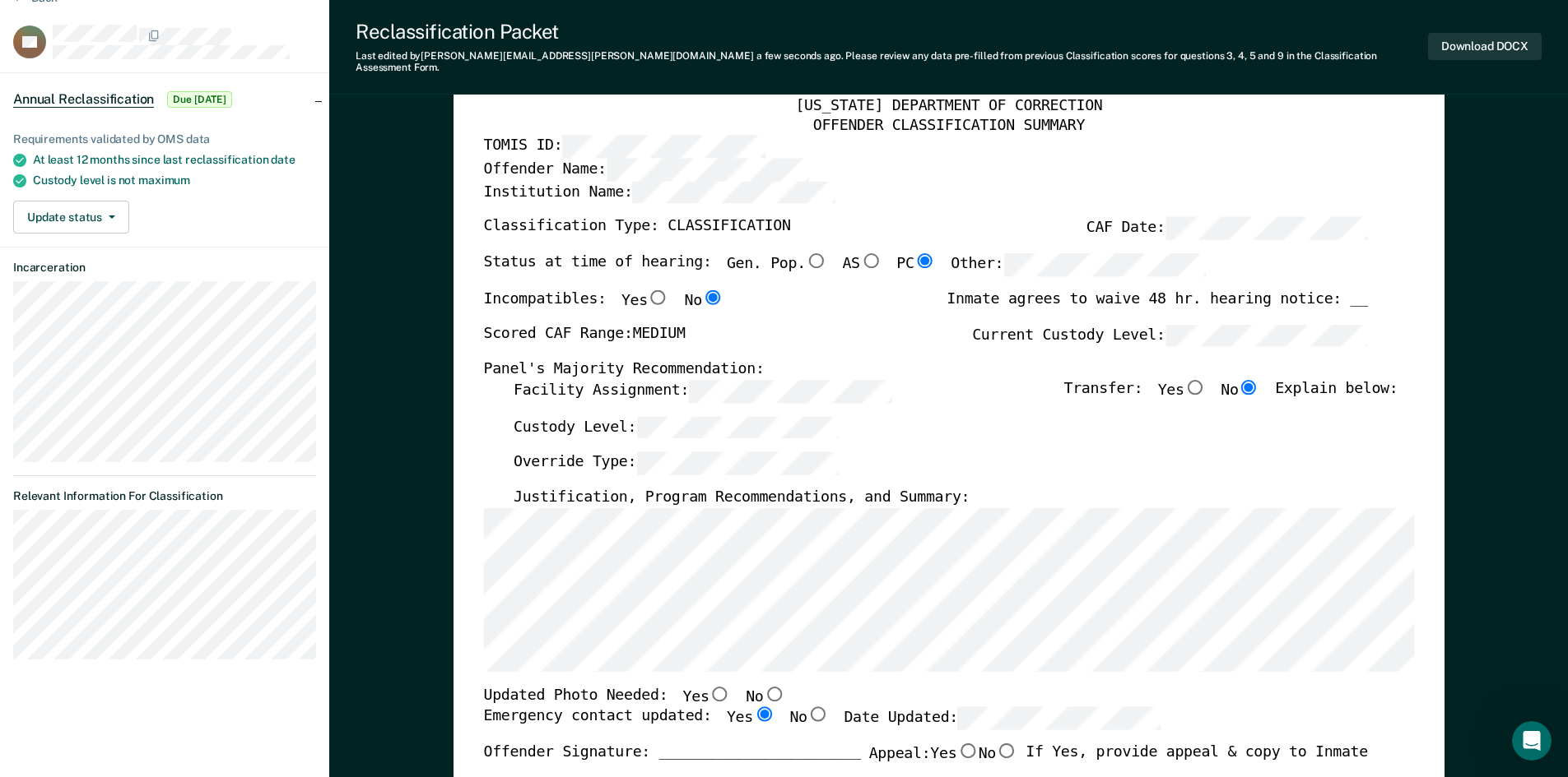
scroll to position [0, 0]
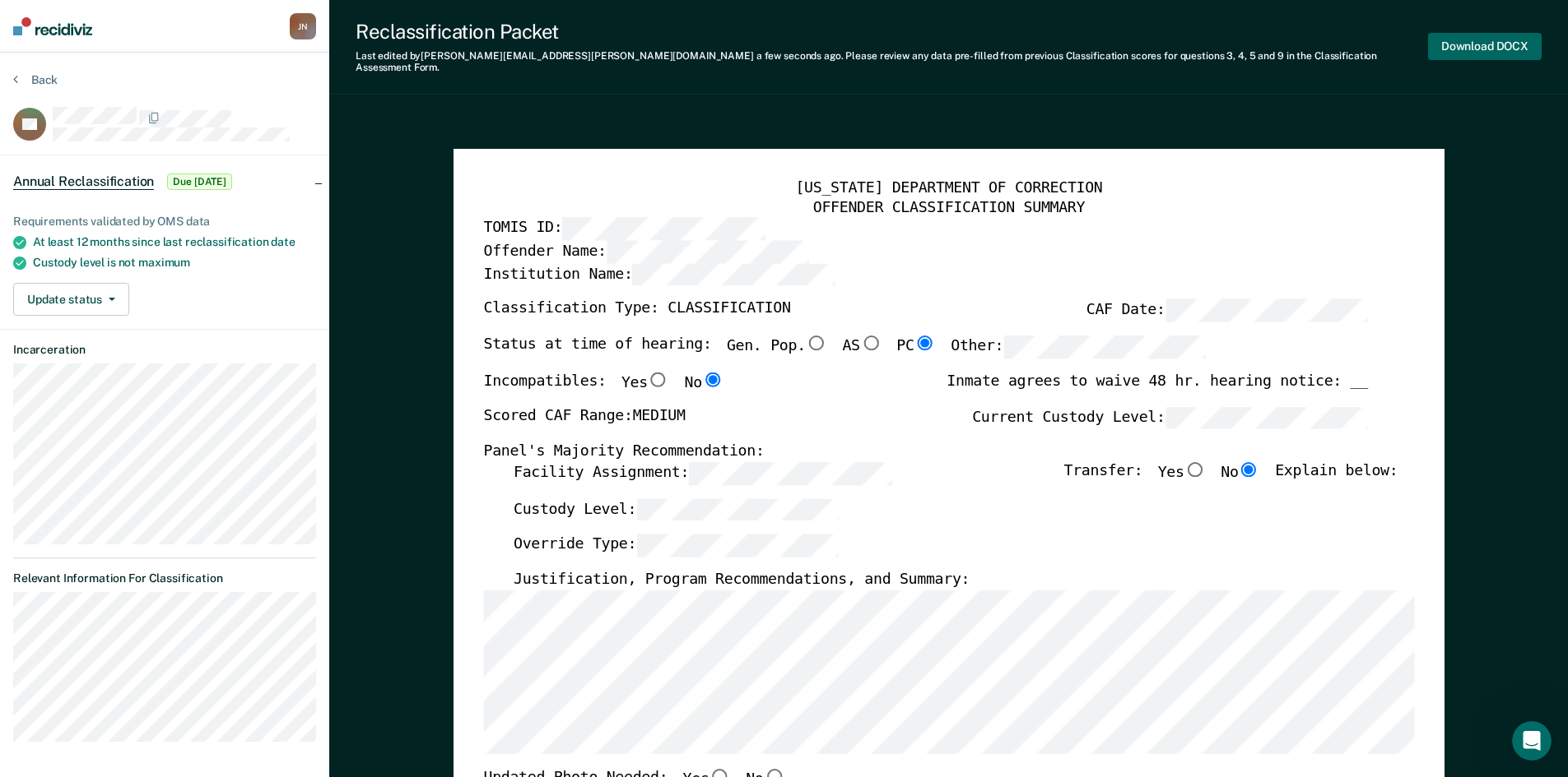
click at [1486, 47] on button "Download DOCX" at bounding box center [1484, 46] width 113 height 27
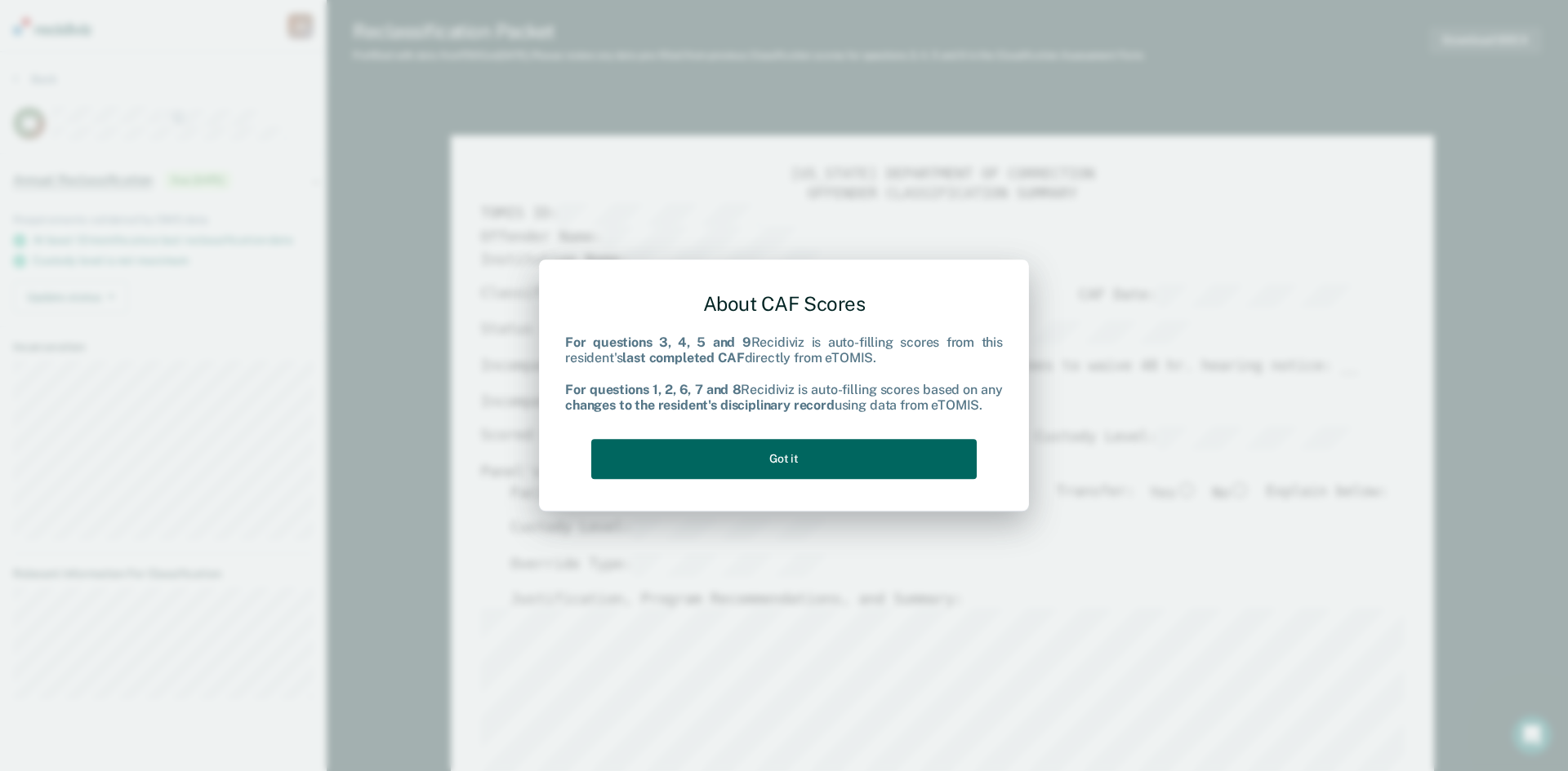
click at [813, 465] on button "Got it" at bounding box center [784, 459] width 386 height 40
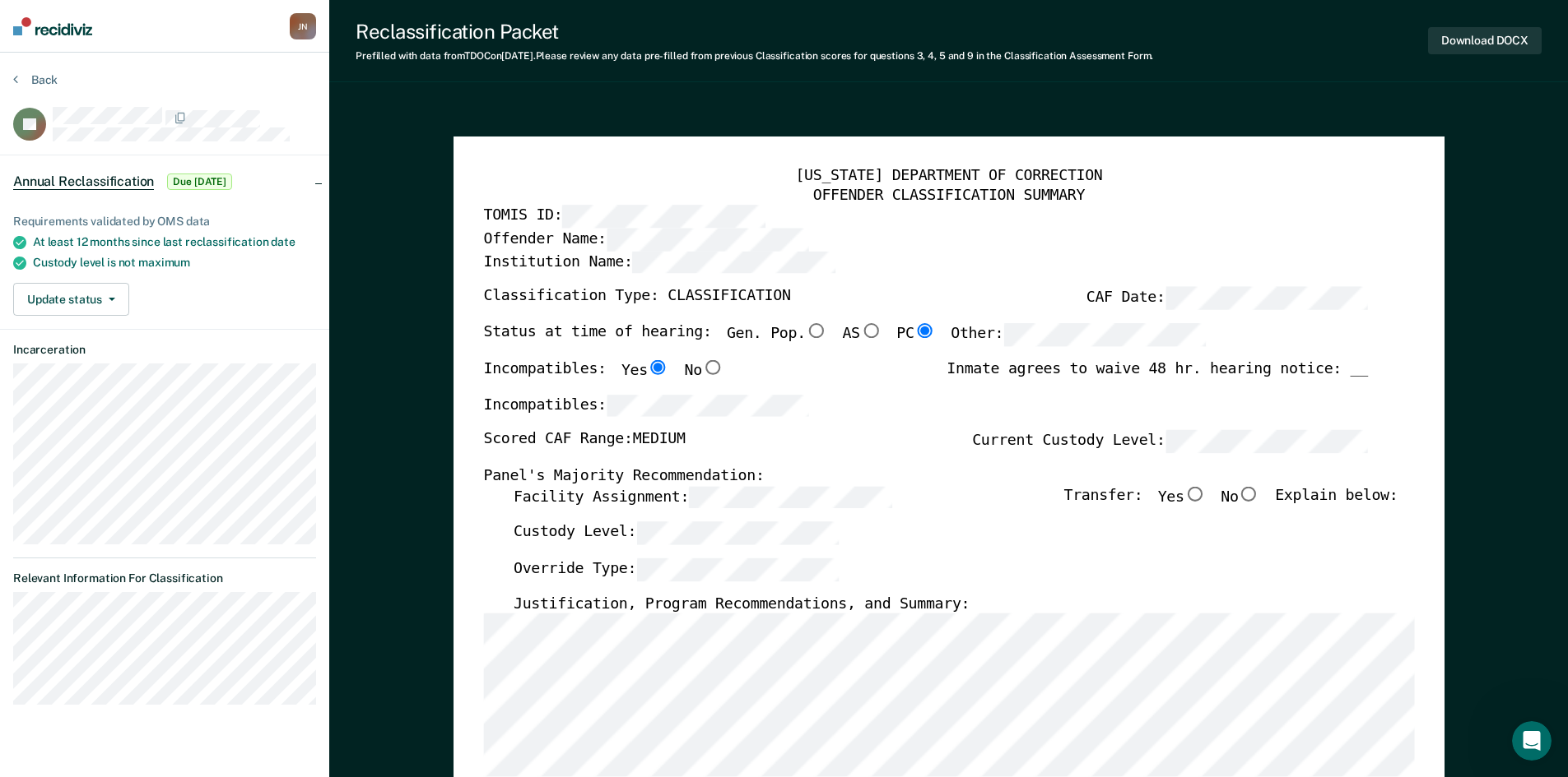
click at [1259, 494] on input "No" at bounding box center [1248, 494] width 22 height 14
type textarea "x"
radio input "true"
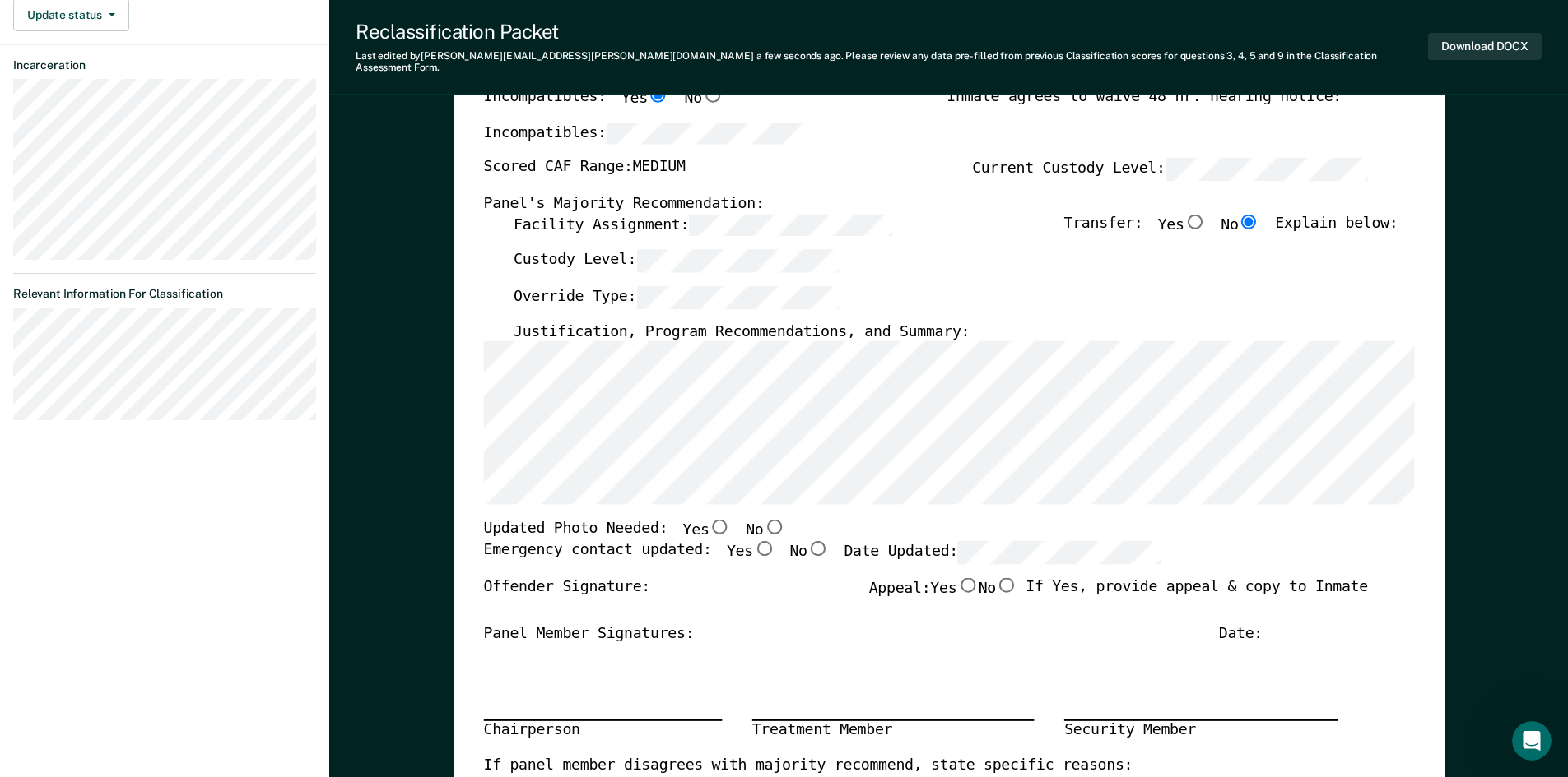
scroll to position [494, 0]
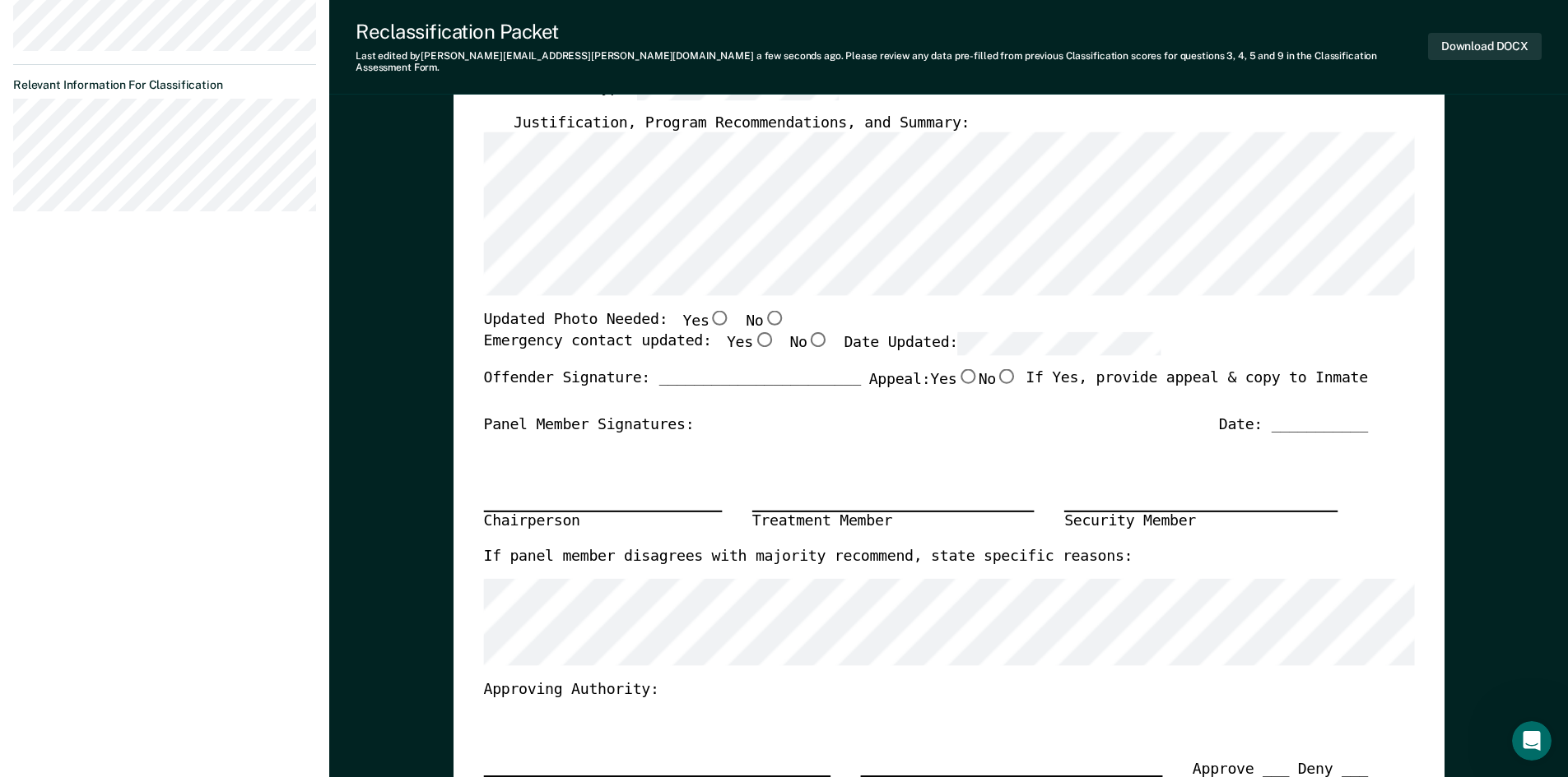
click at [752, 332] on input "Yes" at bounding box center [763, 340] width 22 height 14
type textarea "x"
radio input "true"
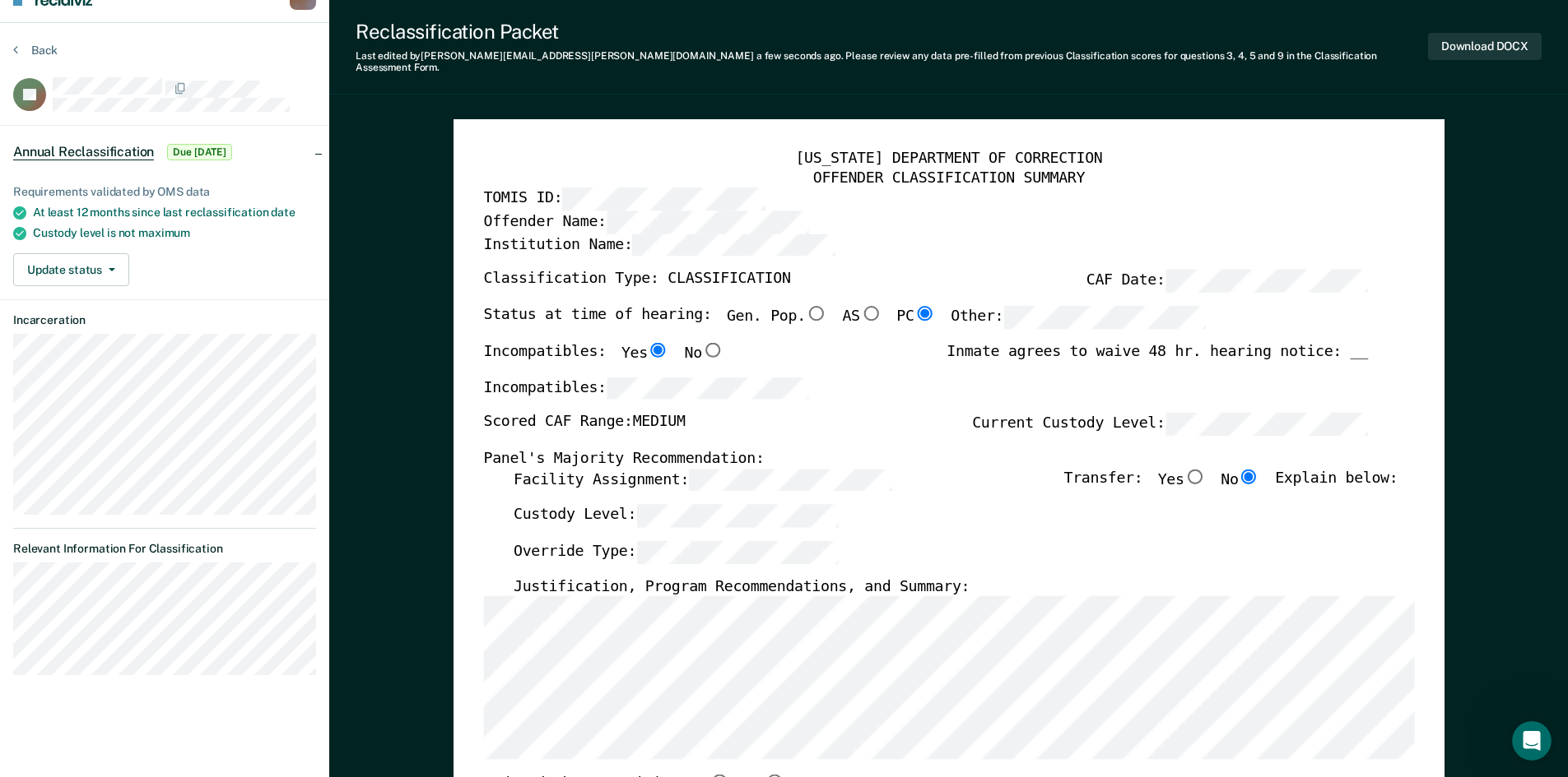
scroll to position [0, 0]
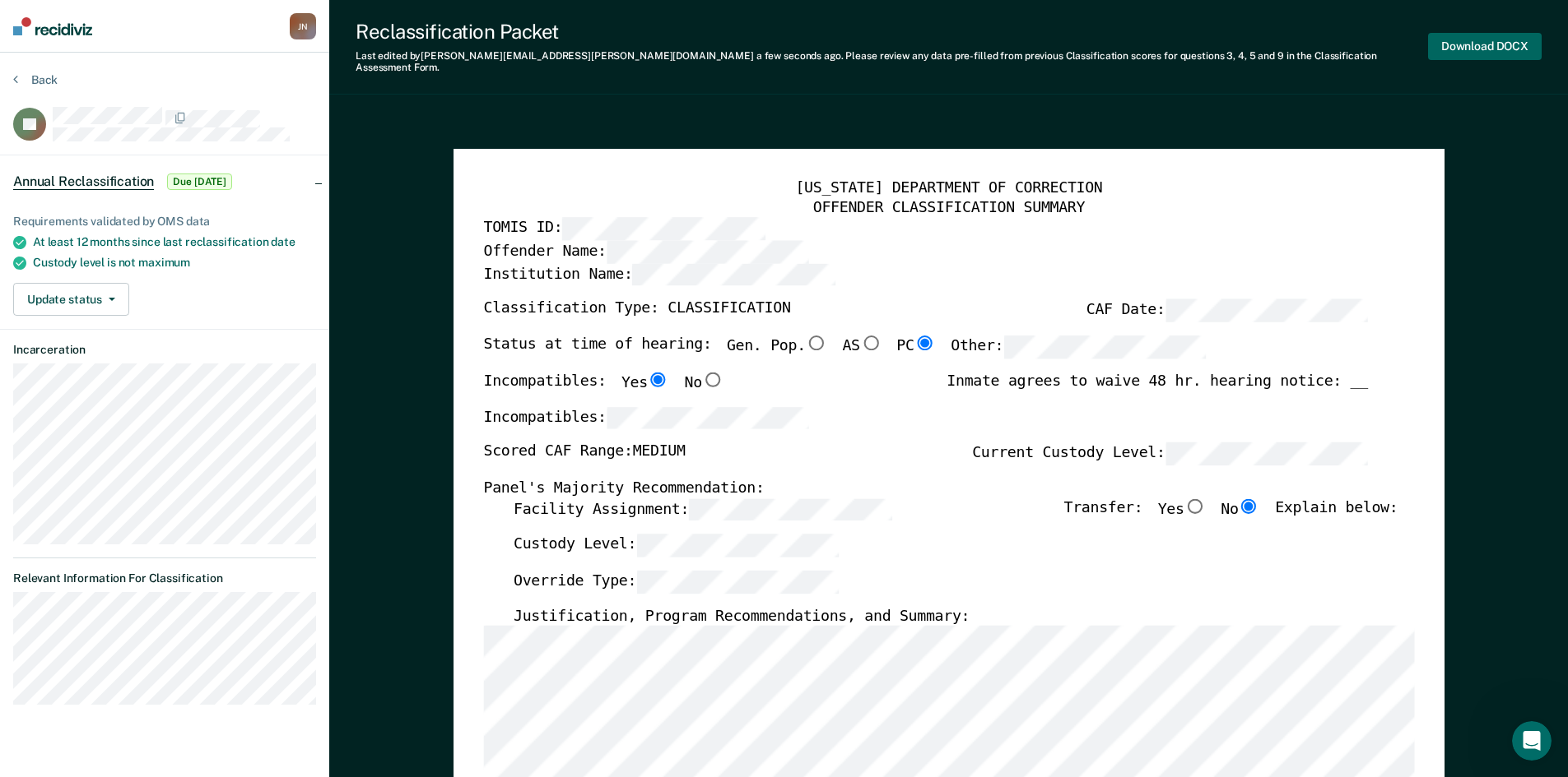
click at [1469, 35] on button "Download DOCX" at bounding box center [1484, 46] width 113 height 27
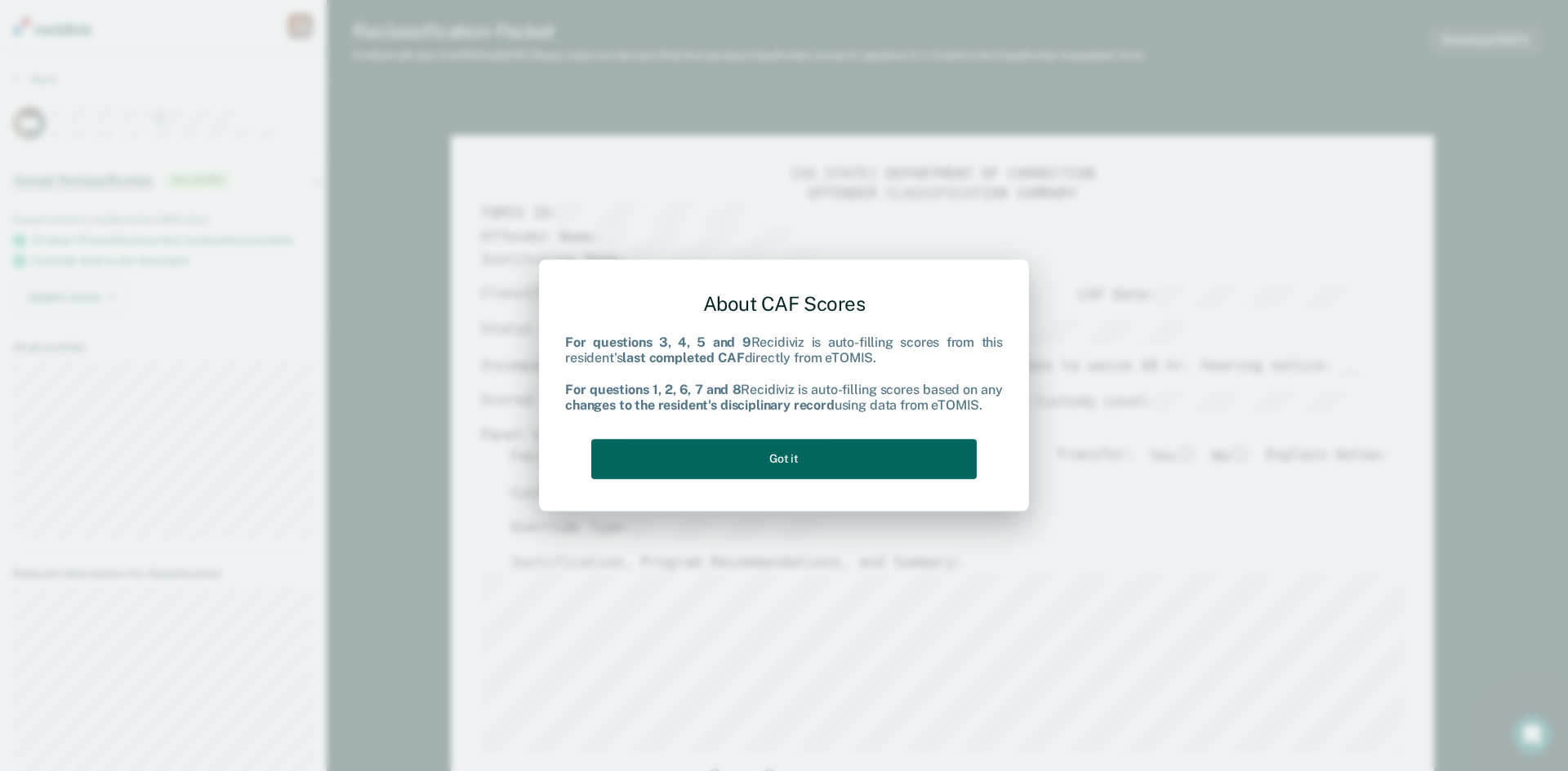
click at [798, 462] on button "Got it" at bounding box center [784, 459] width 386 height 40
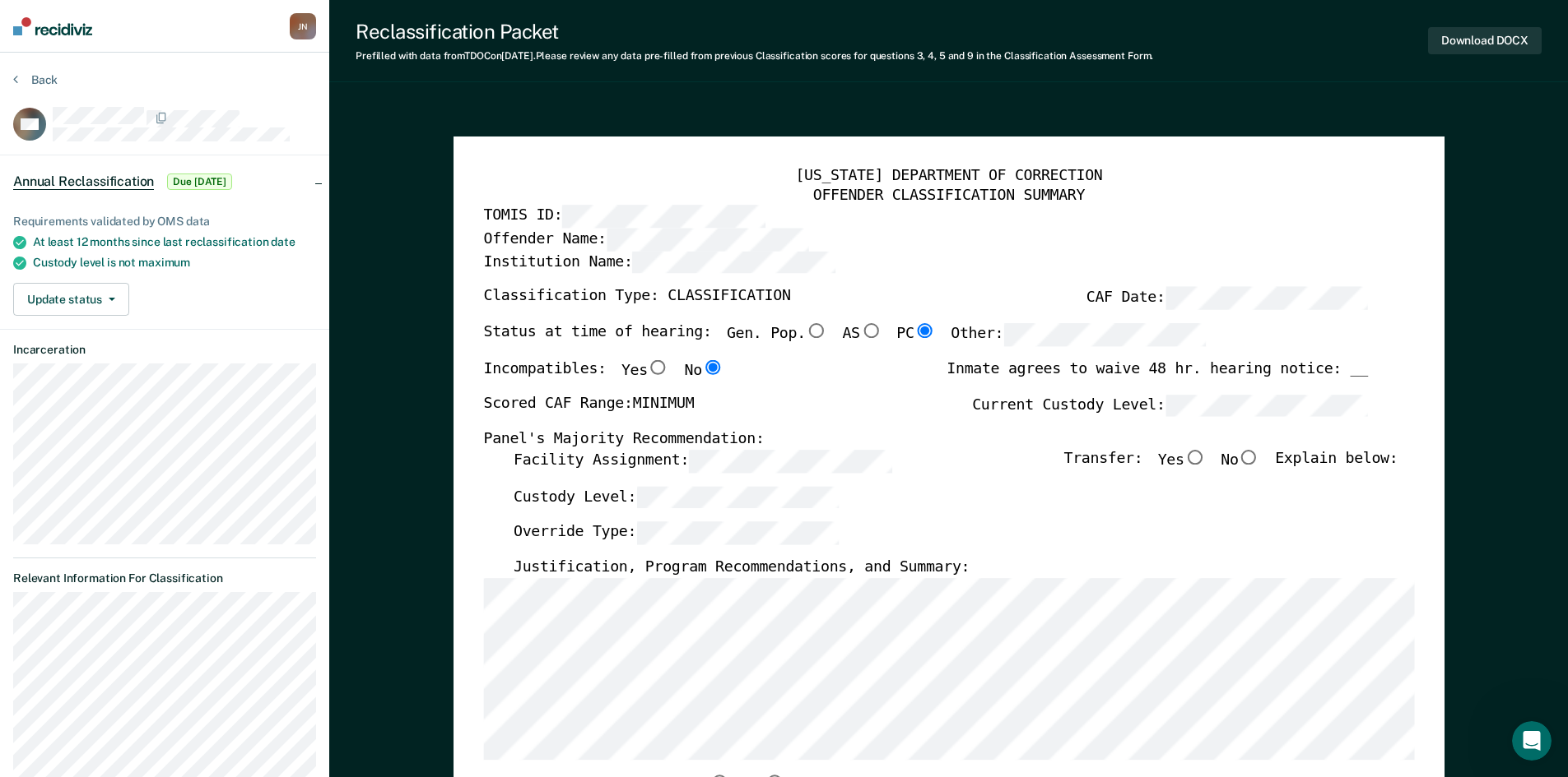
click at [1258, 458] on input "No" at bounding box center [1248, 457] width 22 height 14
type textarea "x"
radio input "true"
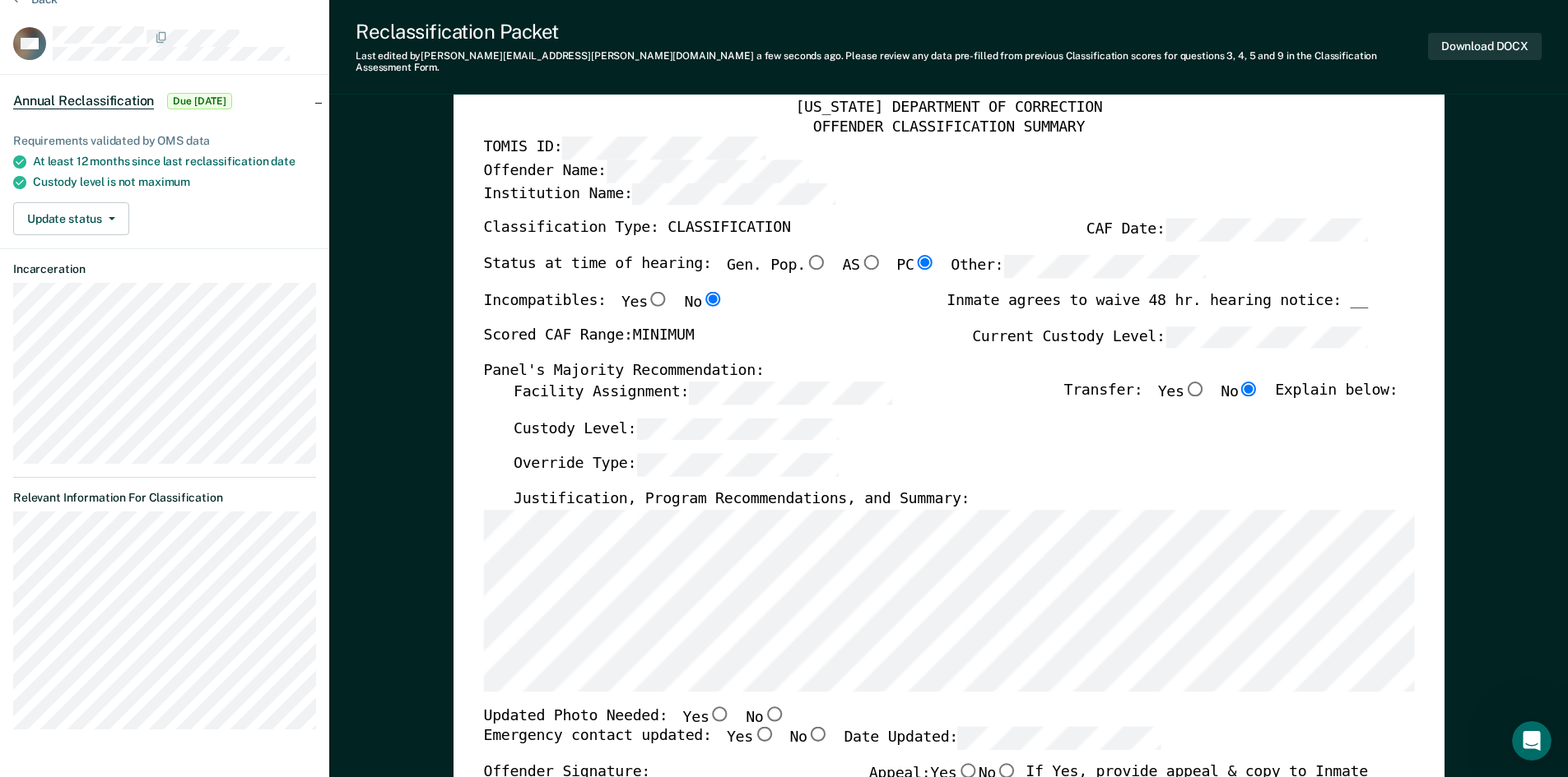
scroll to position [329, 0]
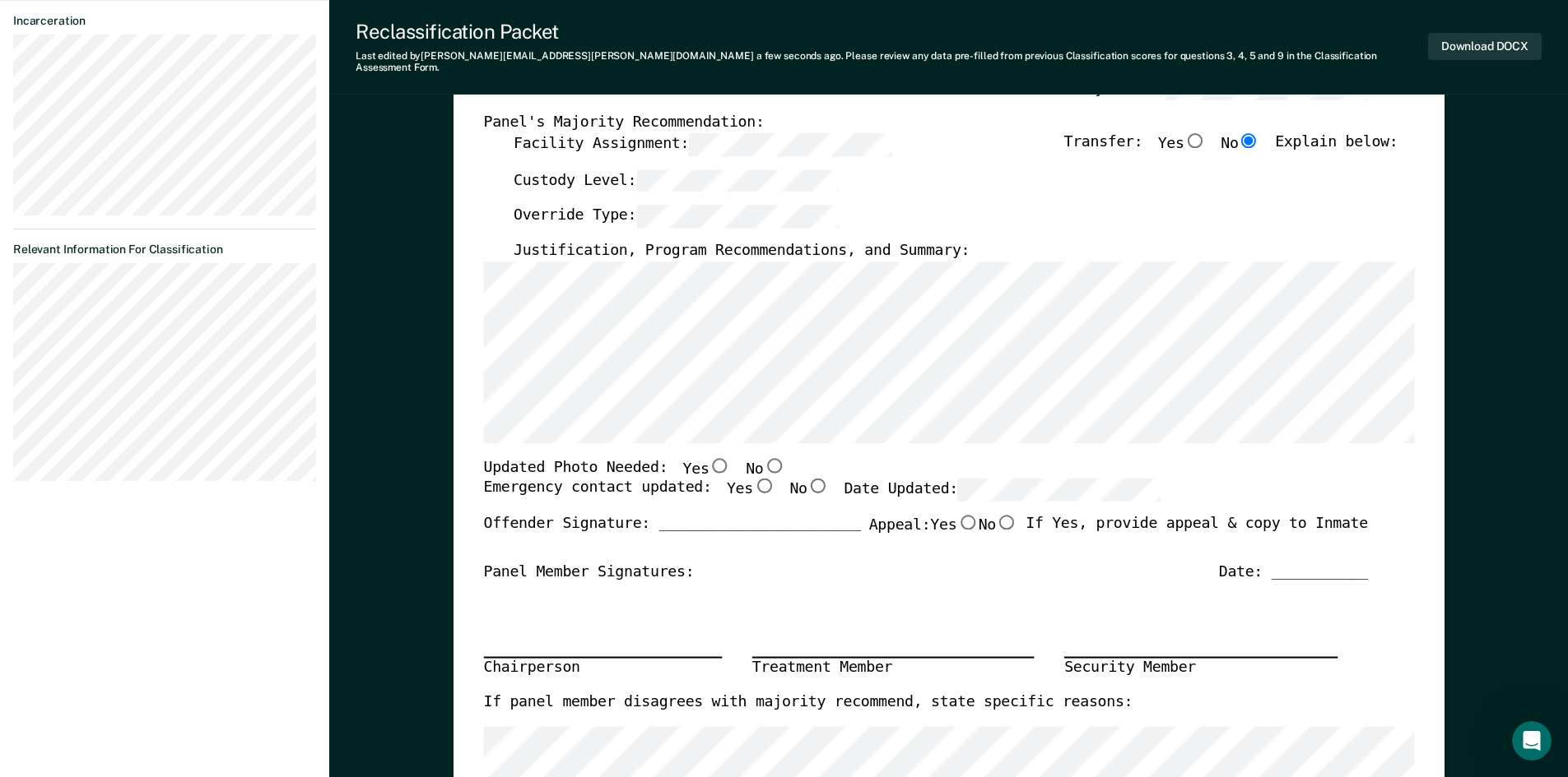
click at [752, 479] on input "Yes" at bounding box center [763, 486] width 22 height 14
type textarea "x"
radio input "true"
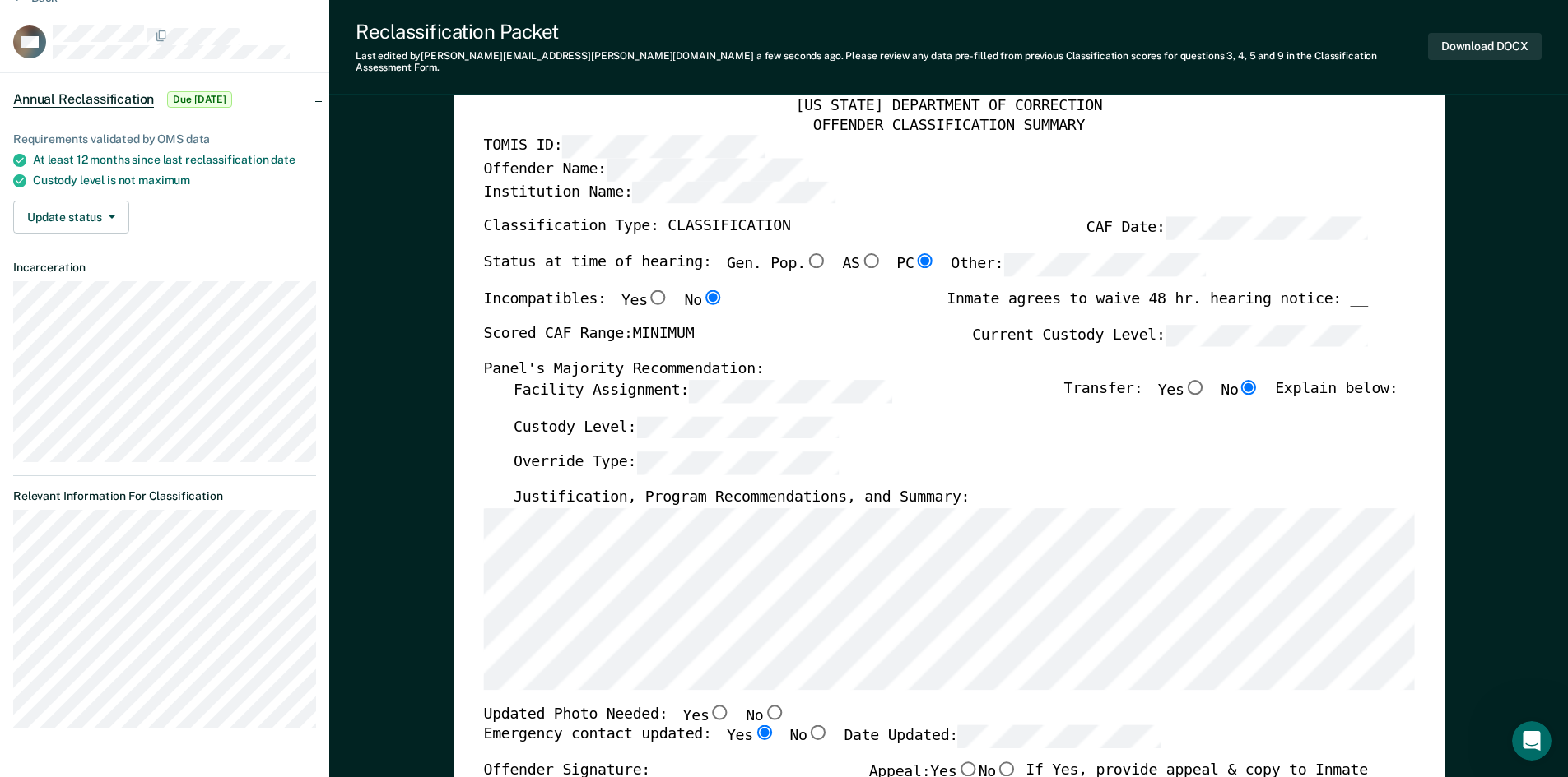
scroll to position [0, 0]
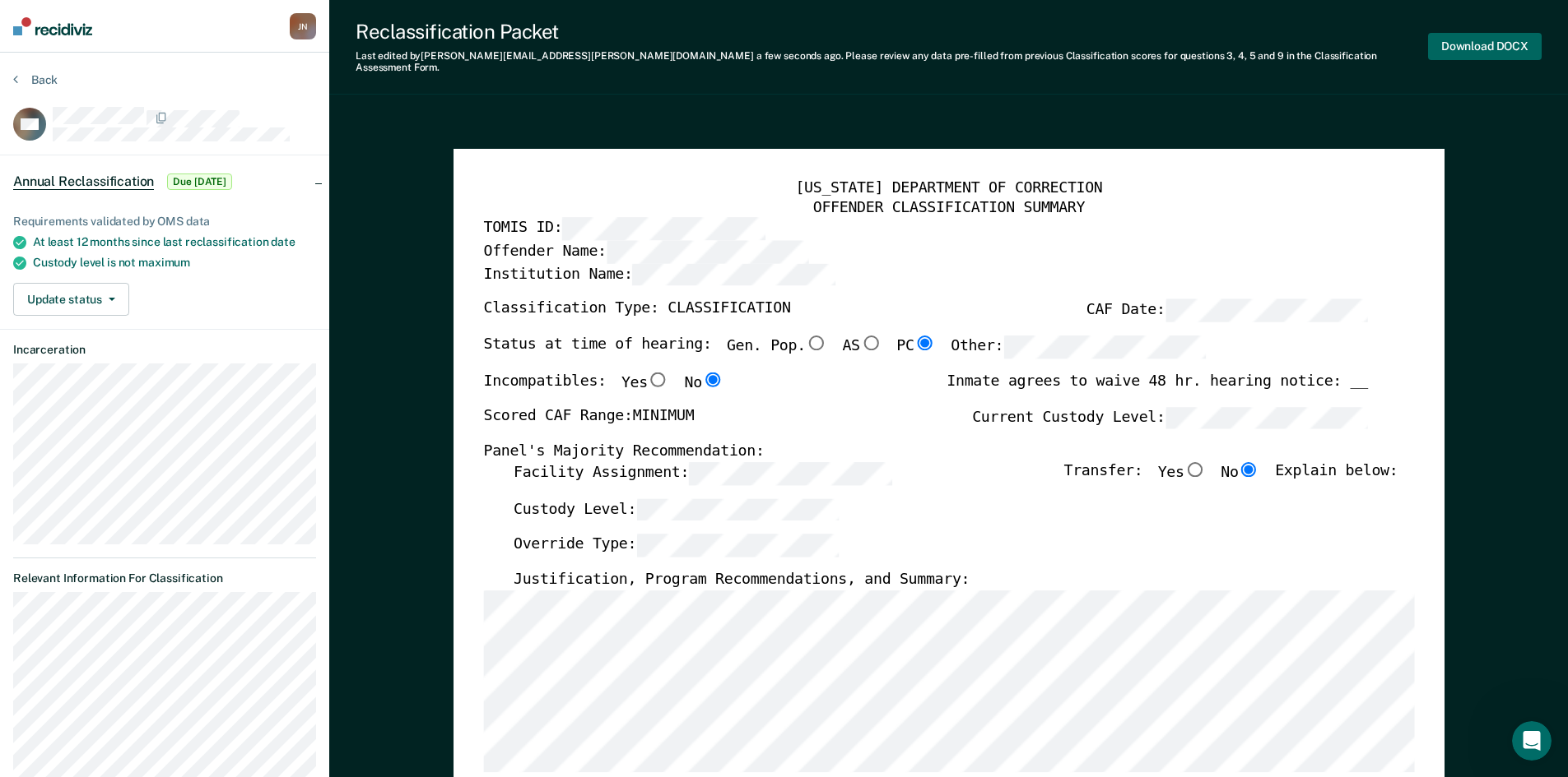
click at [1458, 36] on button "Download DOCX" at bounding box center [1484, 46] width 113 height 27
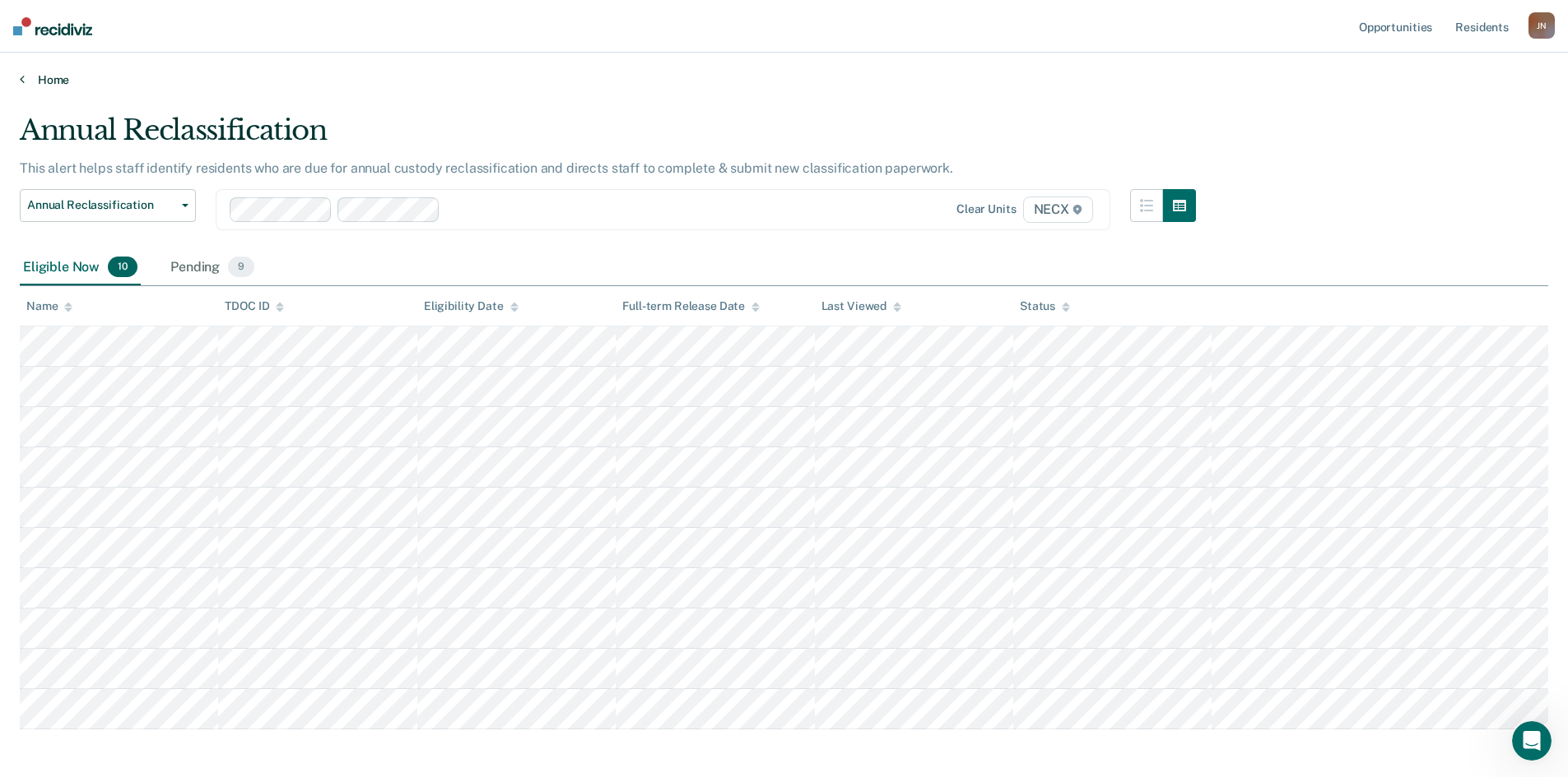
click at [1097, 76] on link "Home" at bounding box center [784, 80] width 1528 height 14
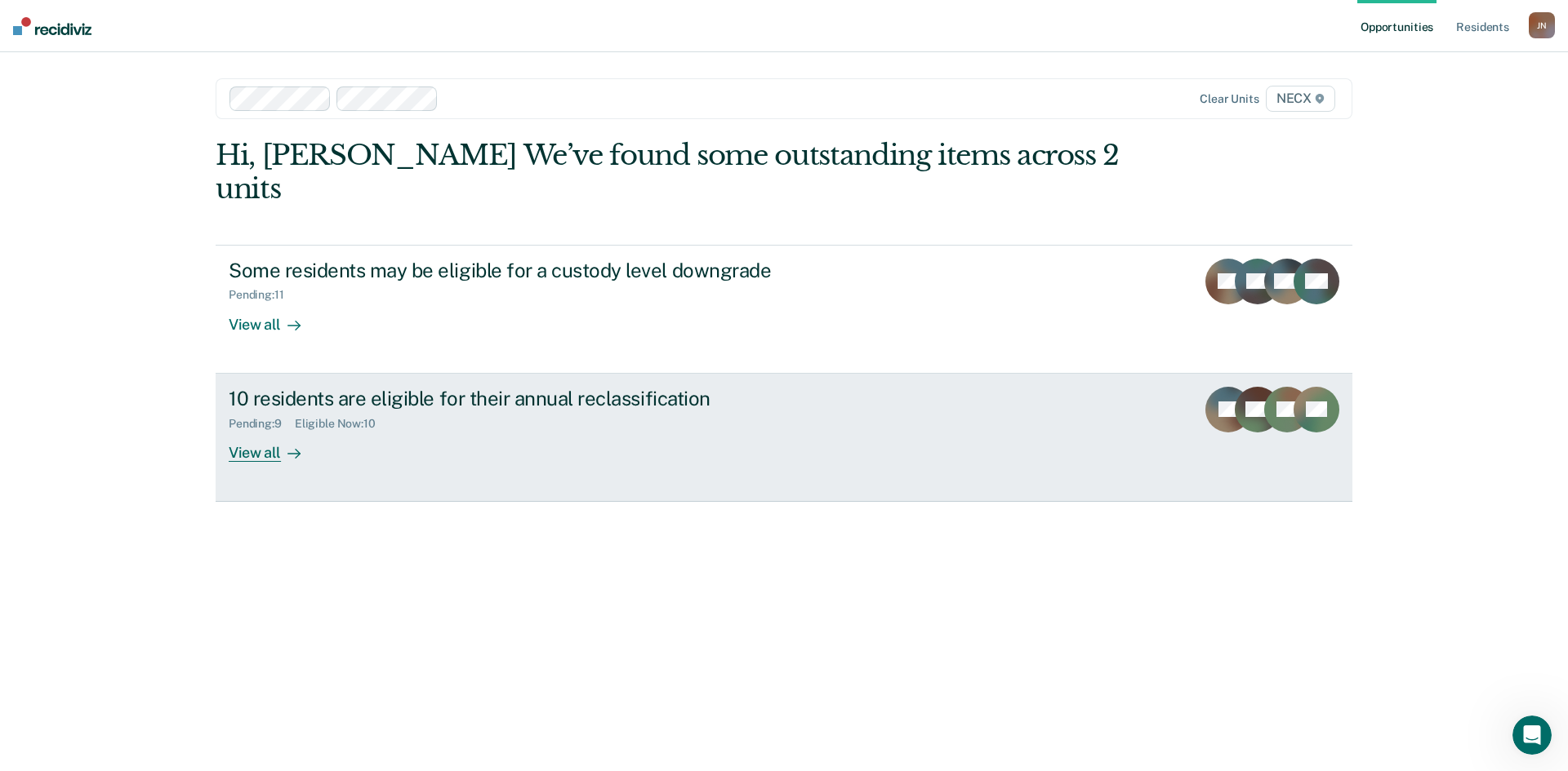
click at [485, 411] on div "Pending : 9 Eligible Now : 10" at bounding box center [515, 421] width 574 height 21
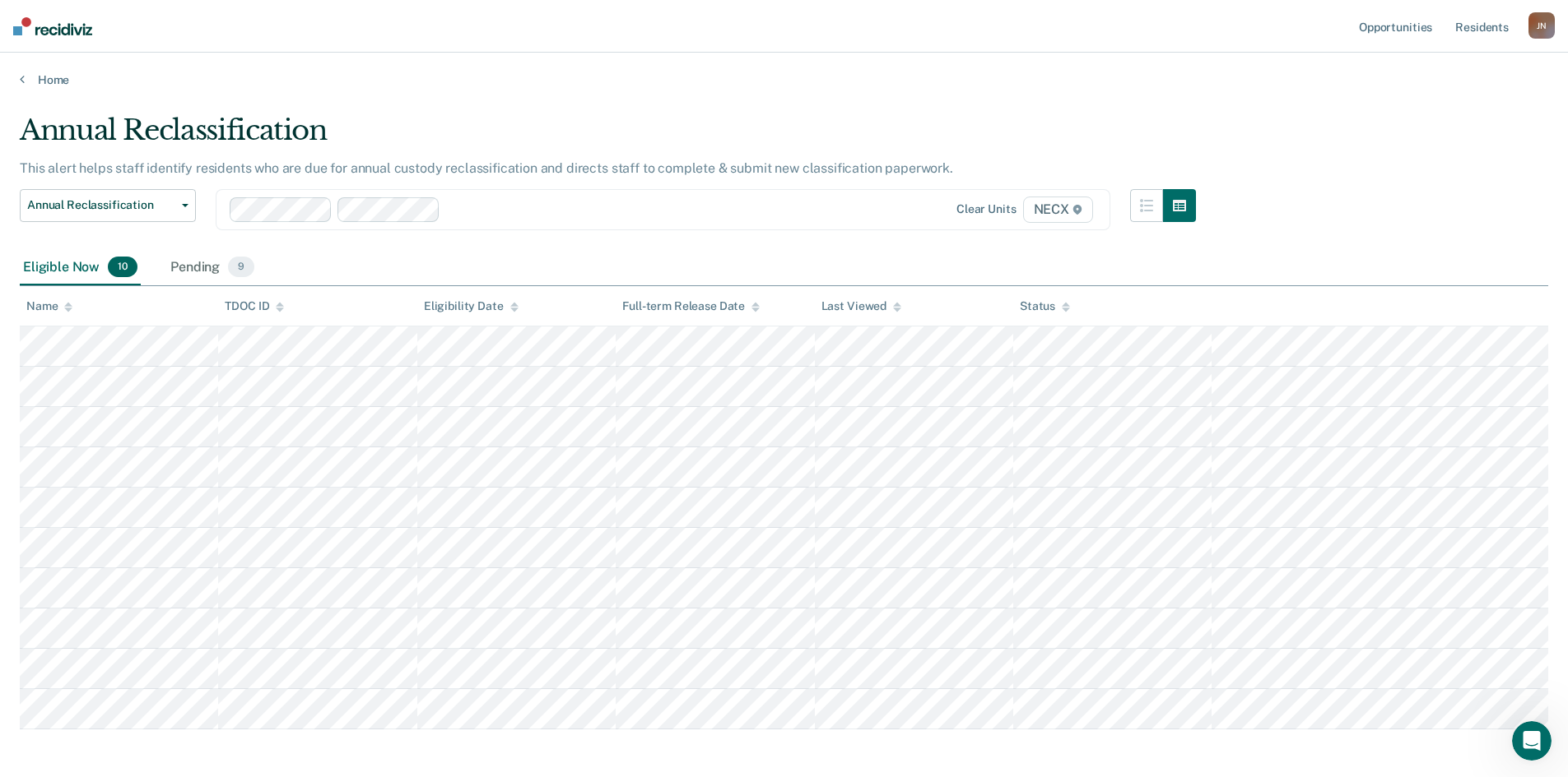
click at [1203, 96] on main "Annual Reclassification This alert helps staff identify residents who are due f…" at bounding box center [784, 465] width 1568 height 756
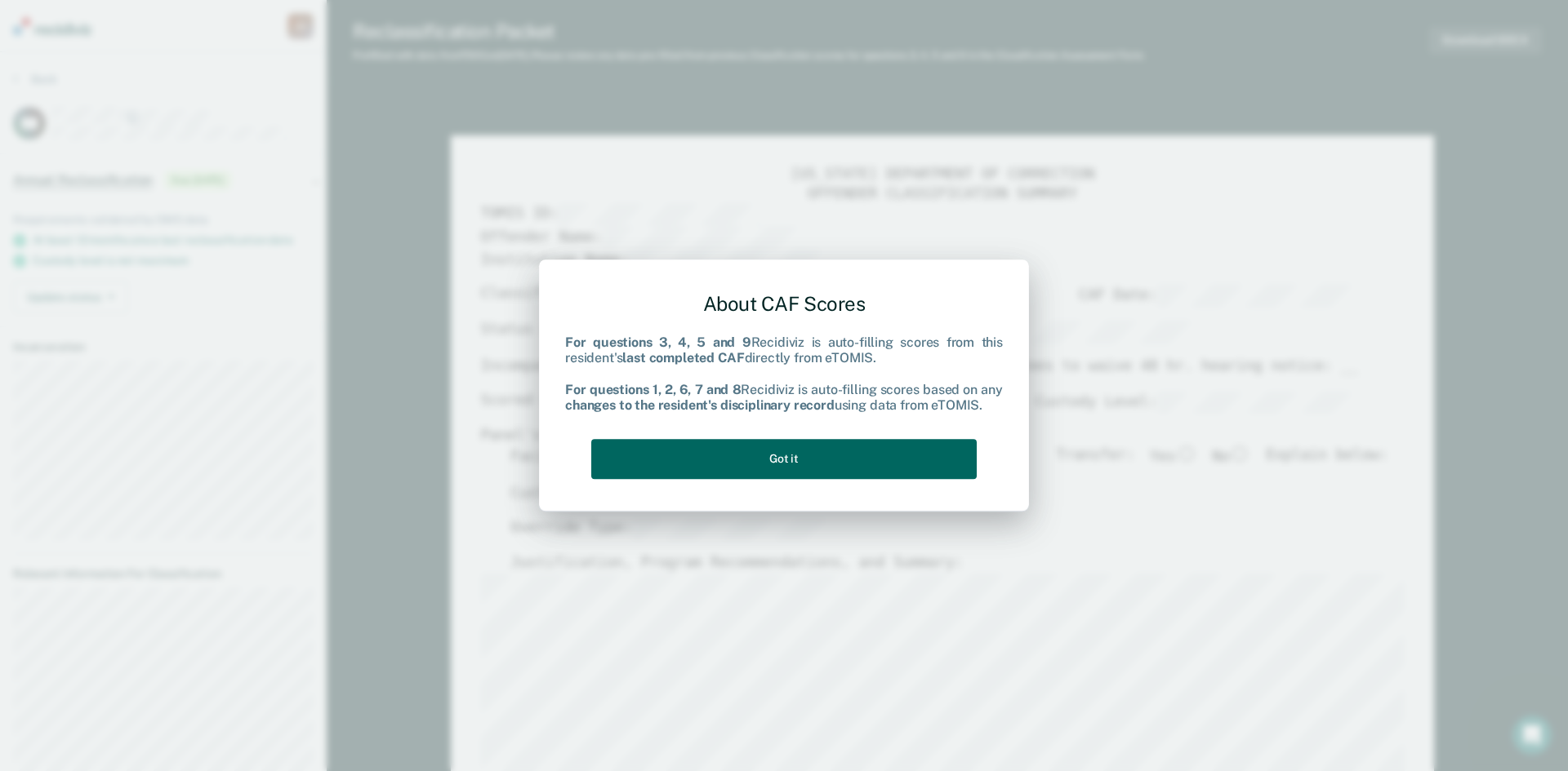
click at [780, 463] on button "Got it" at bounding box center [784, 459] width 386 height 40
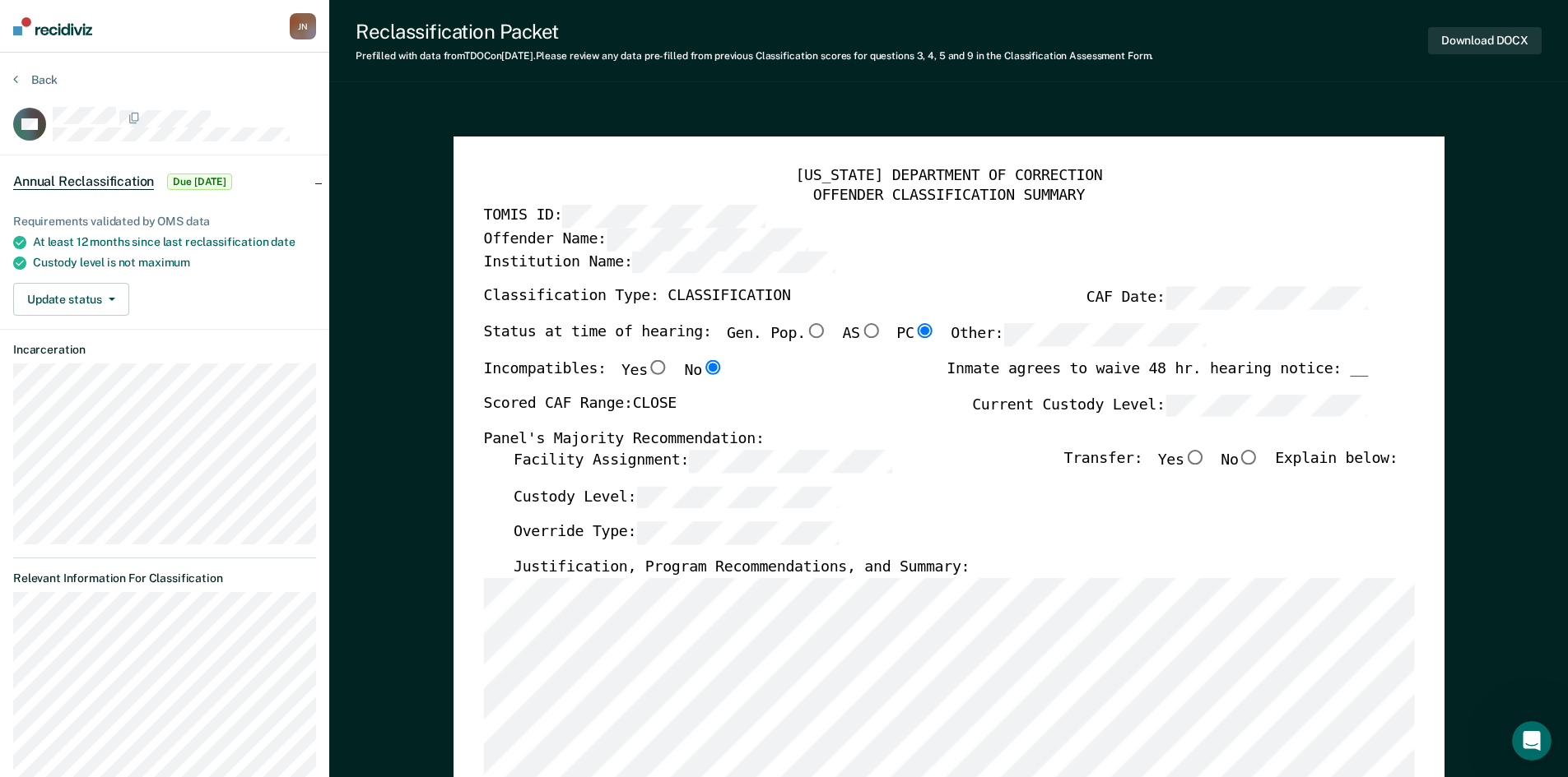
click at [1259, 457] on input "No" at bounding box center [1248, 457] width 22 height 14
type textarea "x"
radio input "true"
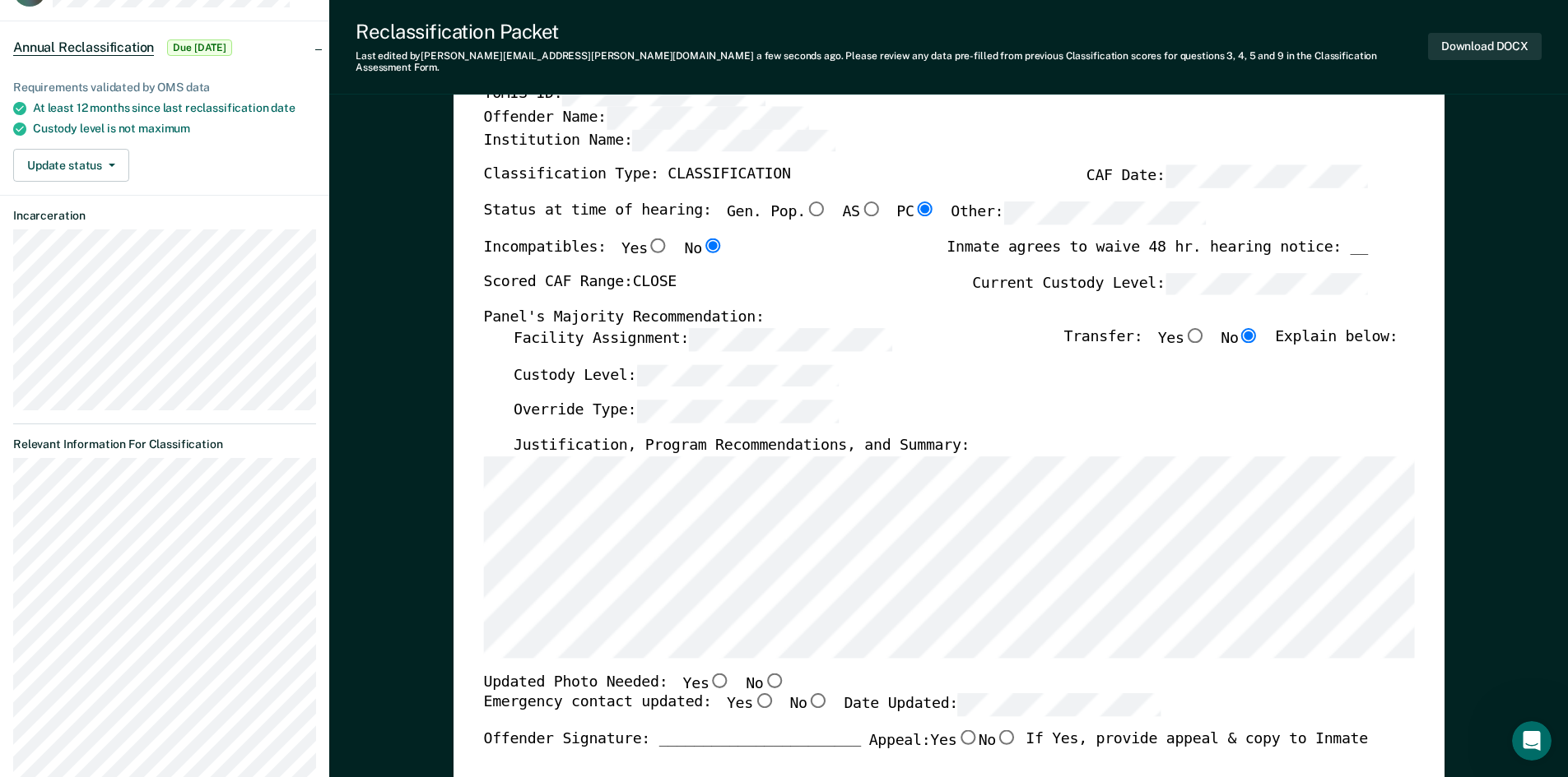
scroll to position [411, 0]
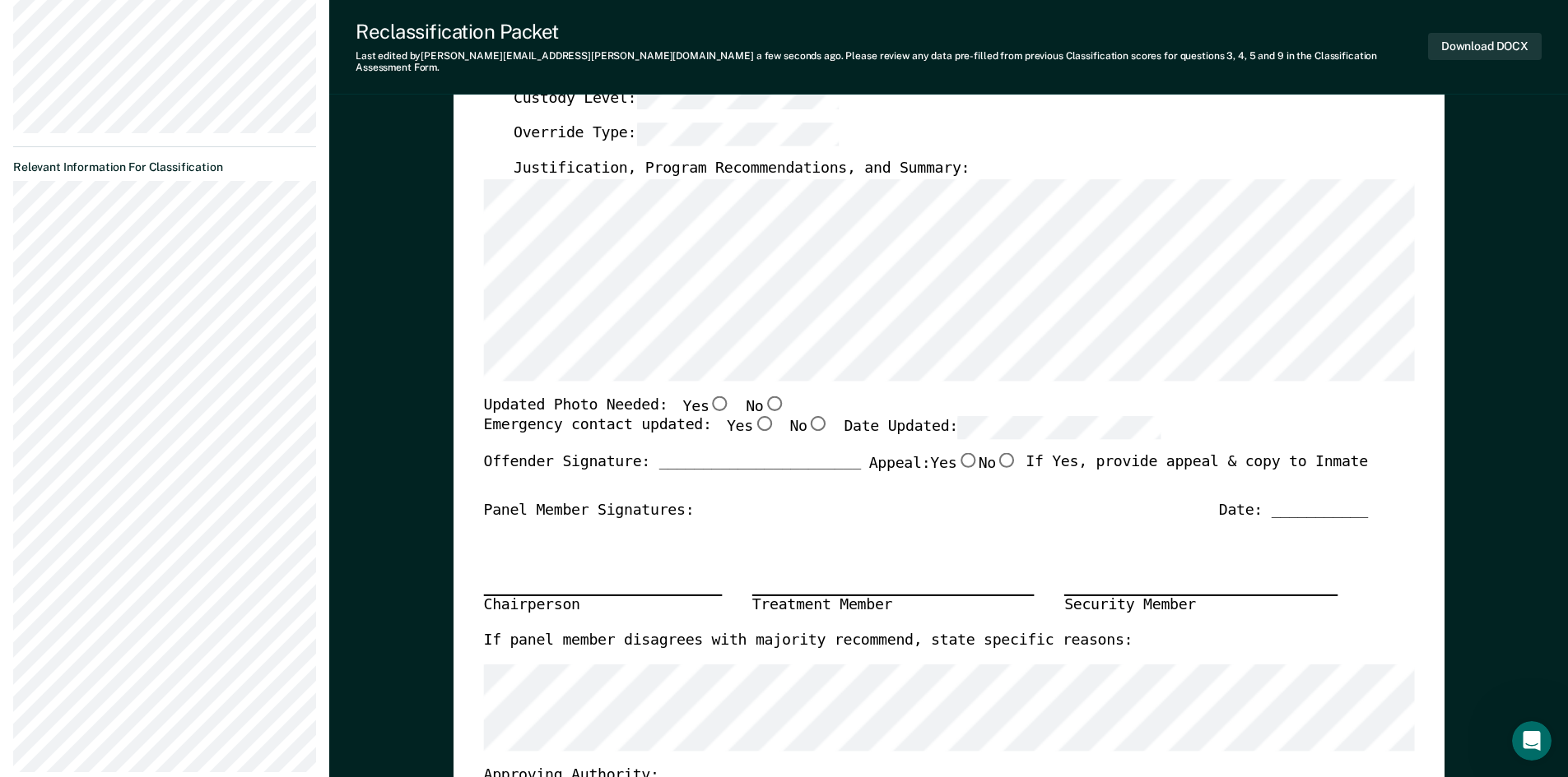
click at [752, 417] on input "Yes" at bounding box center [763, 424] width 22 height 14
type textarea "x"
radio input "true"
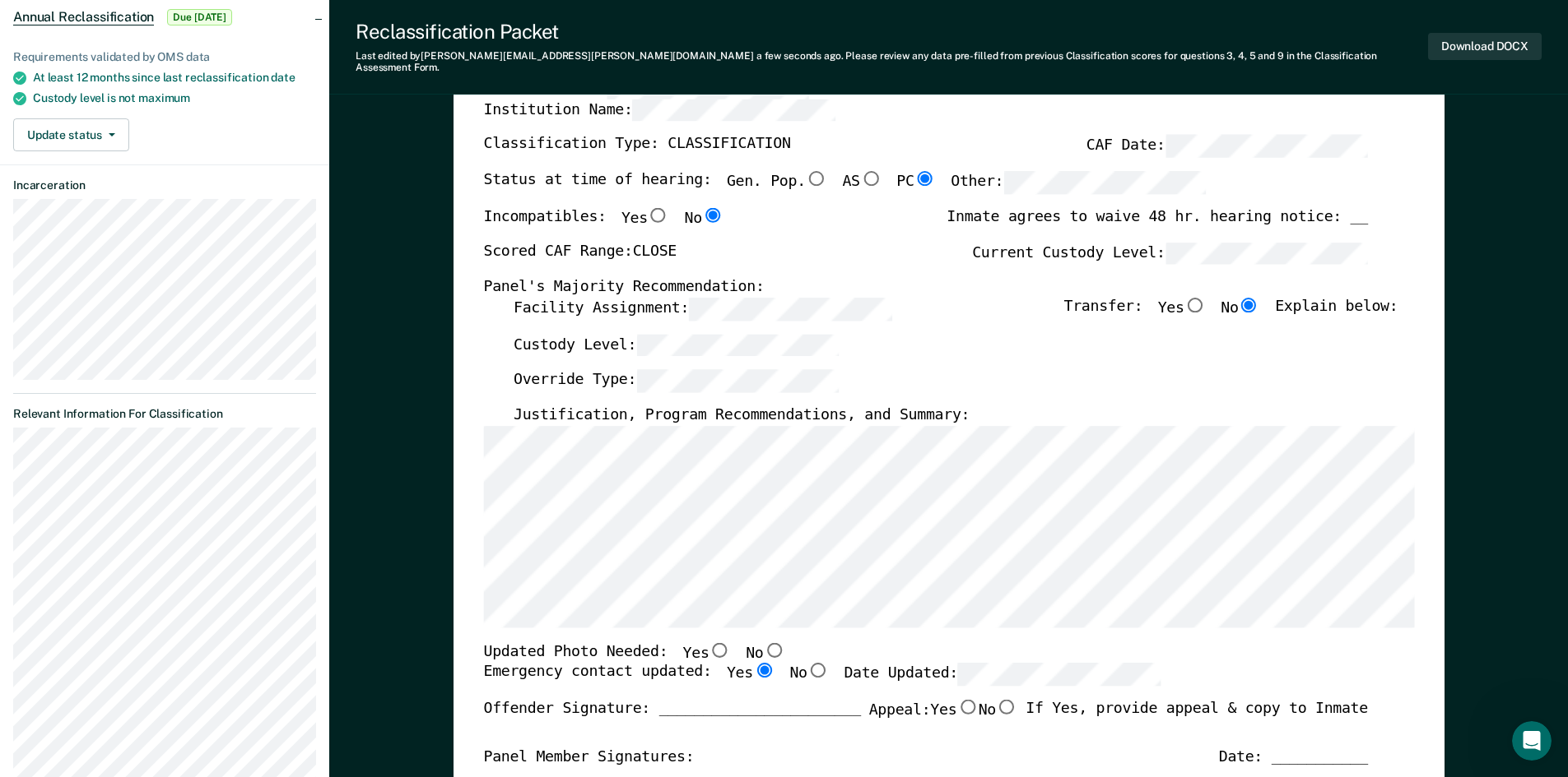
scroll to position [82, 0]
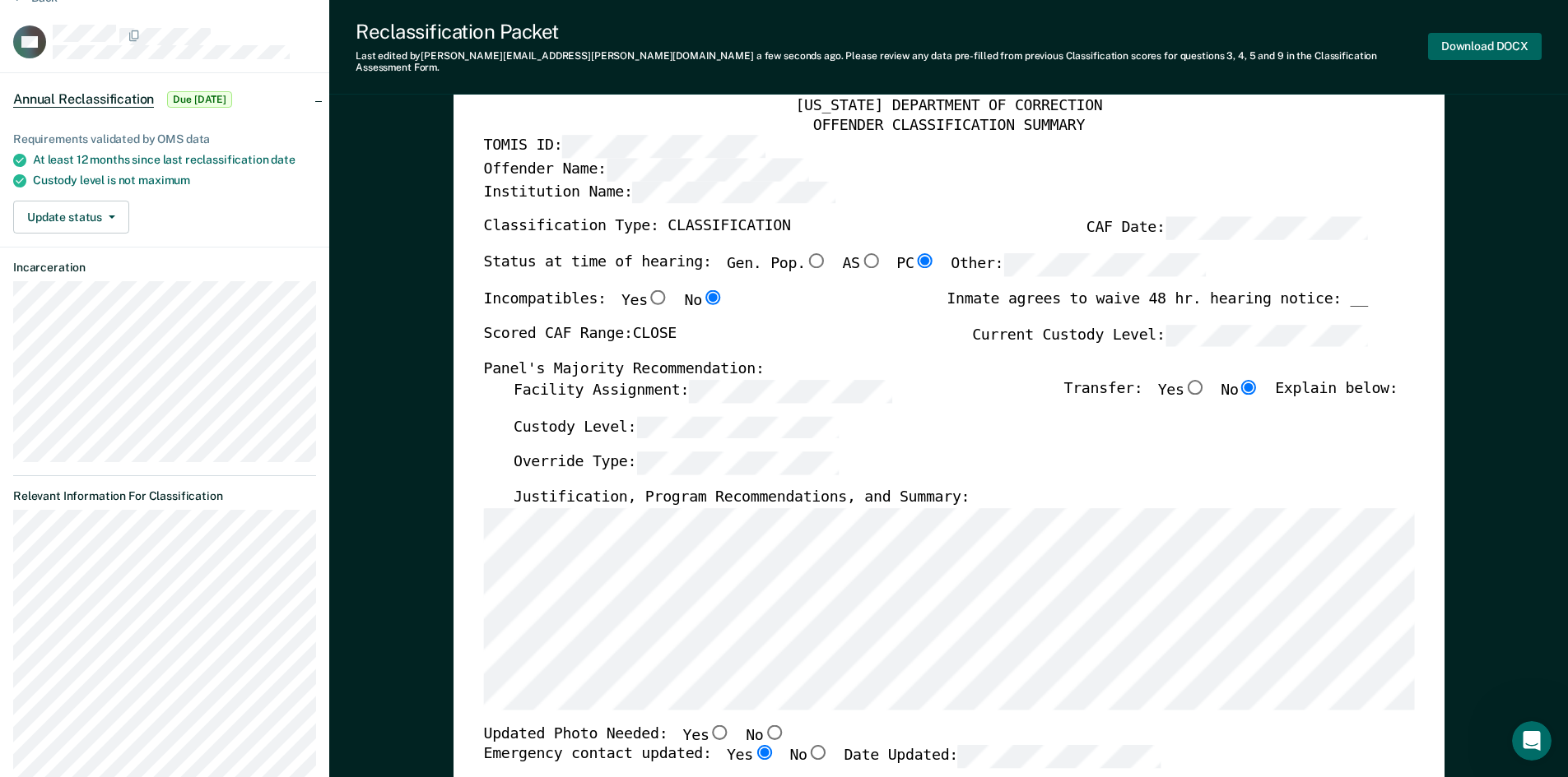
click at [1451, 43] on button "Download DOCX" at bounding box center [1484, 46] width 113 height 27
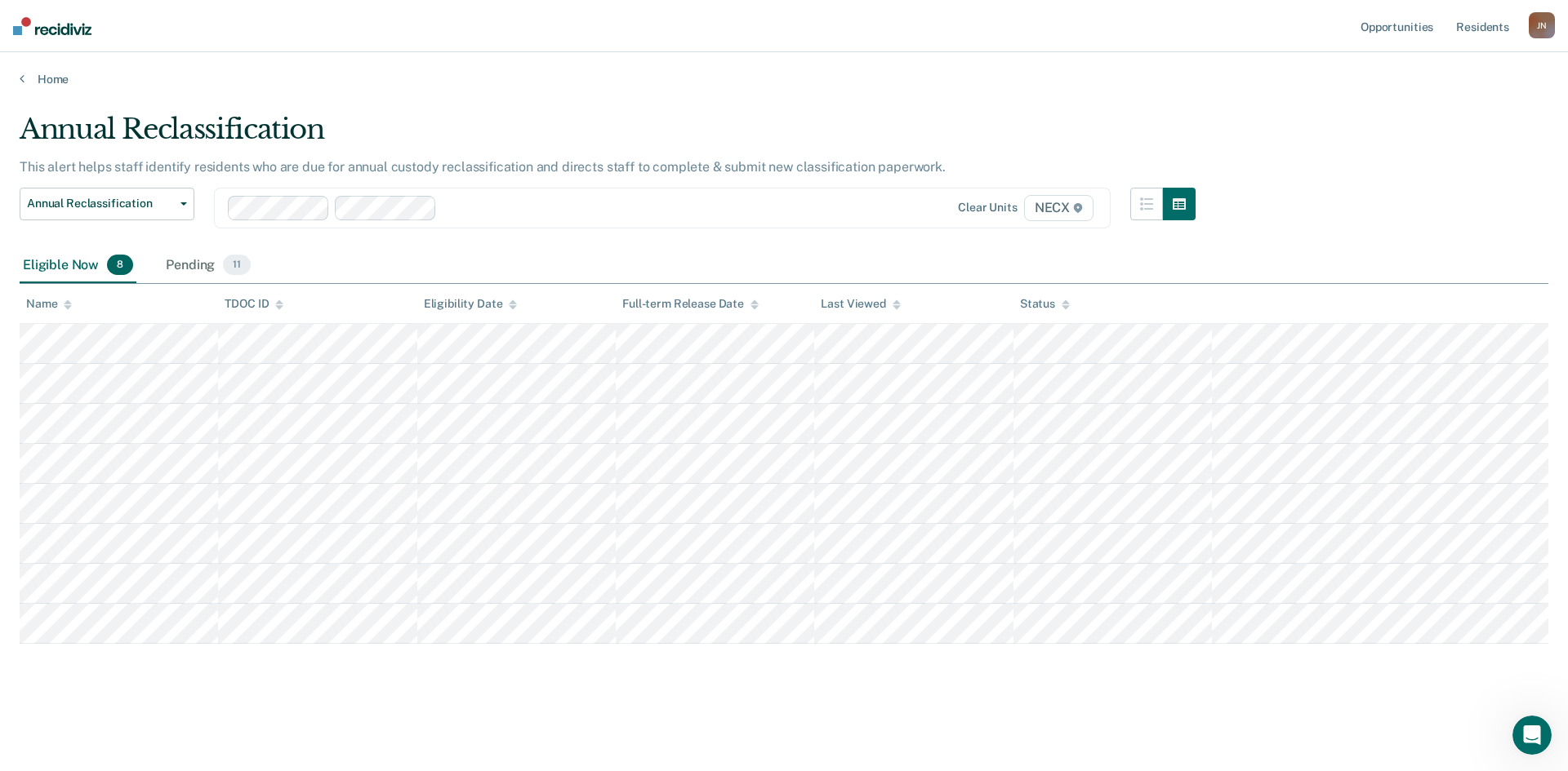
click at [1196, 93] on main "Annual Reclassification This alert helps staff identify residents who are due f…" at bounding box center [784, 426] width 1568 height 680
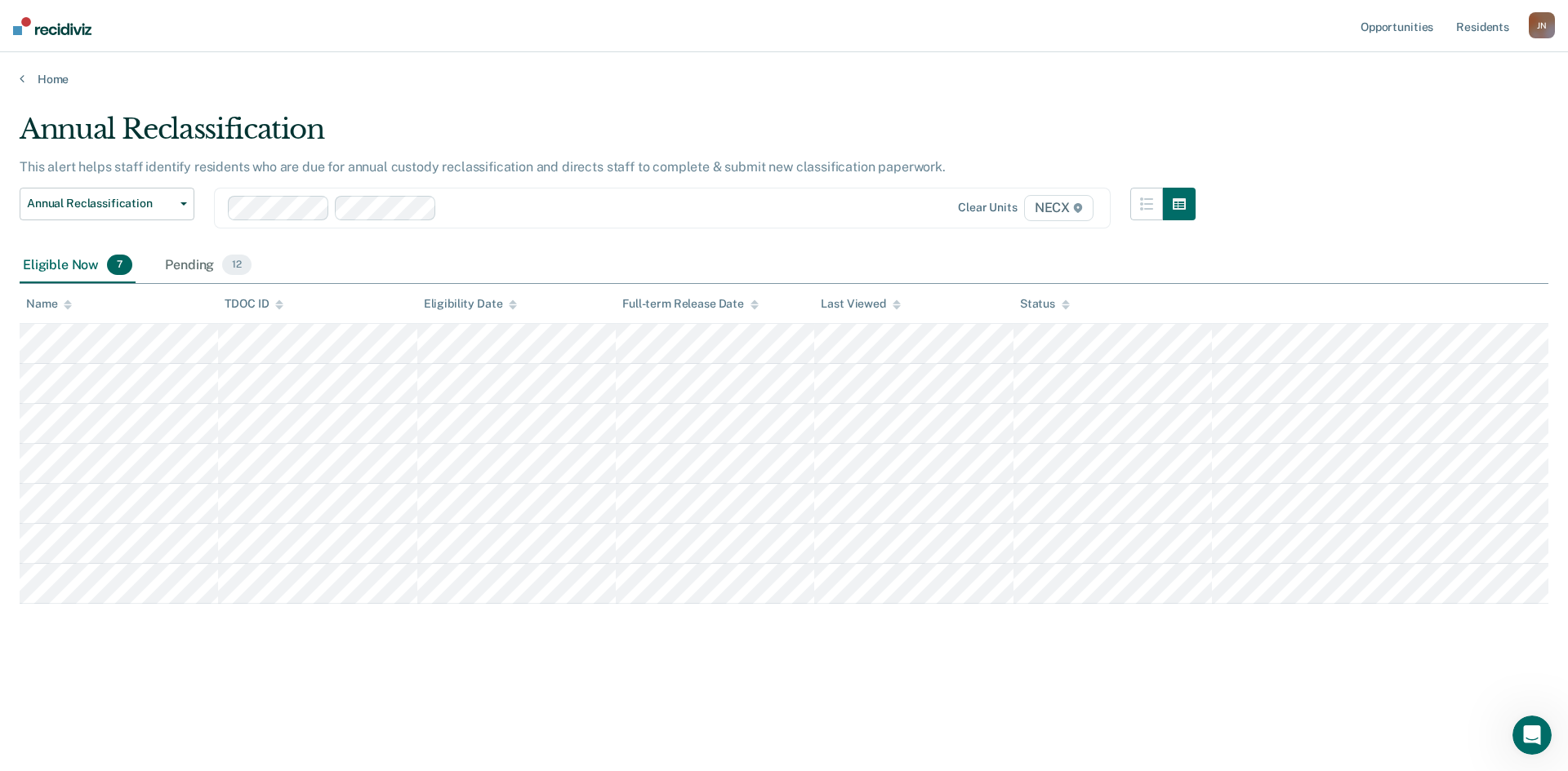
click at [1172, 62] on div "Home" at bounding box center [784, 69] width 1568 height 34
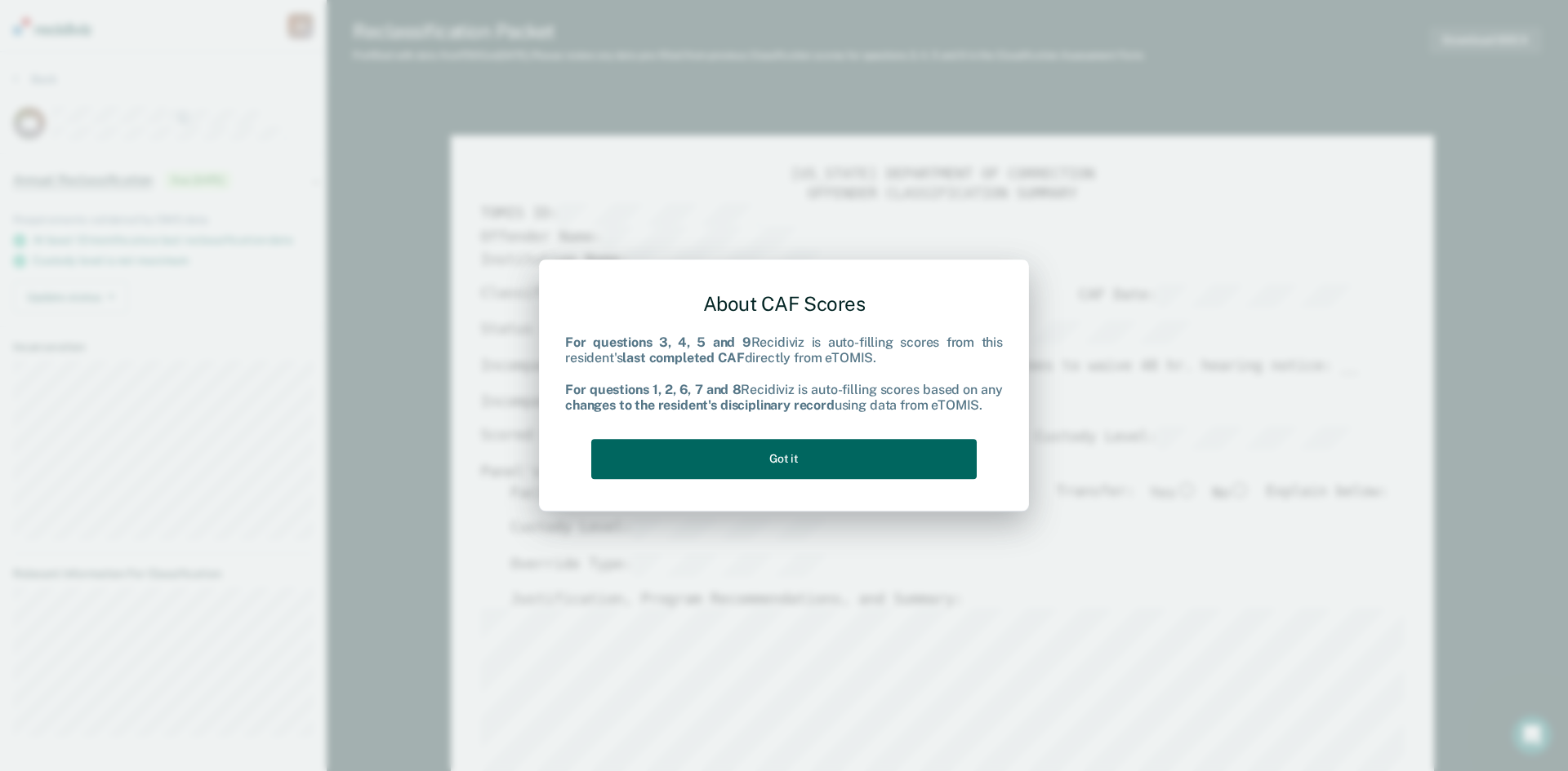
click at [850, 457] on button "Got it" at bounding box center [784, 459] width 386 height 40
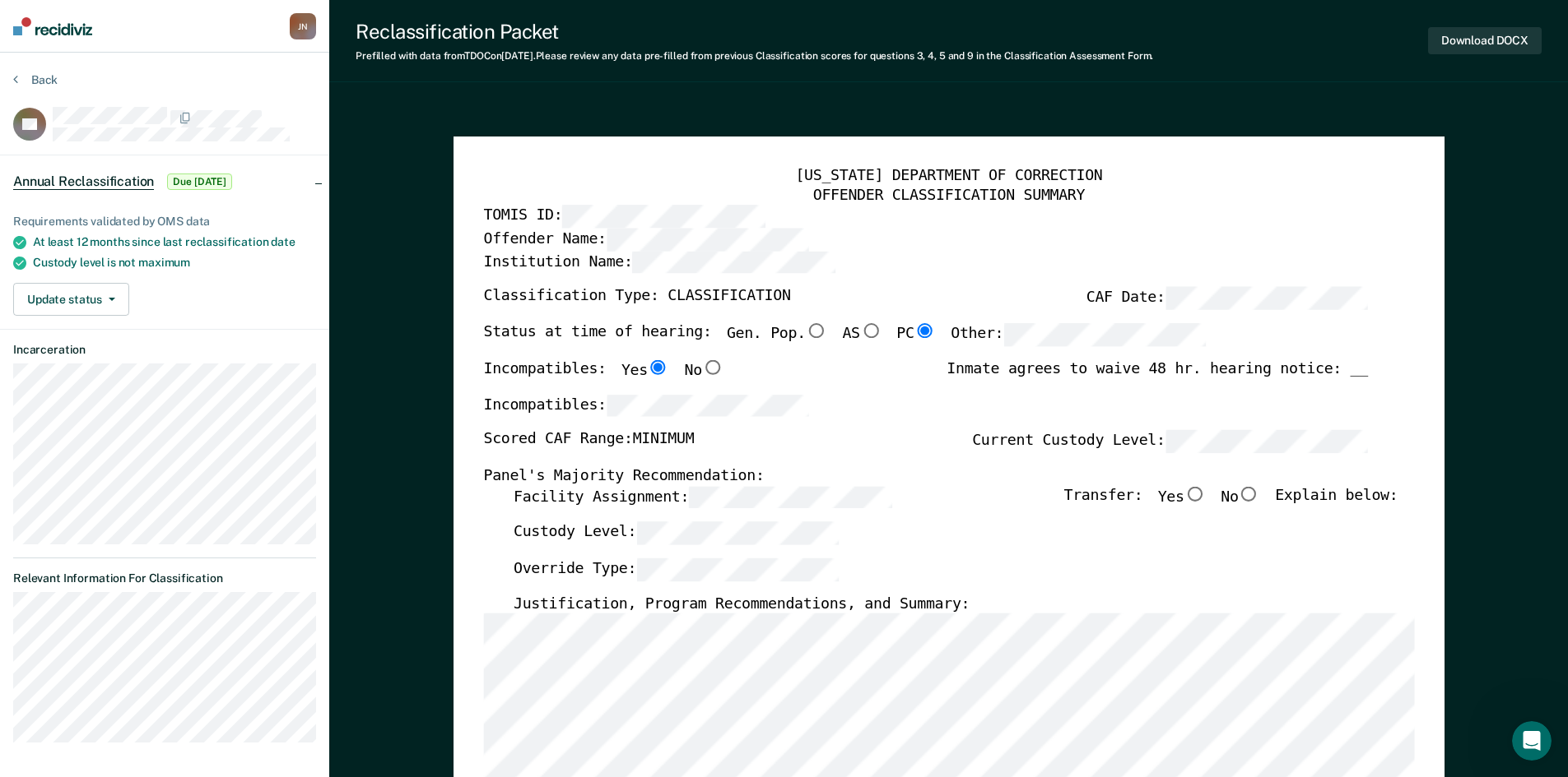
click at [1259, 494] on input "No" at bounding box center [1248, 494] width 22 height 14
type textarea "x"
radio input "true"
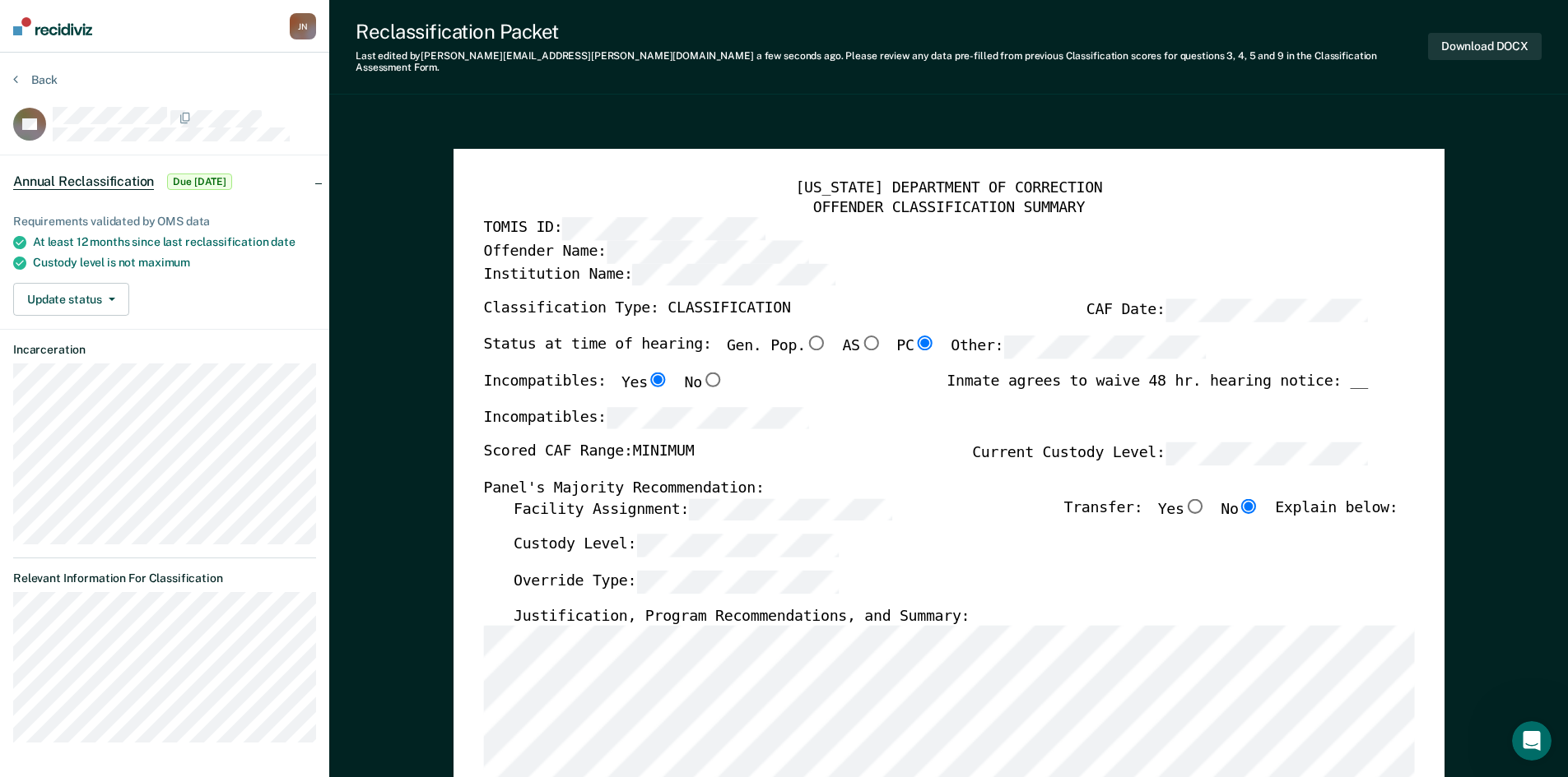
scroll to position [329, 0]
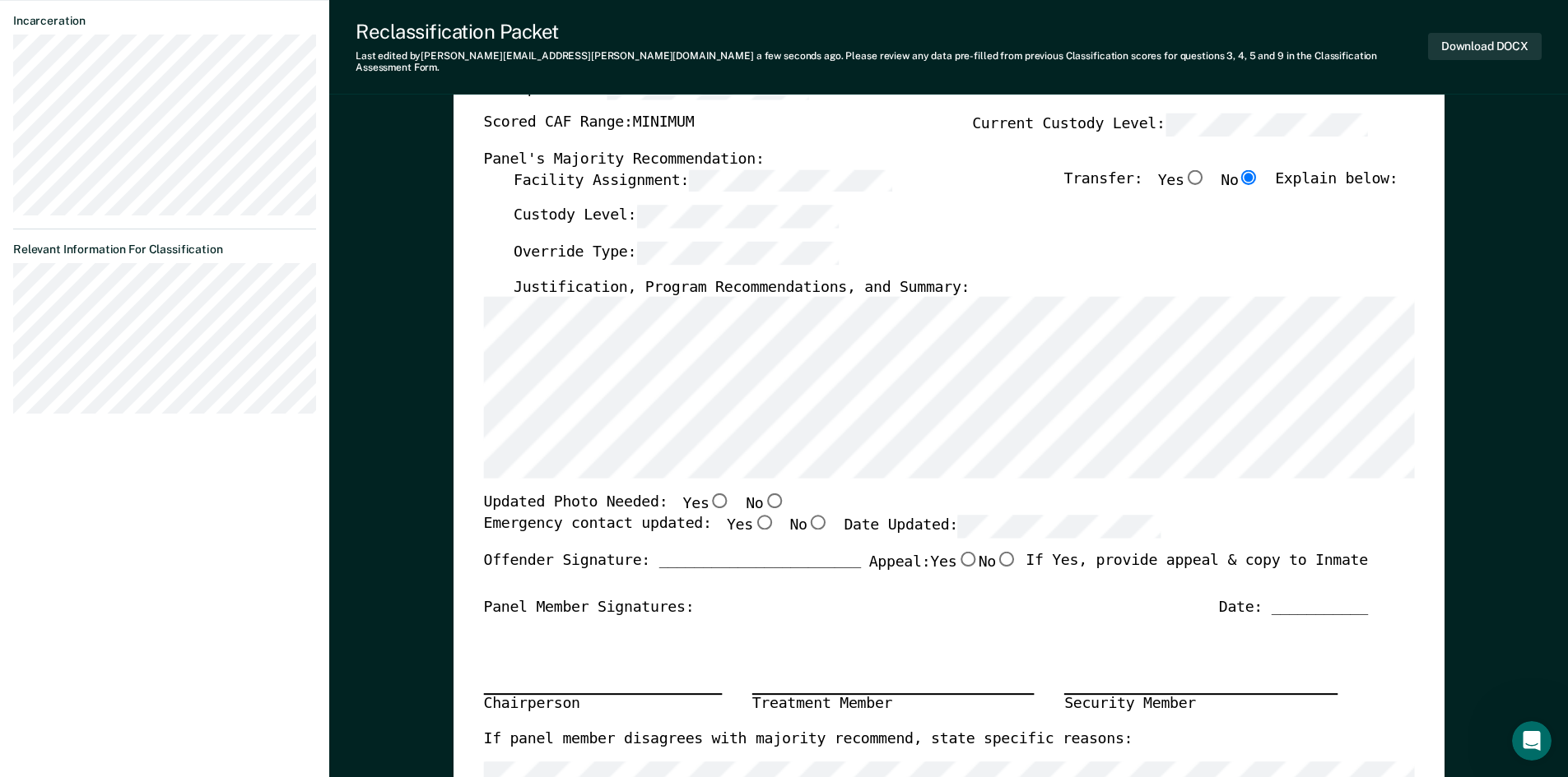
click at [752, 515] on input "Yes" at bounding box center [763, 523] width 22 height 14
type textarea "x"
radio input "true"
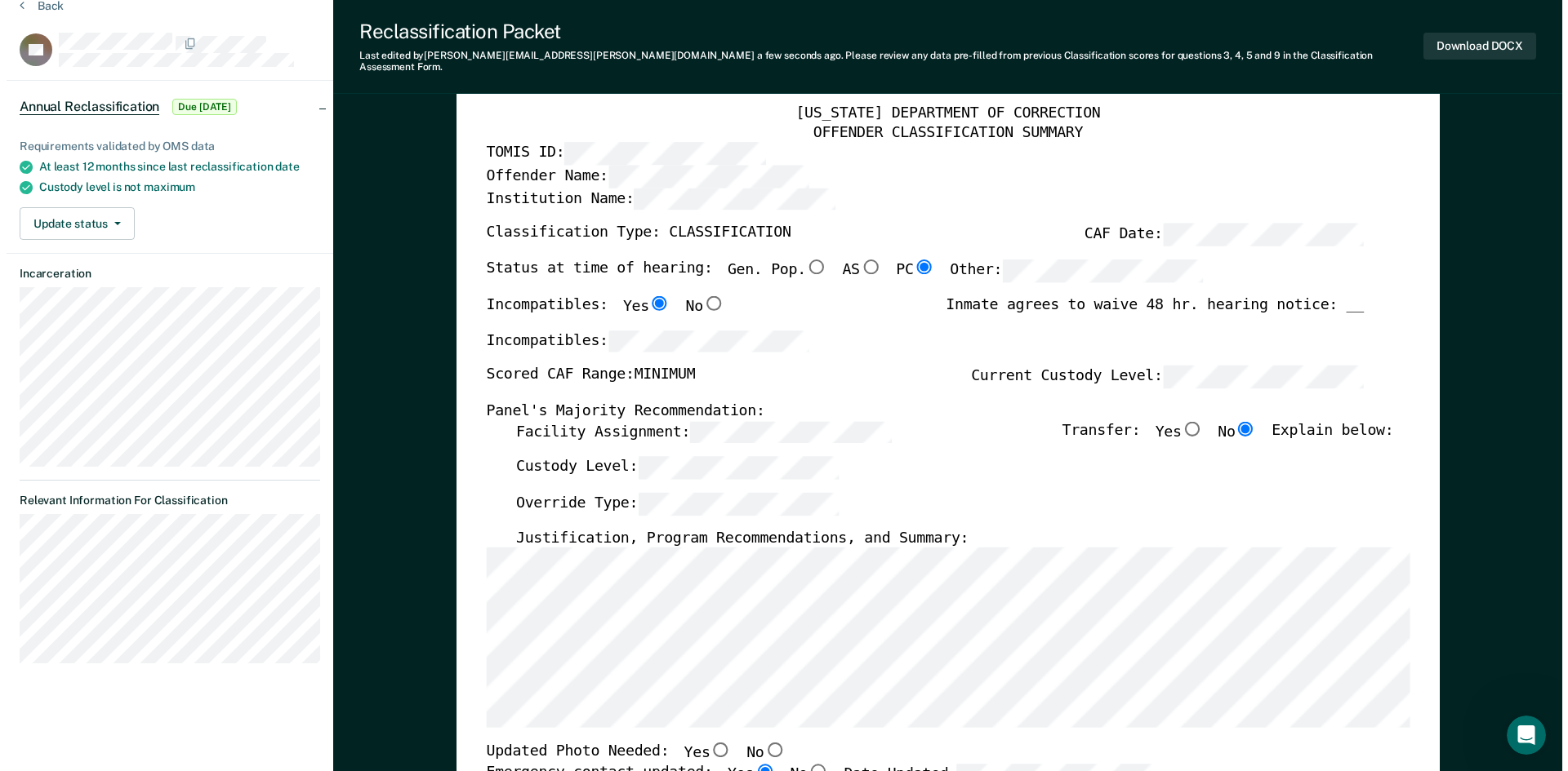
scroll to position [0, 0]
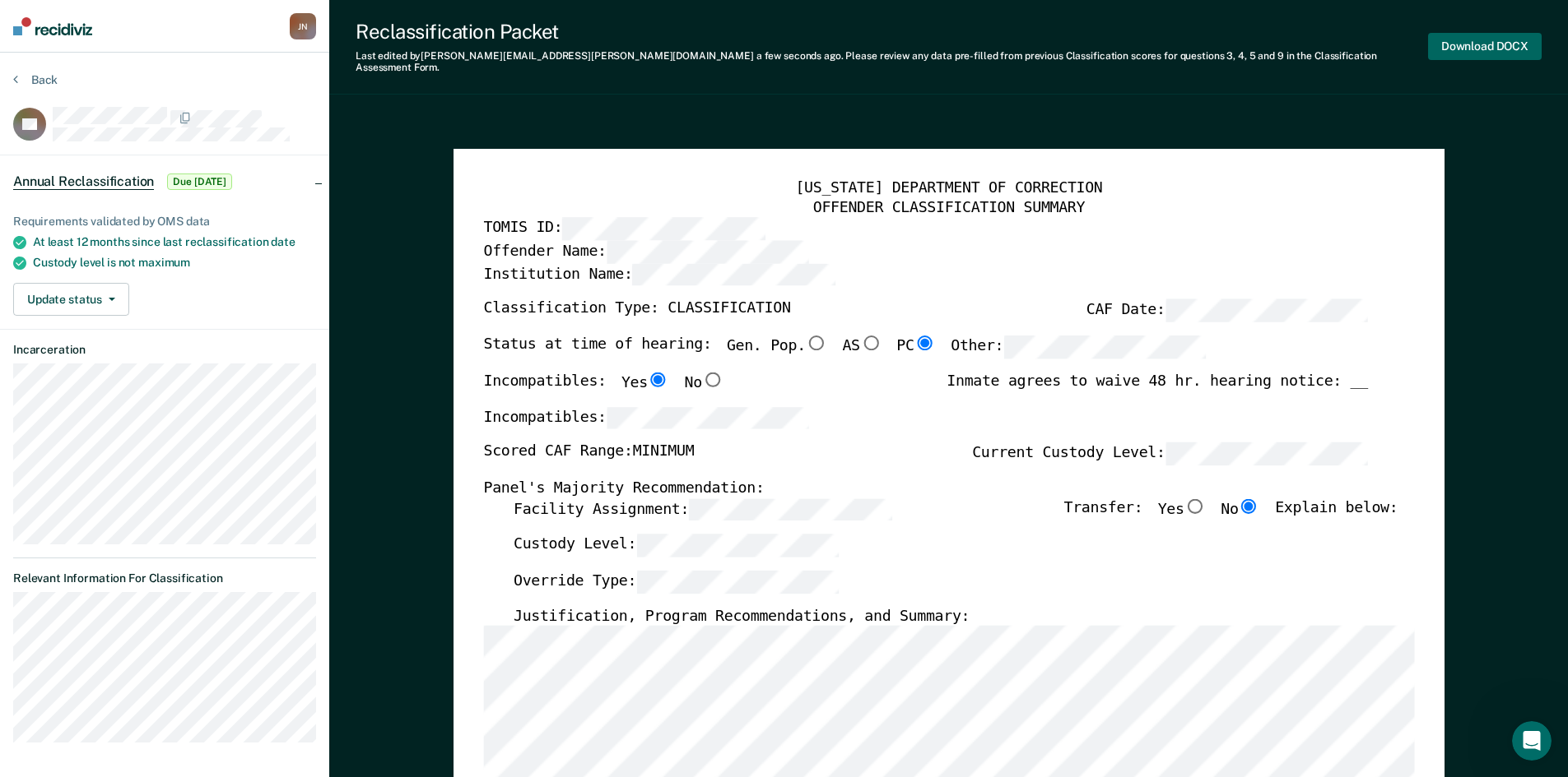
click at [1470, 34] on button "Download DOCX" at bounding box center [1484, 46] width 113 height 27
type textarea "x"
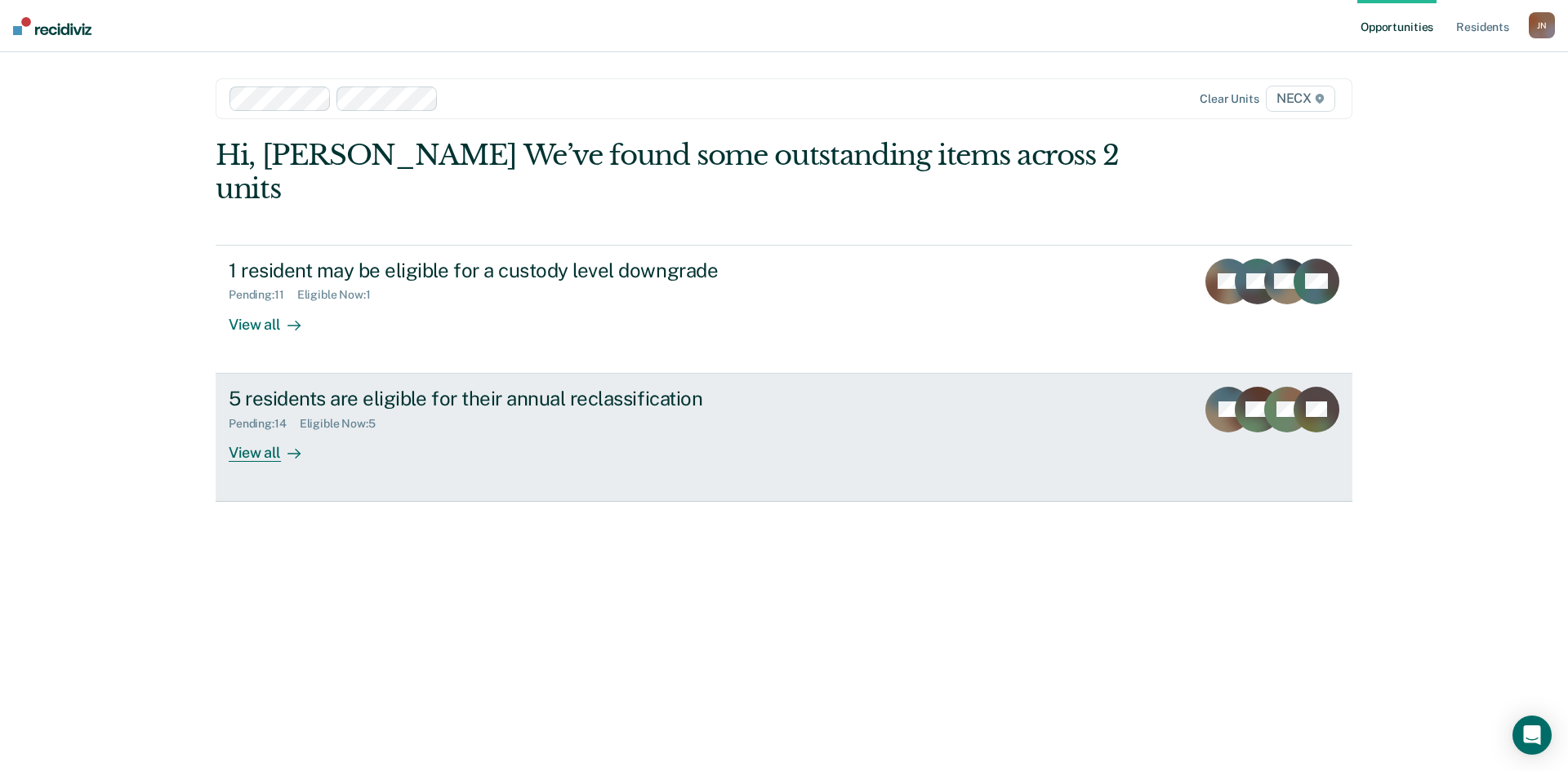
click at [544, 423] on div "5 residents are eligible for their annual reclassification Pending : 14 Eligibl…" at bounding box center [534, 425] width 612 height 75
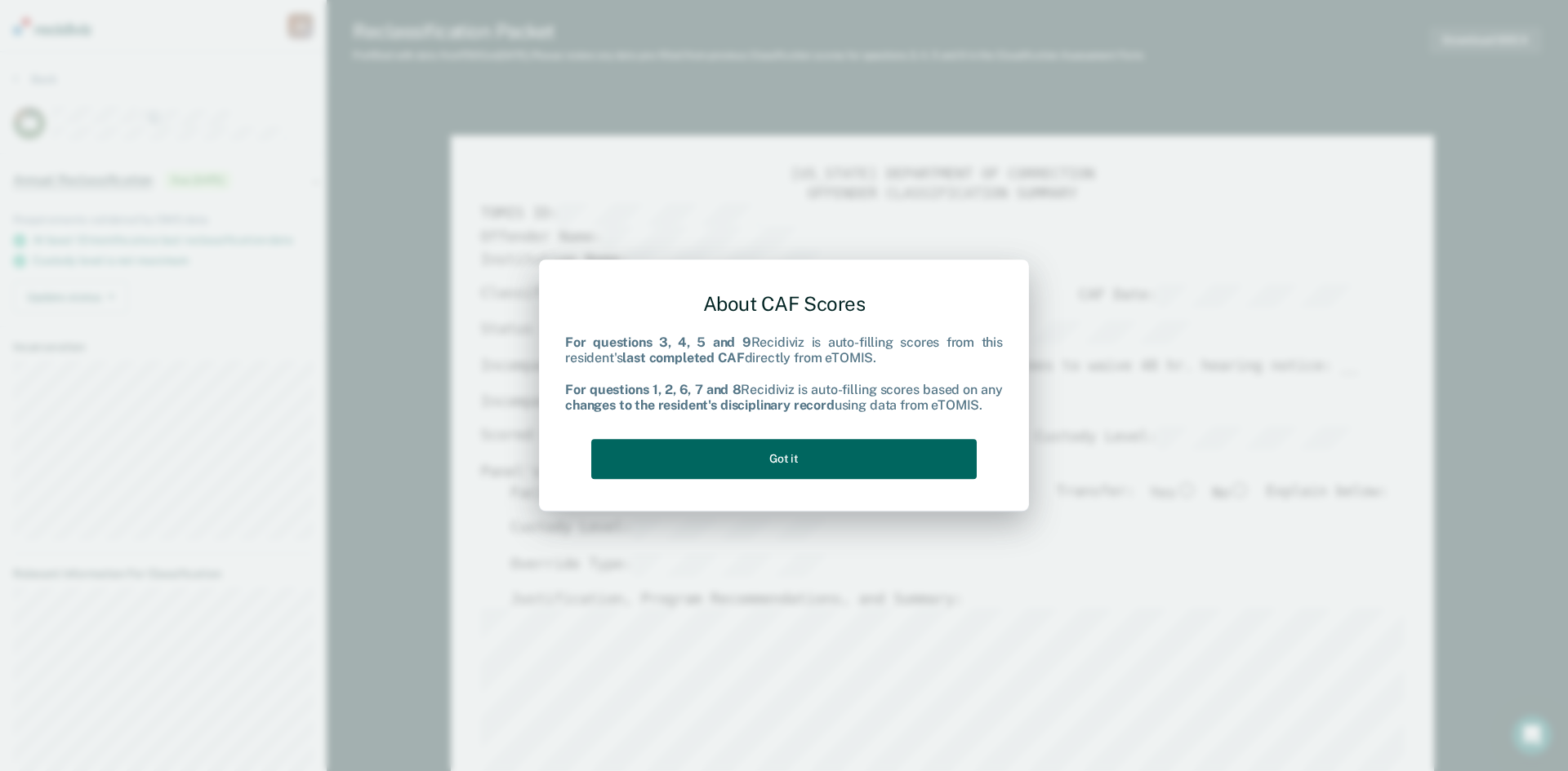
click at [802, 456] on button "Got it" at bounding box center [784, 459] width 386 height 40
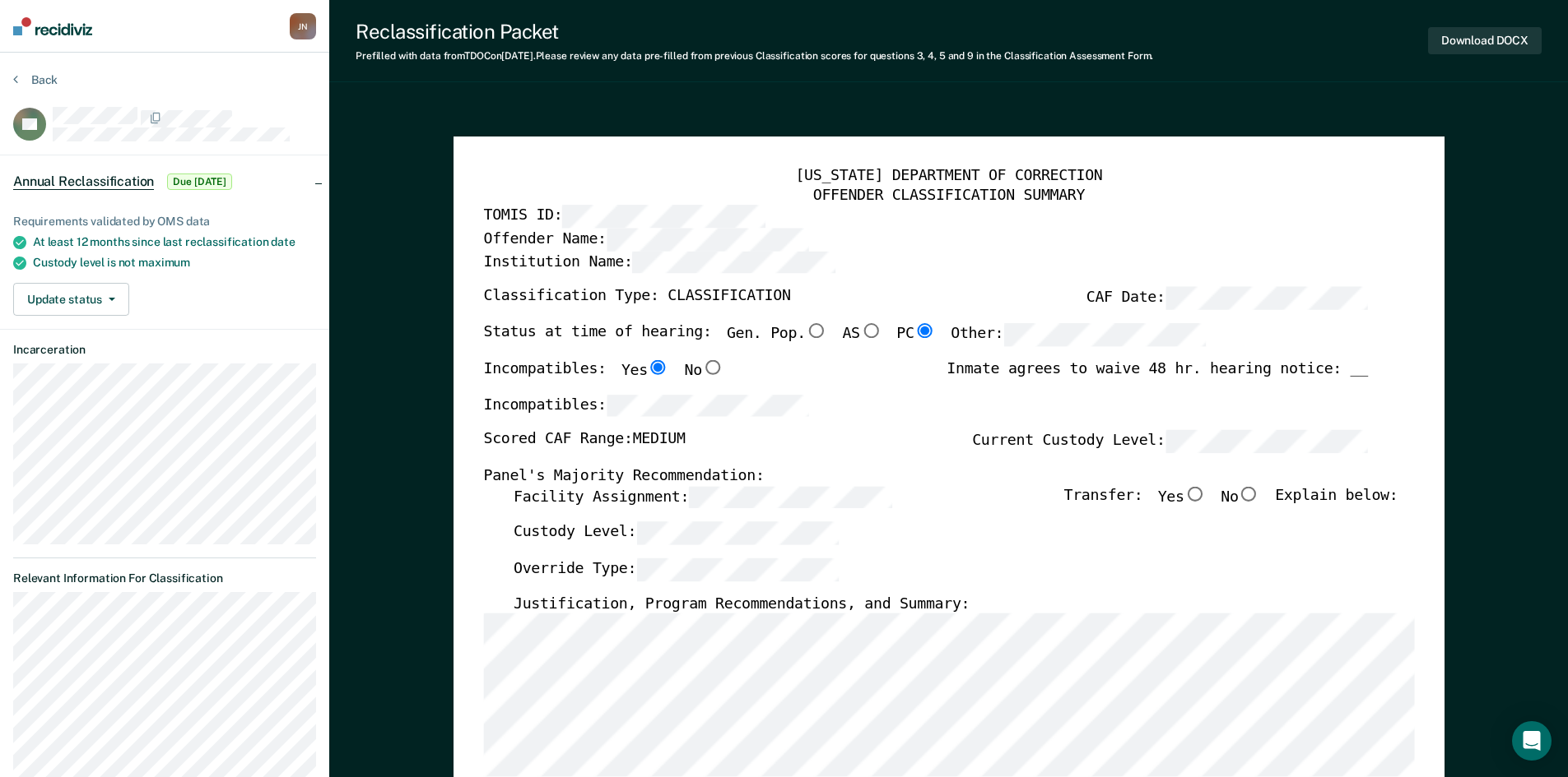
click at [1259, 494] on input "No" at bounding box center [1248, 494] width 22 height 14
type textarea "x"
radio input "true"
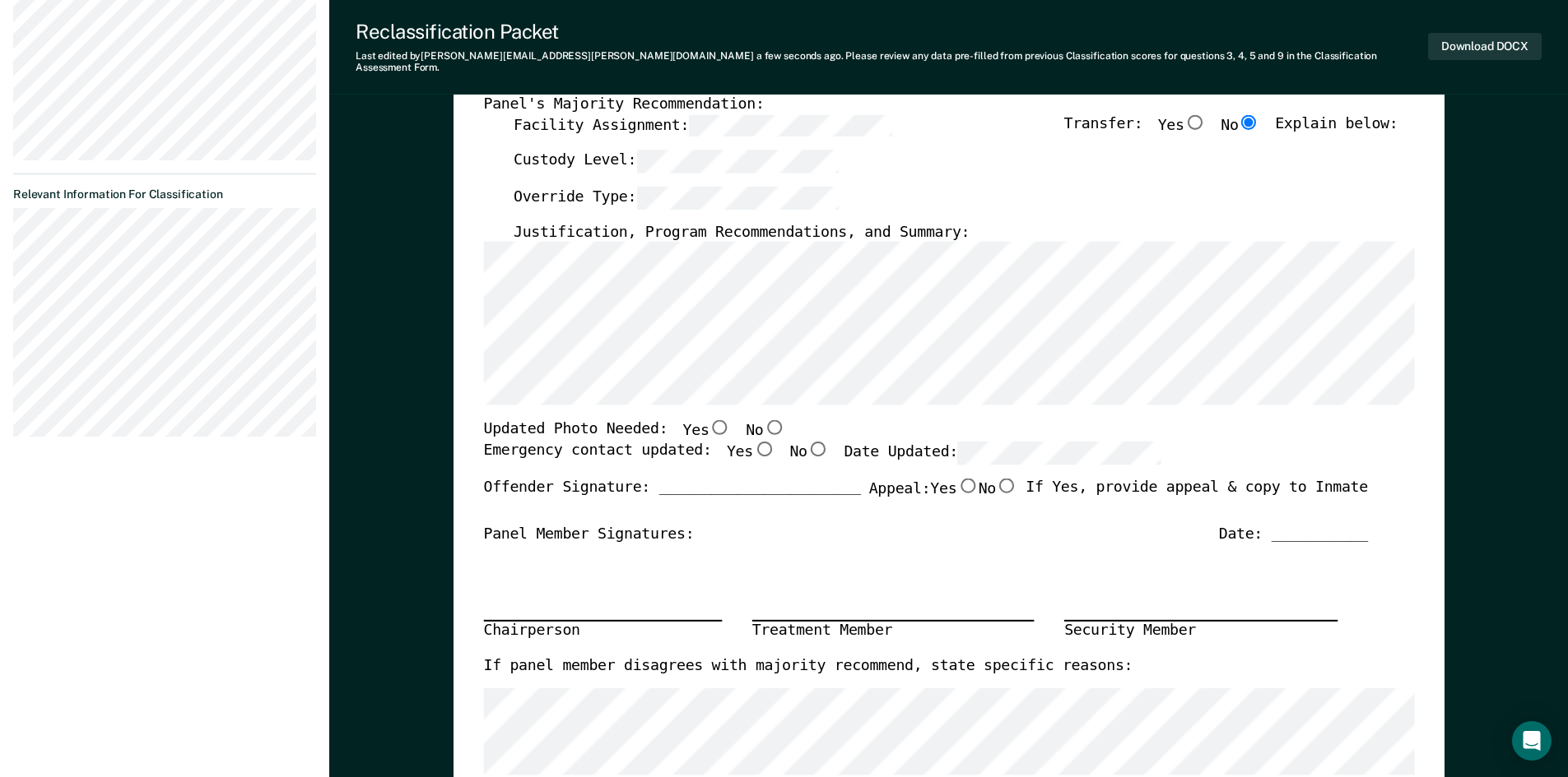
scroll to position [411, 0]
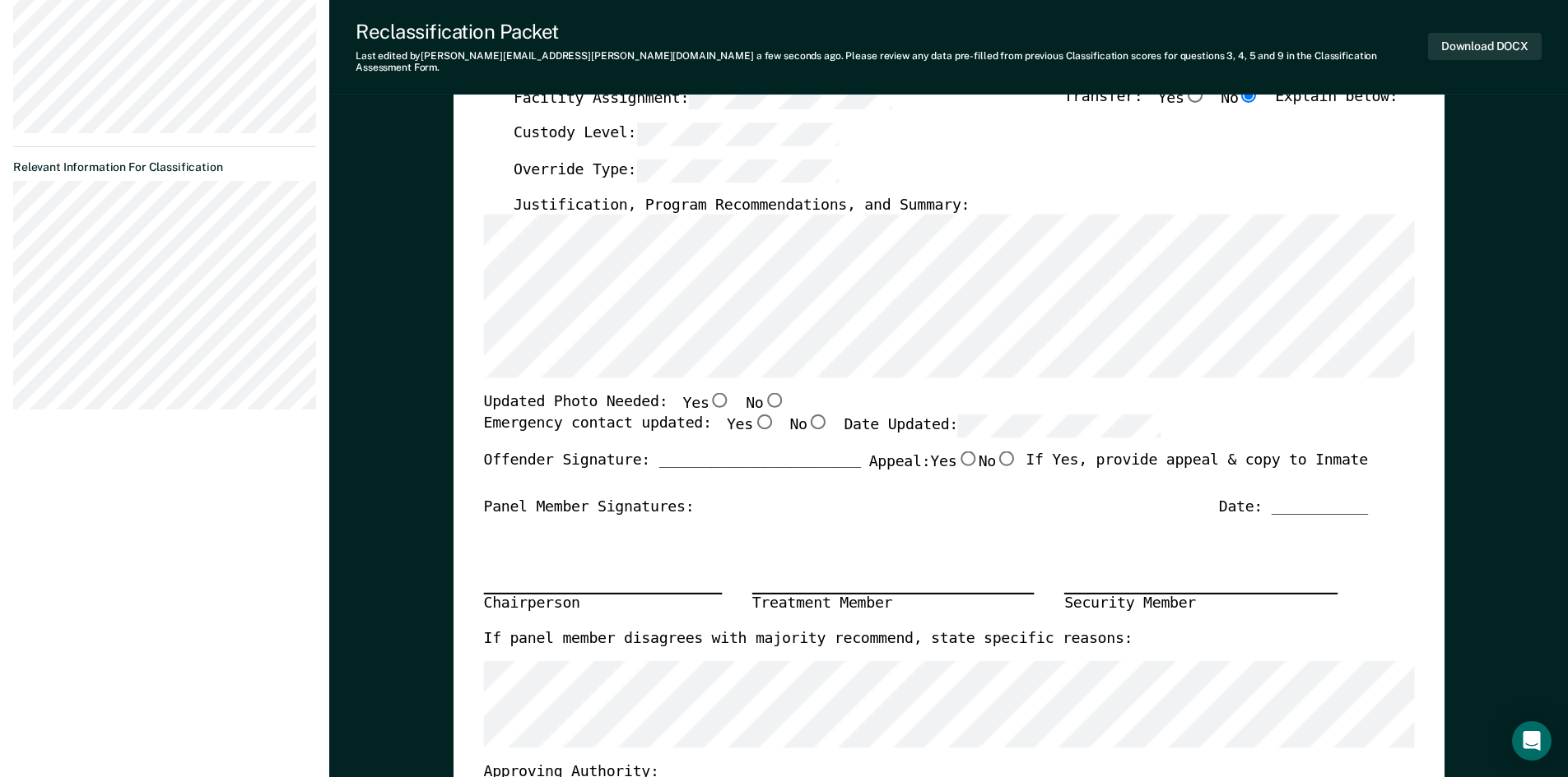
click at [752, 415] on input "Yes" at bounding box center [763, 422] width 22 height 14
type textarea "x"
radio input "true"
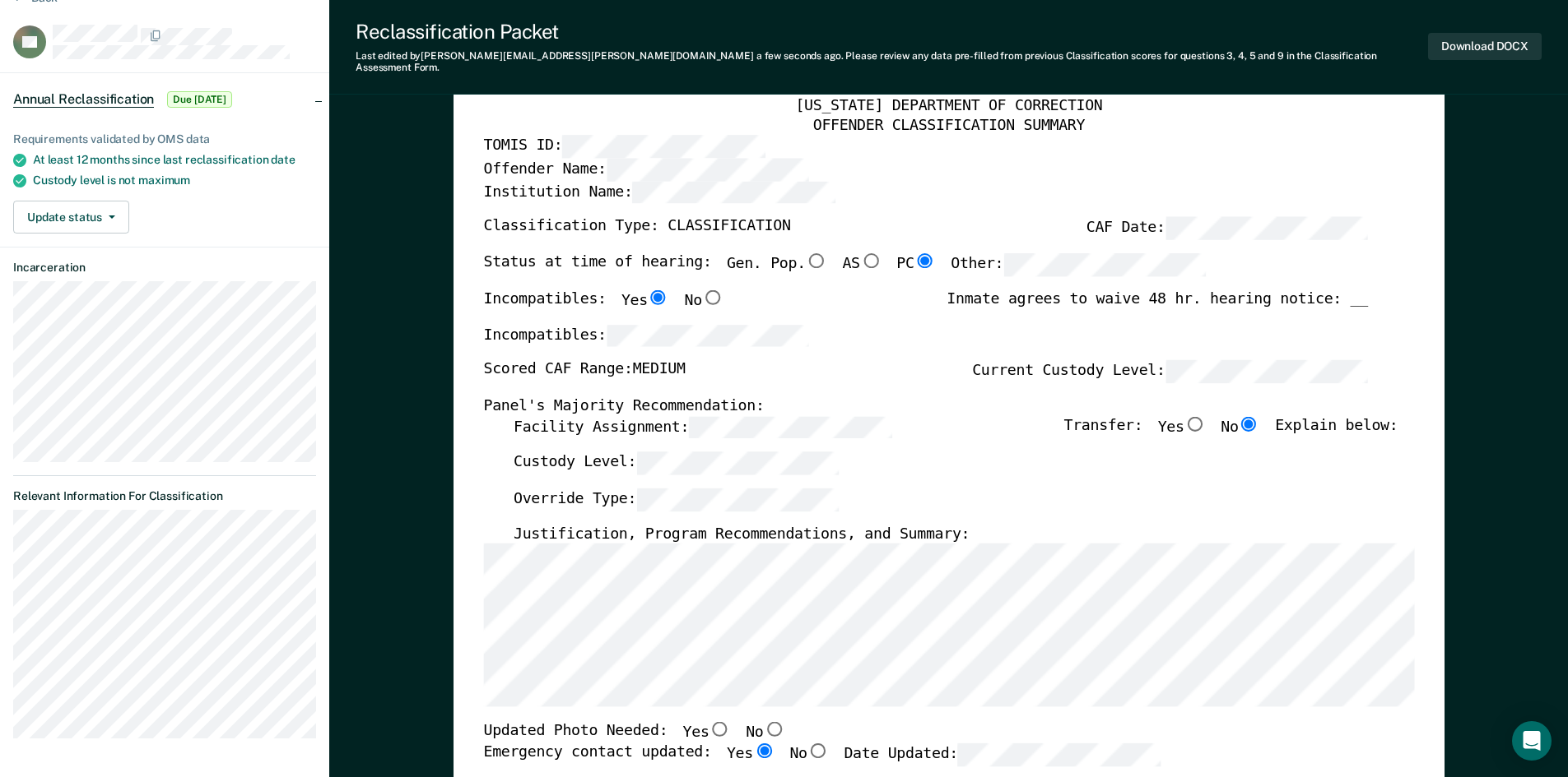
scroll to position [0, 0]
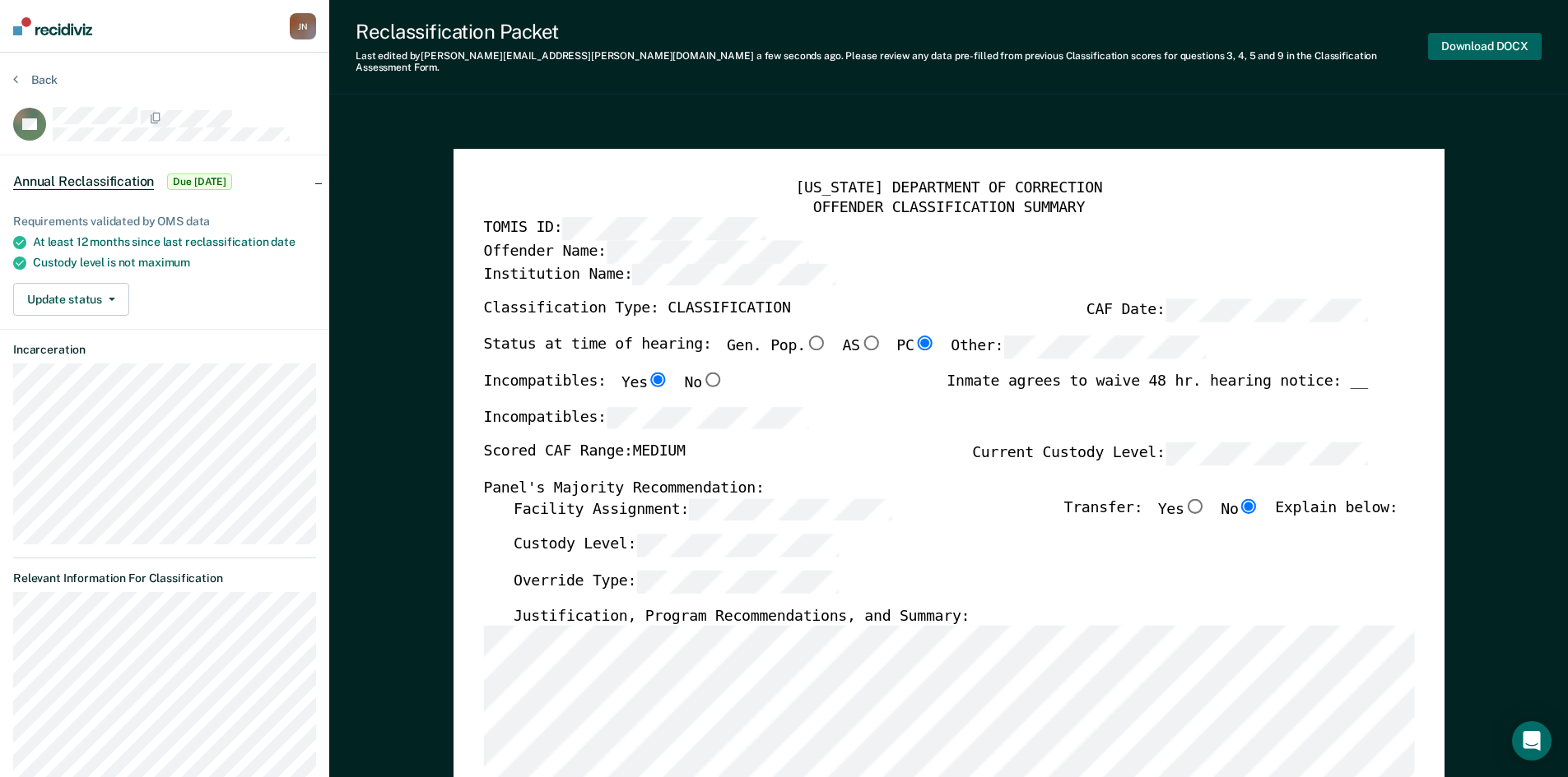
click at [1494, 44] on button "Download DOCX" at bounding box center [1484, 46] width 113 height 27
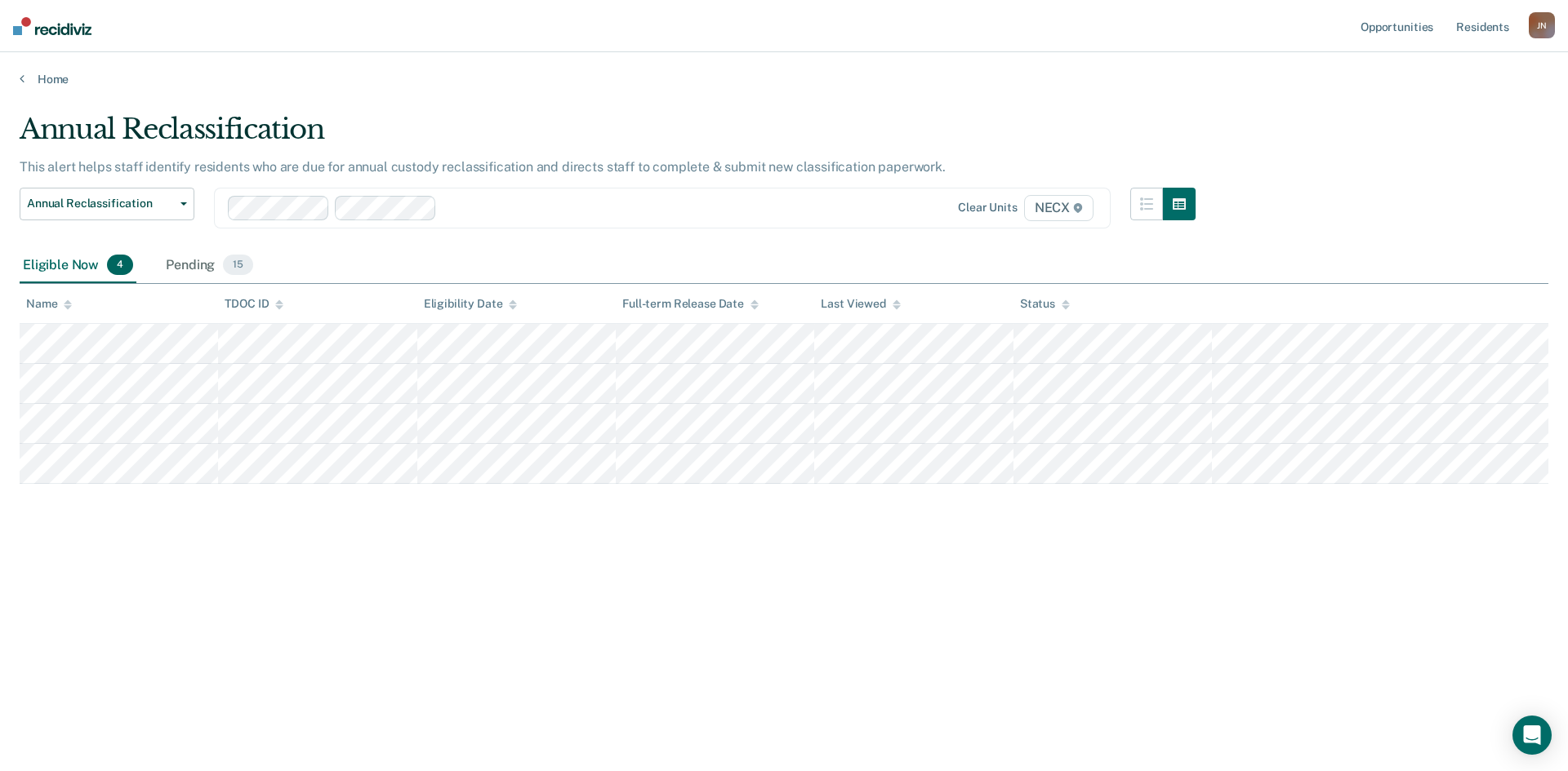
click at [1182, 46] on nav "Opportunities Resident s [PERSON_NAME] [PERSON_NAME] Profile How it works Log O…" at bounding box center [784, 26] width 1568 height 52
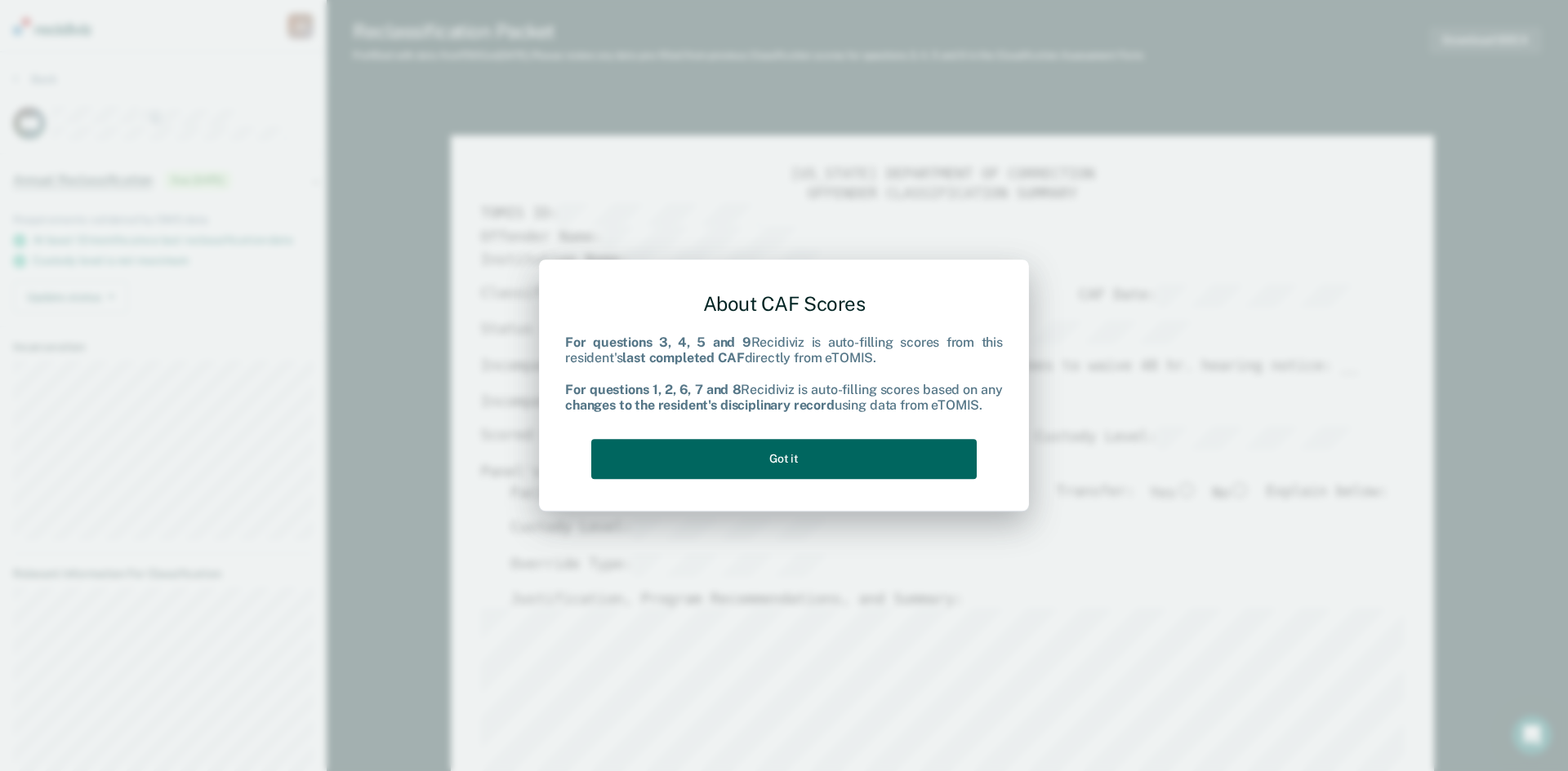
click at [806, 459] on button "Got it" at bounding box center [784, 459] width 386 height 40
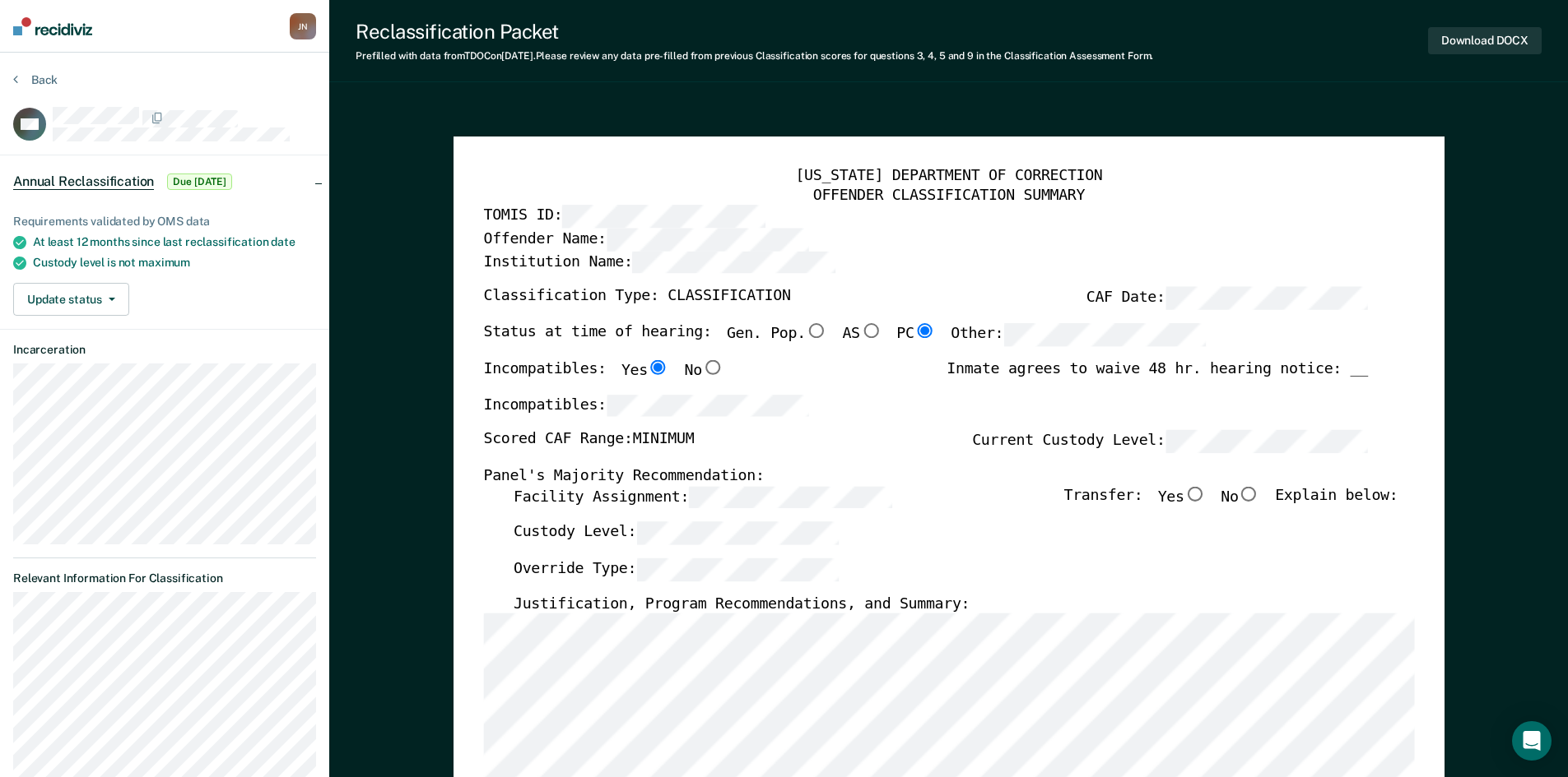
click at [1255, 492] on input "No" at bounding box center [1248, 494] width 22 height 14
type textarea "x"
radio input "true"
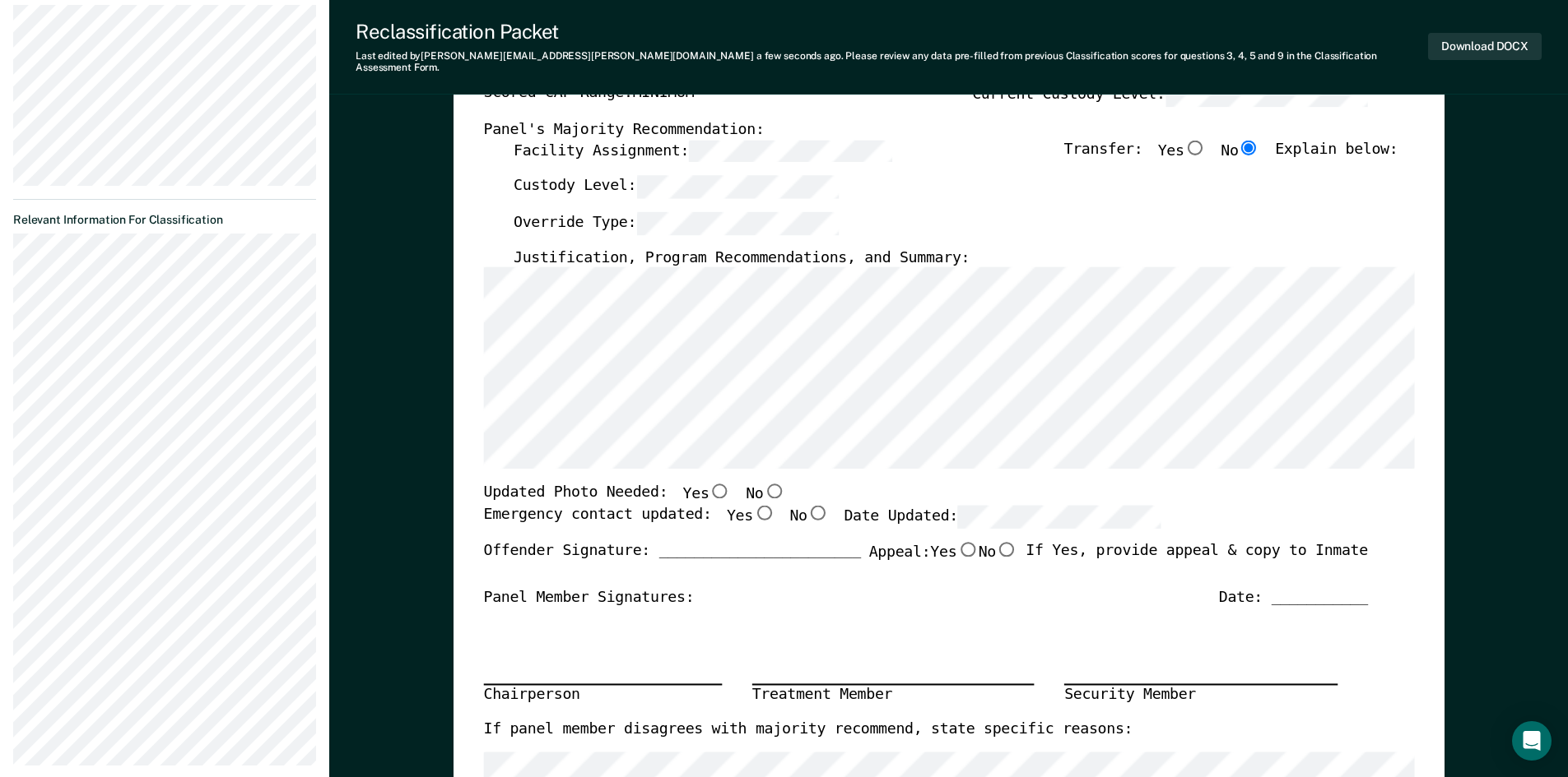
scroll to position [411, 0]
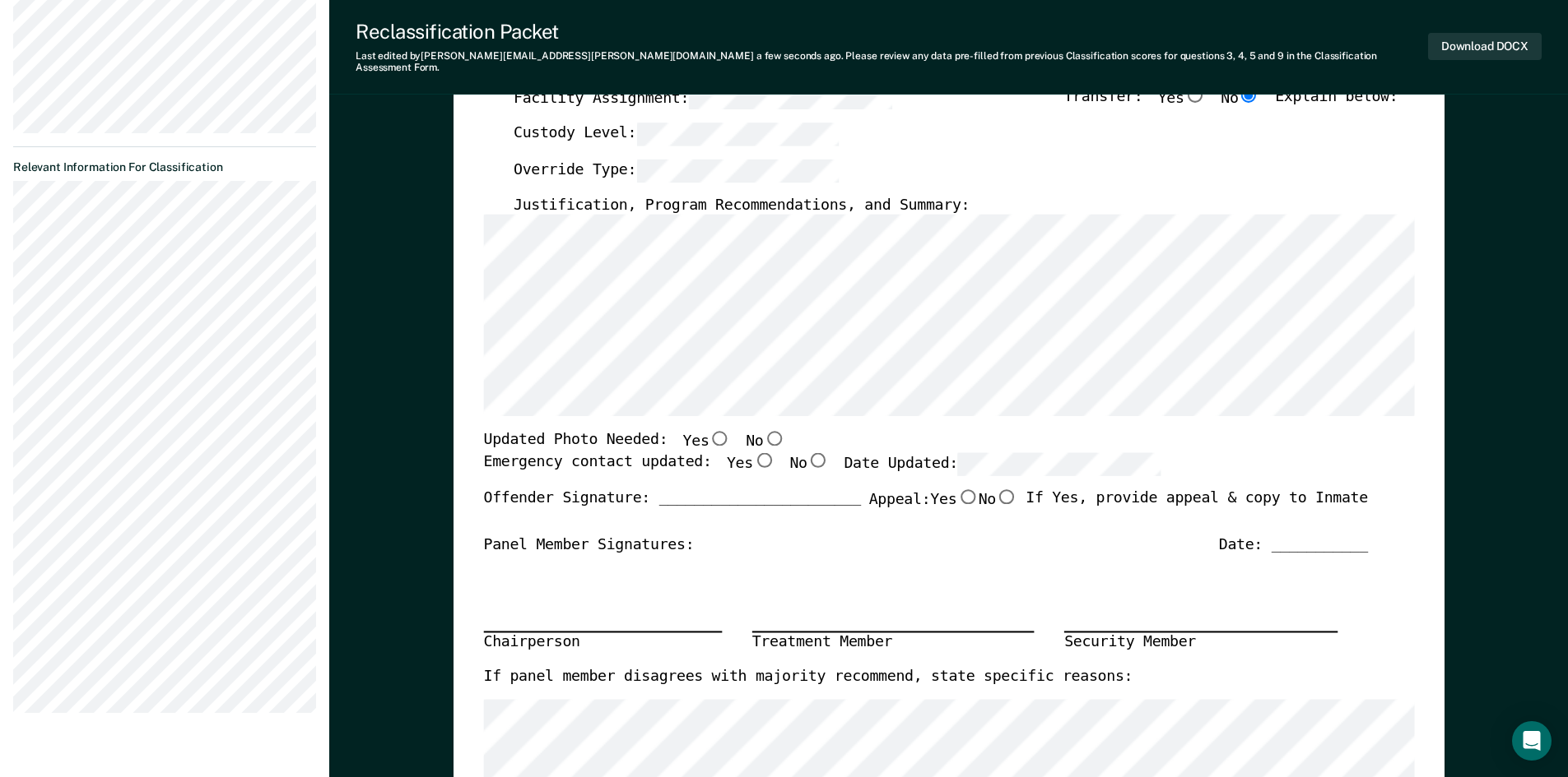
click at [752, 453] on input "Yes" at bounding box center [763, 460] width 22 height 14
type textarea "x"
radio input "true"
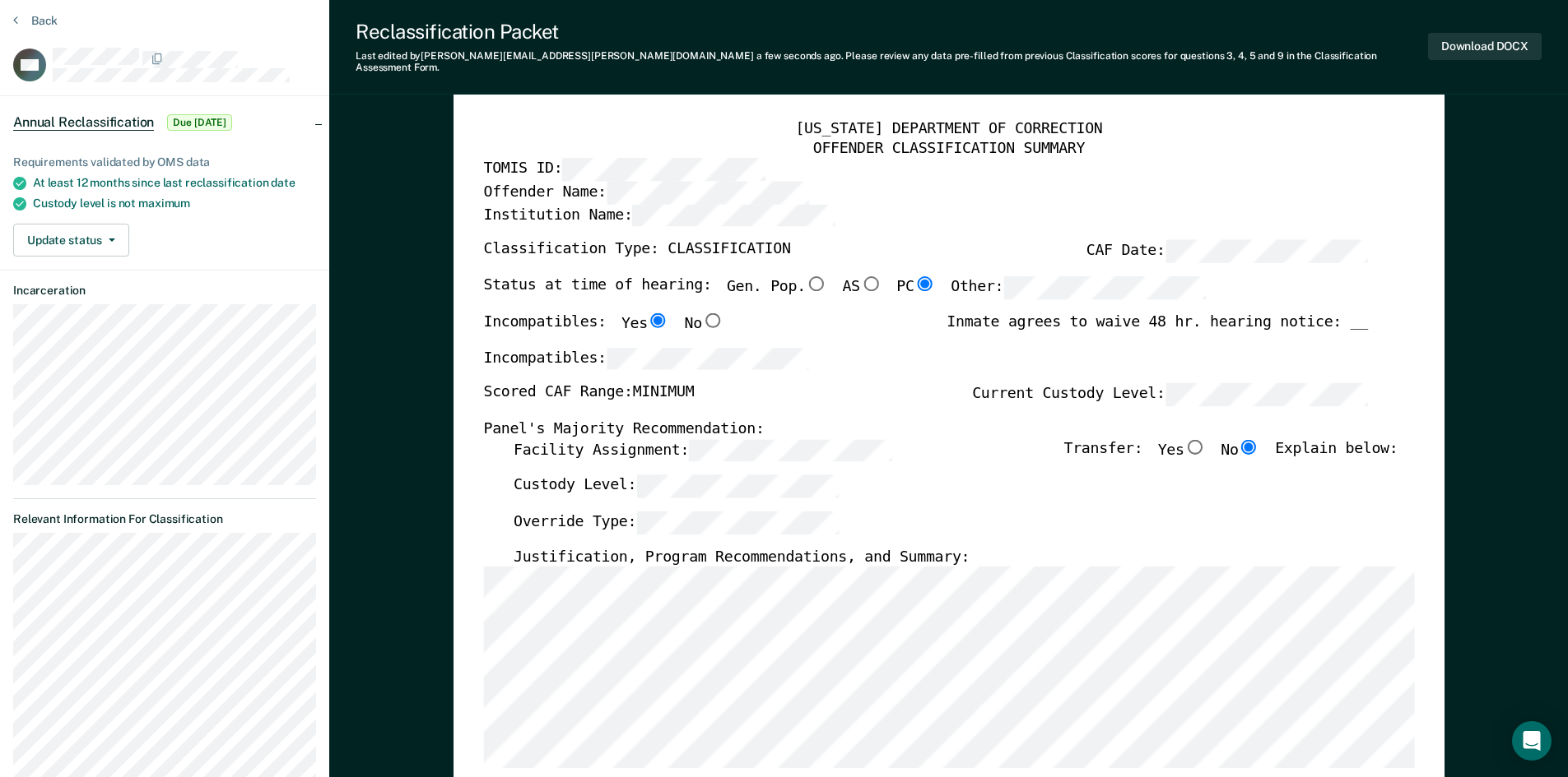
scroll to position [0, 0]
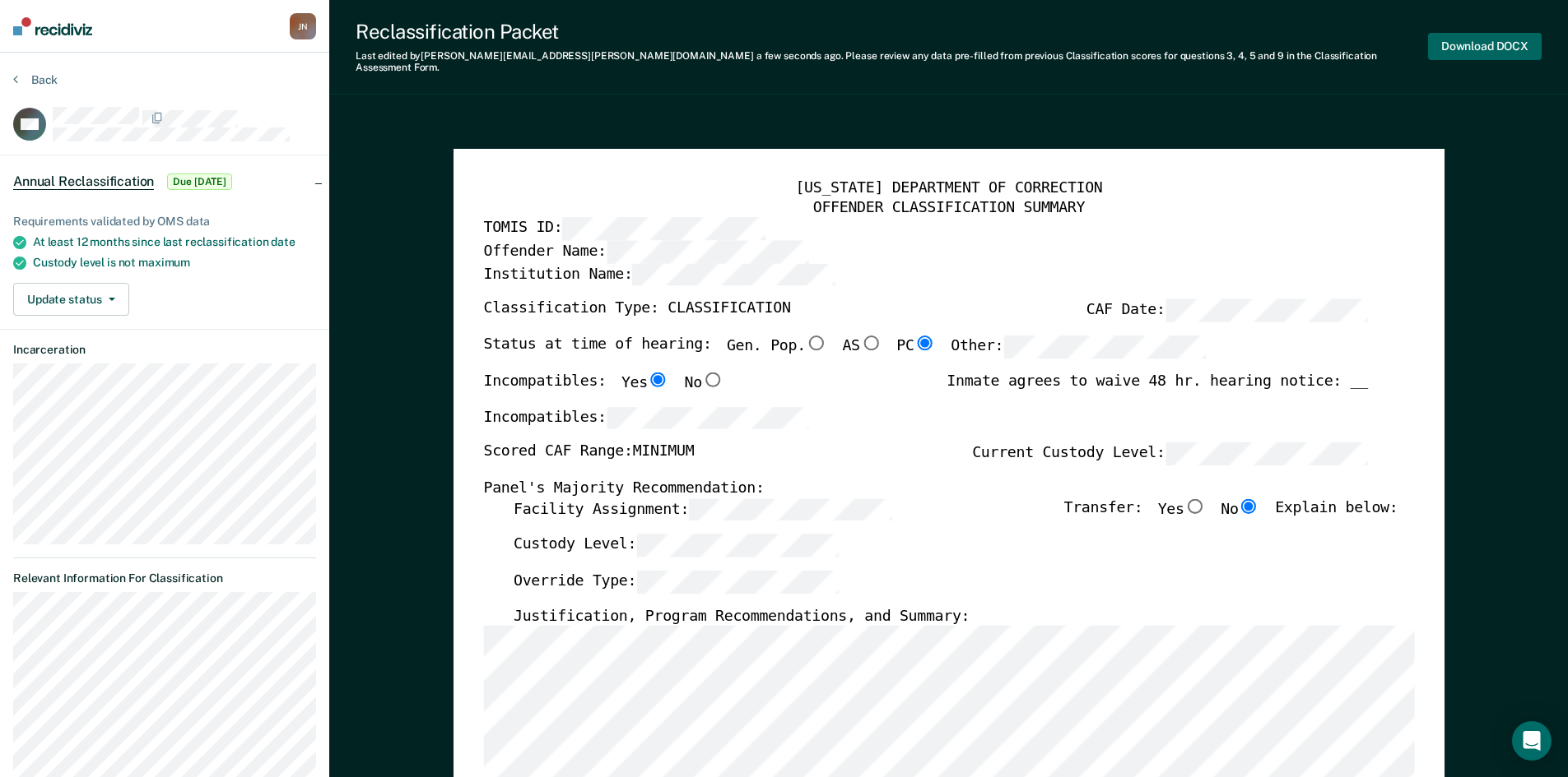
click at [1472, 36] on button "Download DOCX" at bounding box center [1484, 46] width 113 height 27
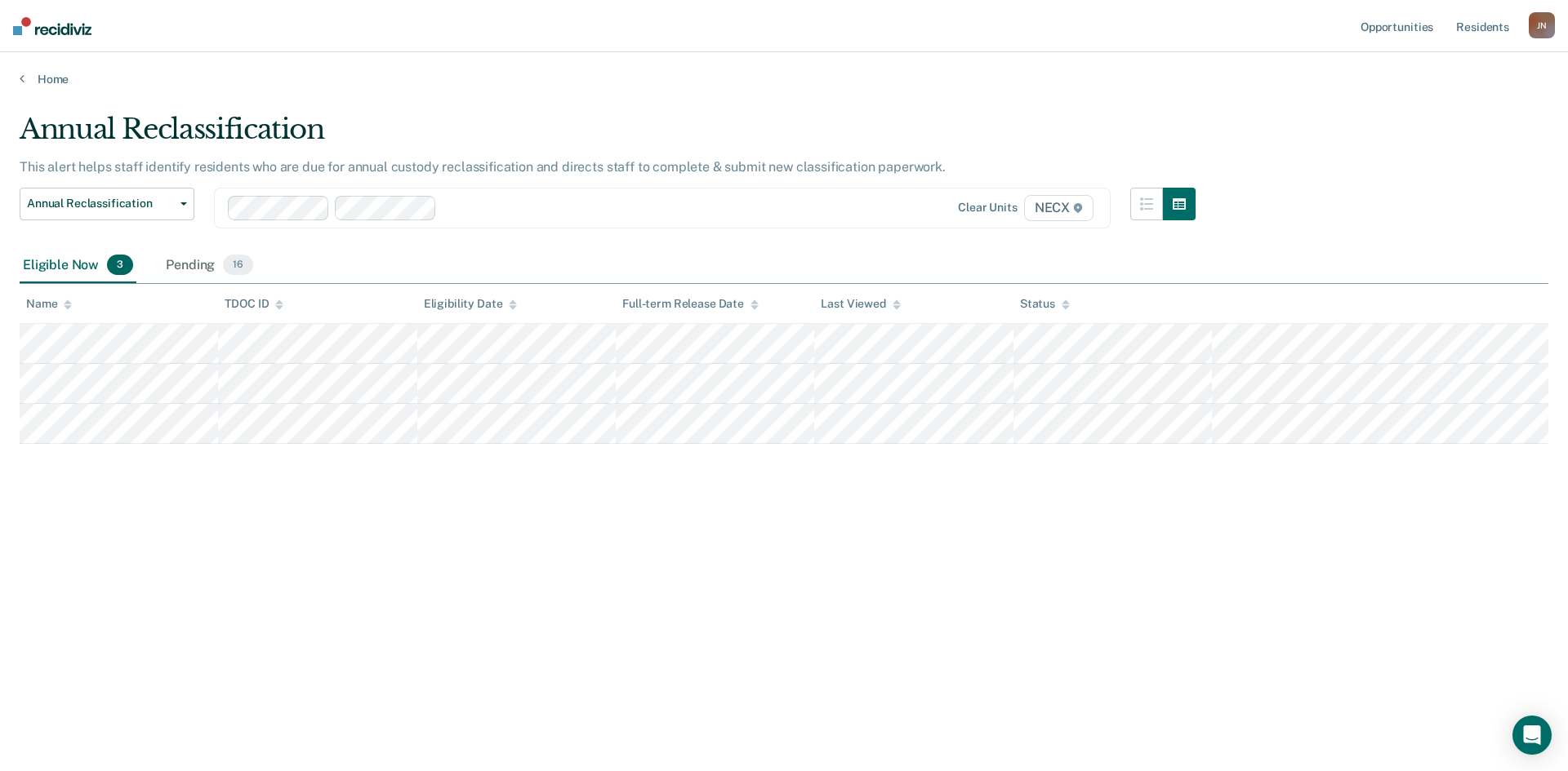
click at [1189, 613] on div "Annual Reclassification This alert helps staff identify residents who are due f…" at bounding box center [784, 380] width 1529 height 536
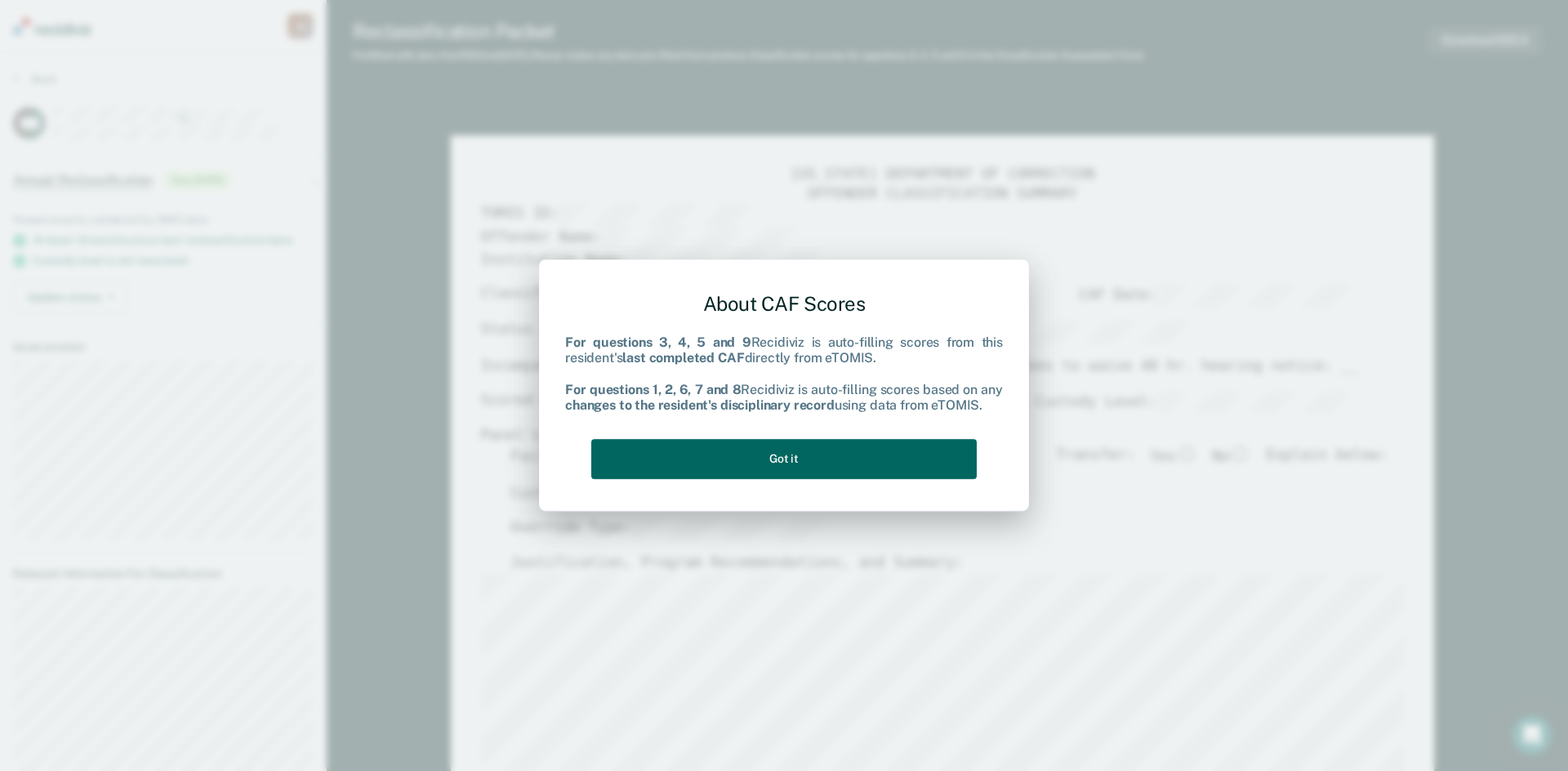
click at [798, 463] on button "Got it" at bounding box center [784, 459] width 386 height 40
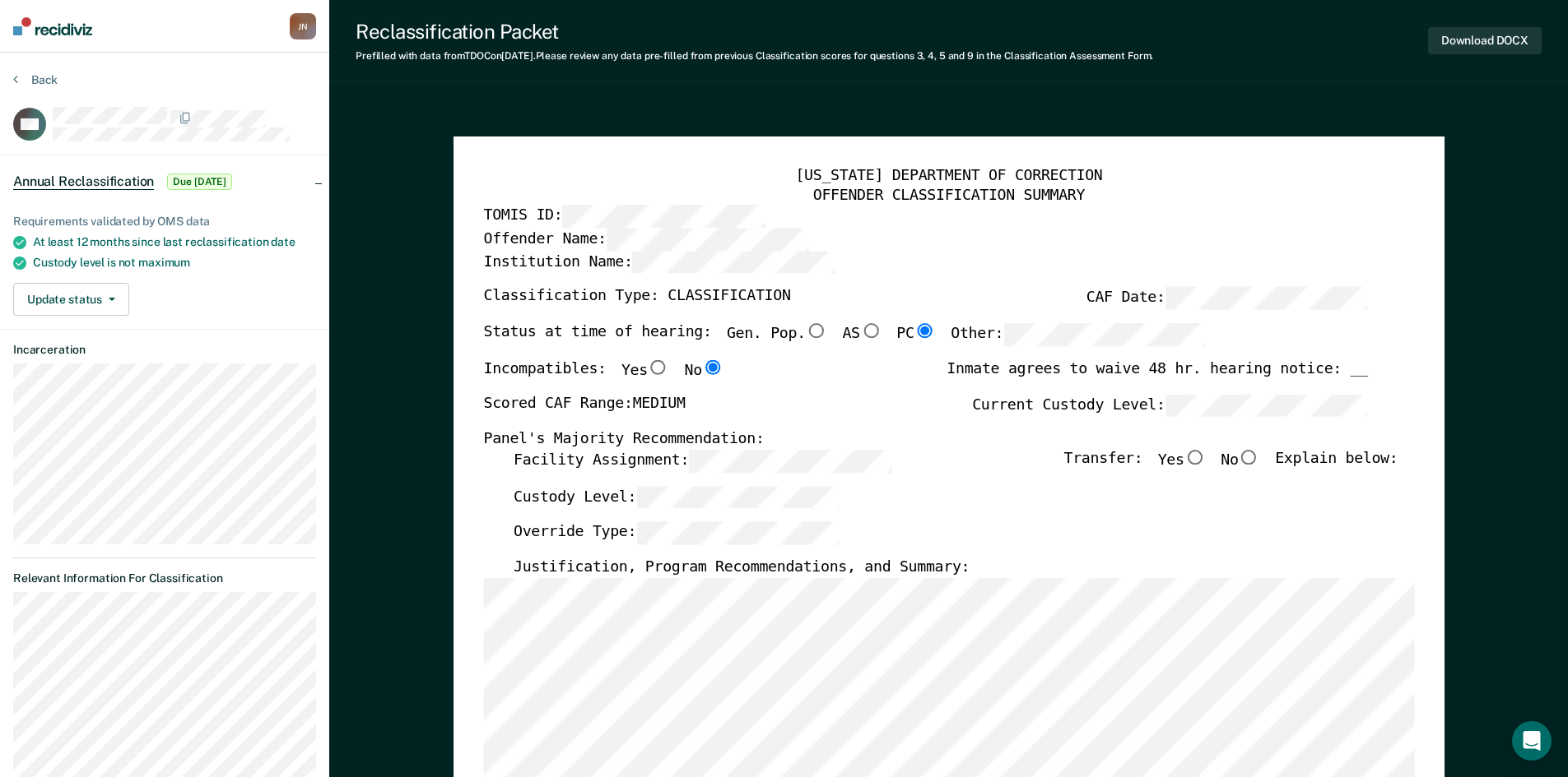
click at [1259, 457] on input "No" at bounding box center [1248, 457] width 22 height 14
type textarea "x"
radio input "true"
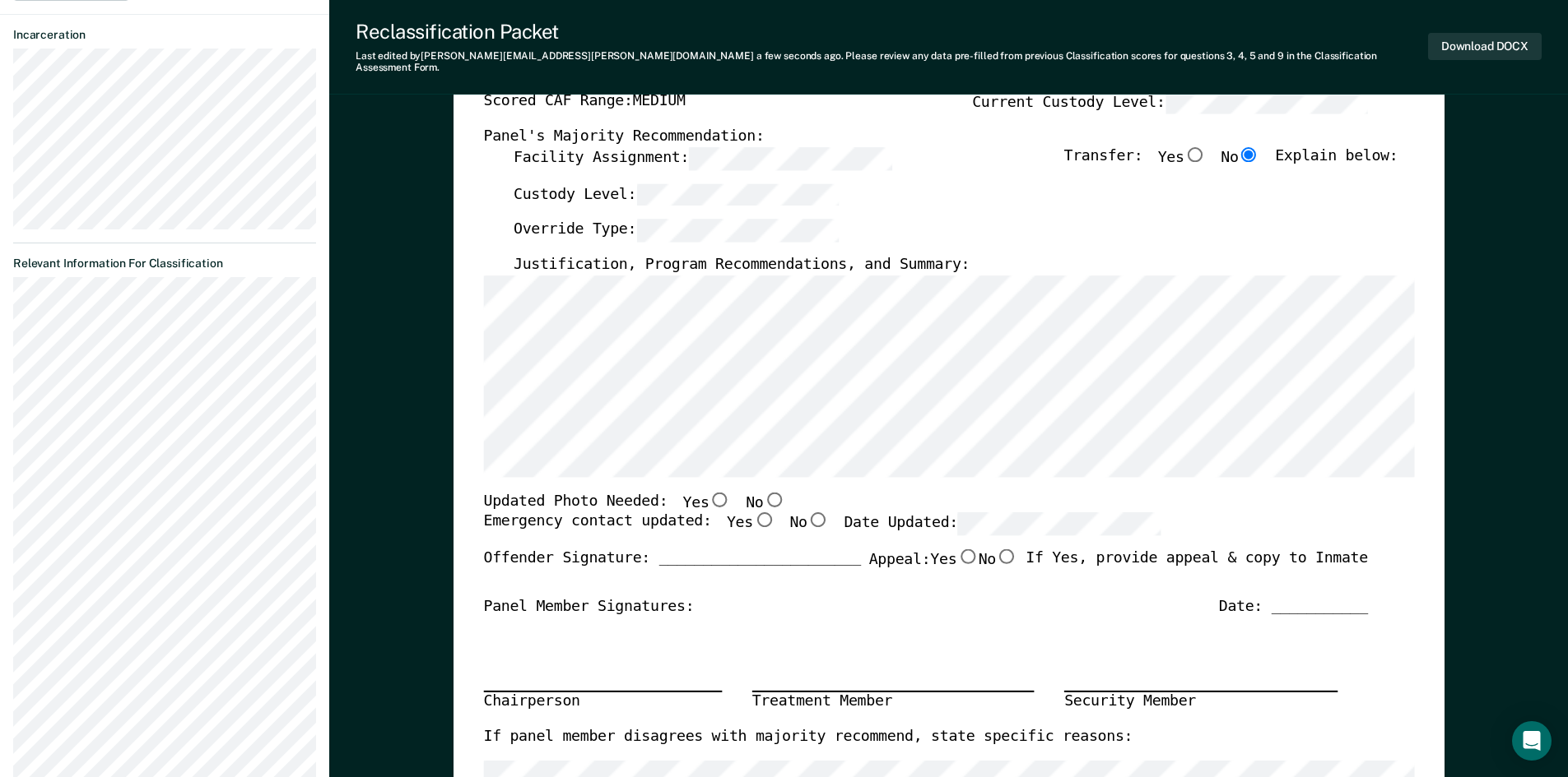
scroll to position [329, 0]
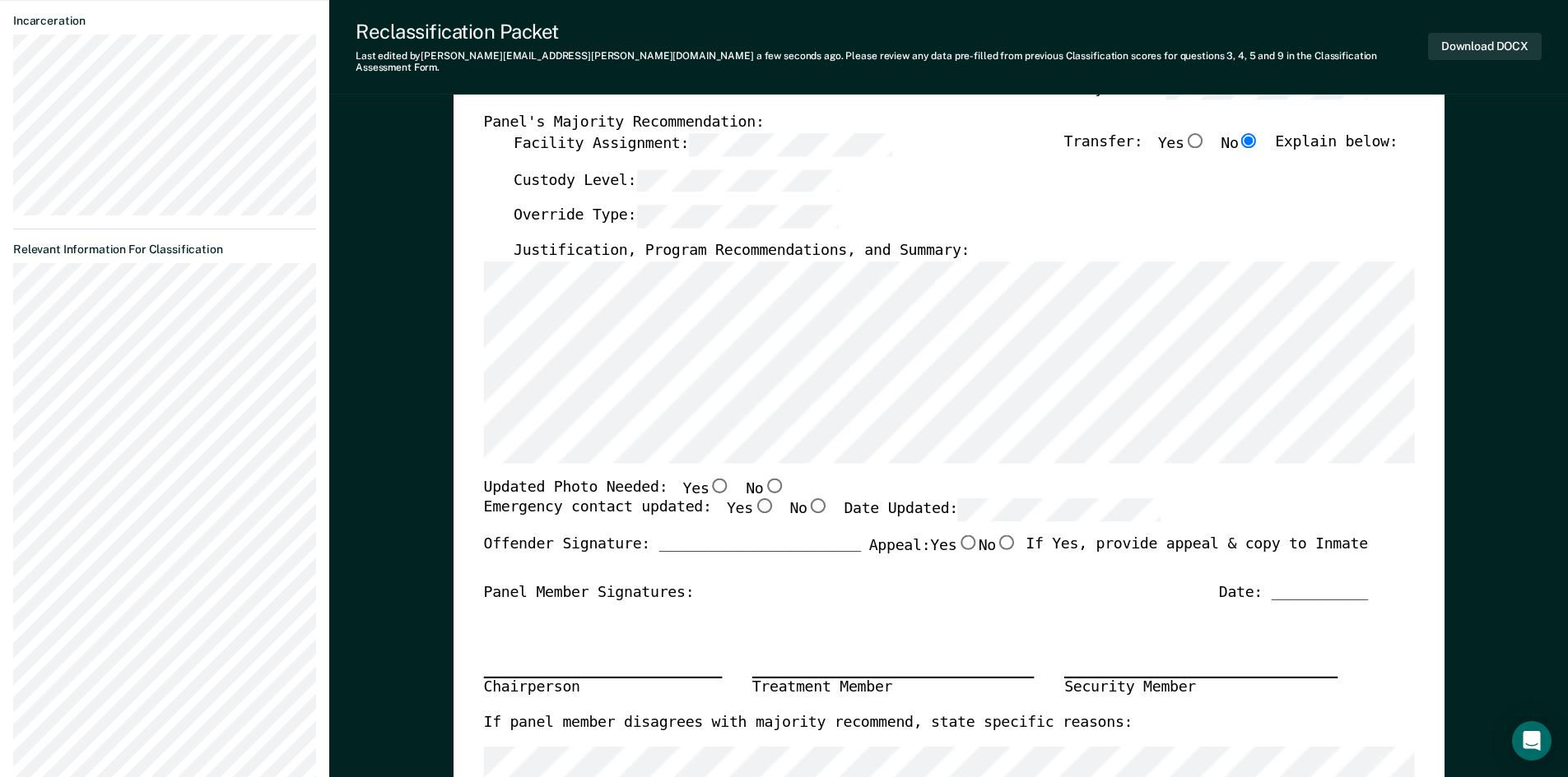
click at [752, 499] on input "Yes" at bounding box center [763, 506] width 22 height 14
type textarea "x"
radio input "true"
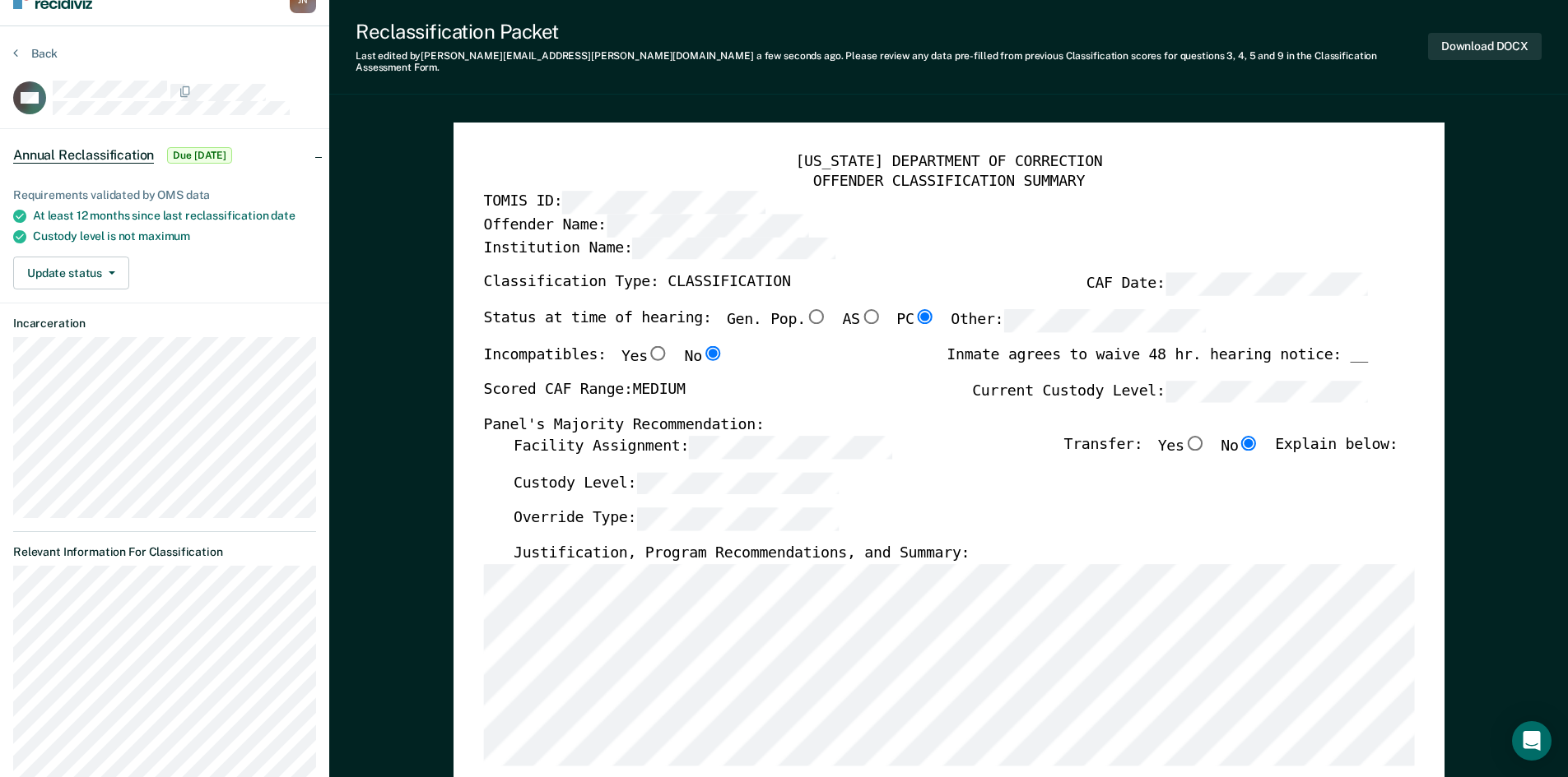
scroll to position [0, 0]
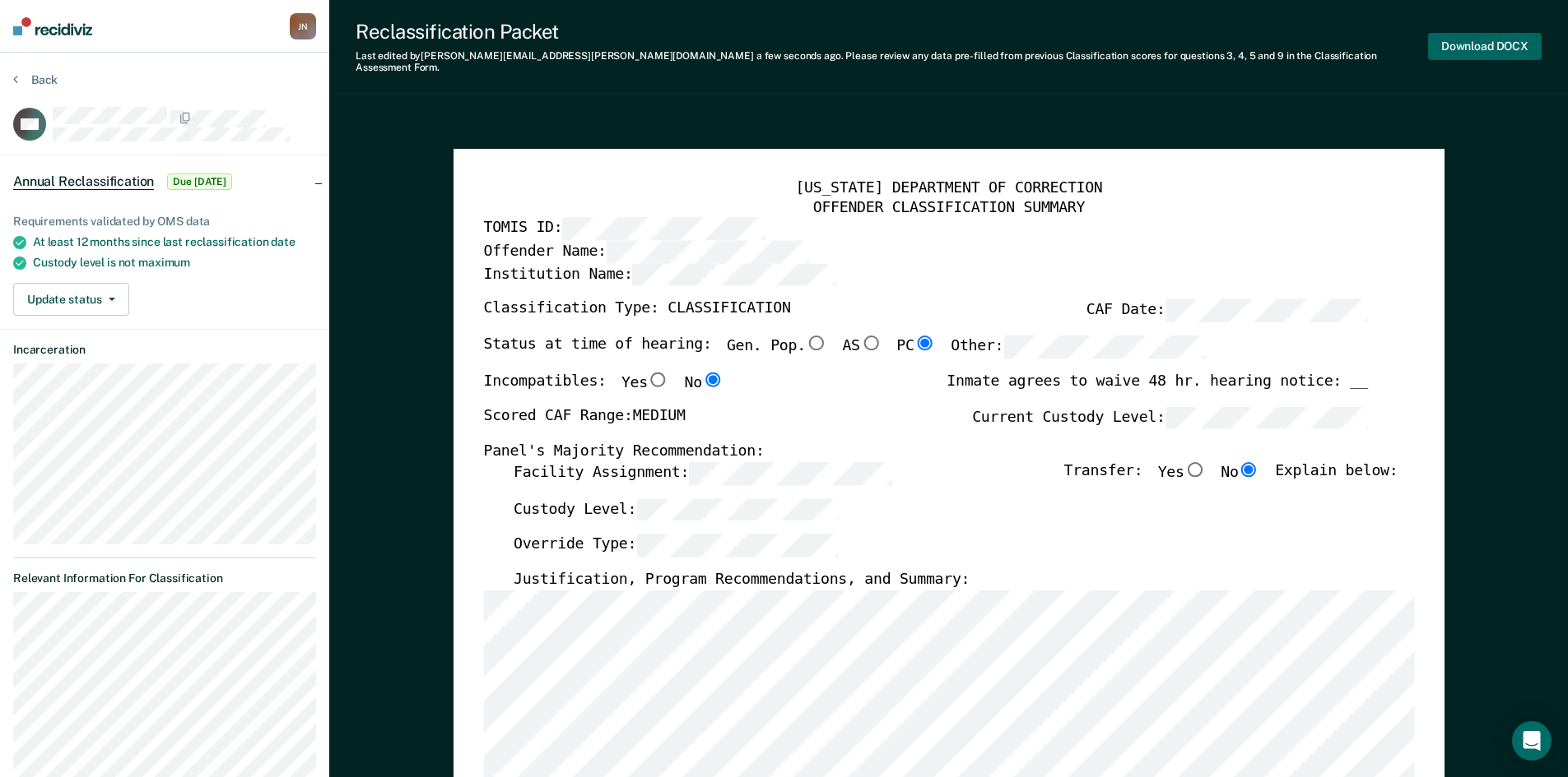
click at [1481, 34] on button "Download DOCX" at bounding box center [1484, 46] width 113 height 27
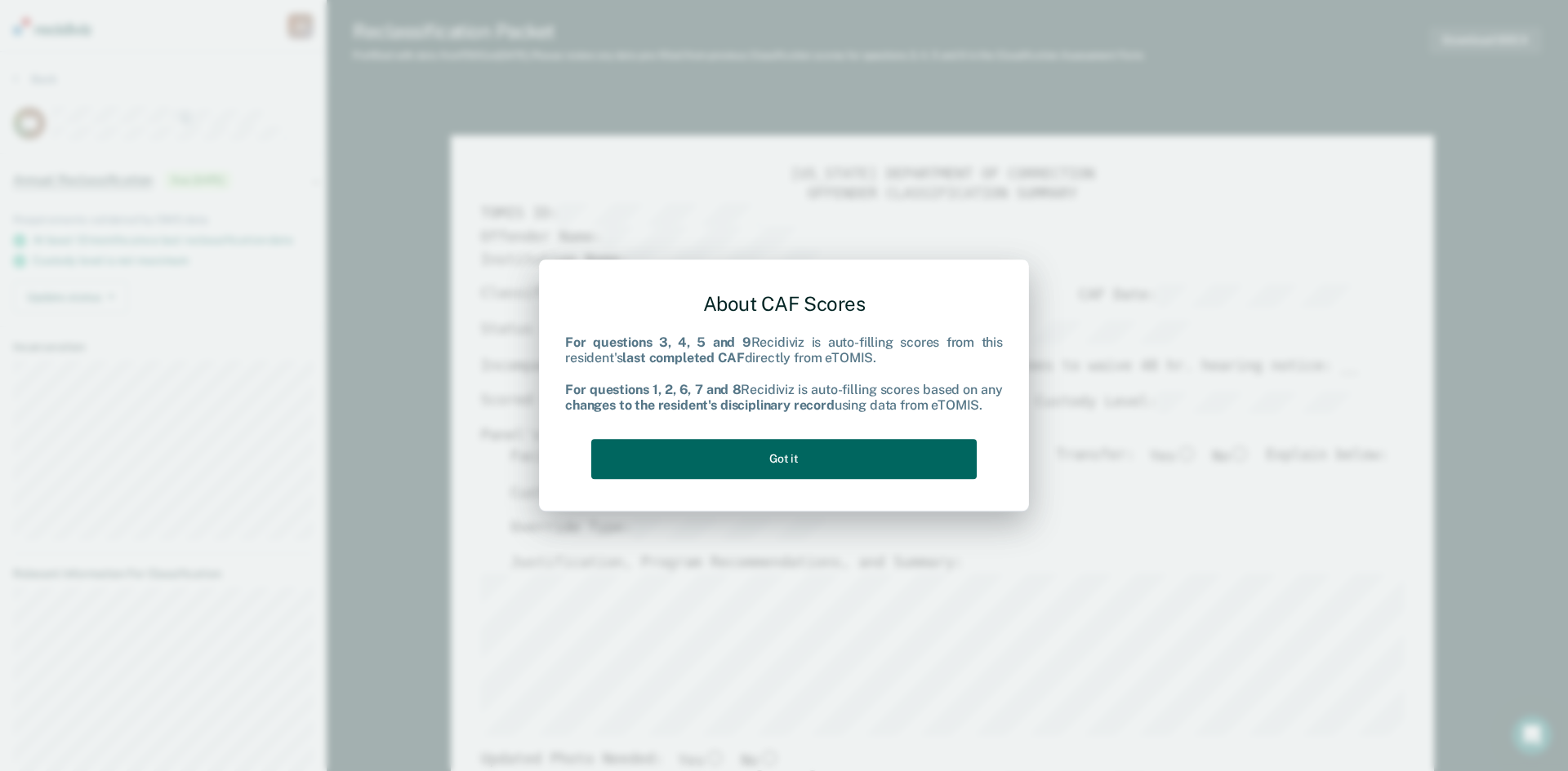
click at [796, 463] on button "Got it" at bounding box center [784, 459] width 386 height 40
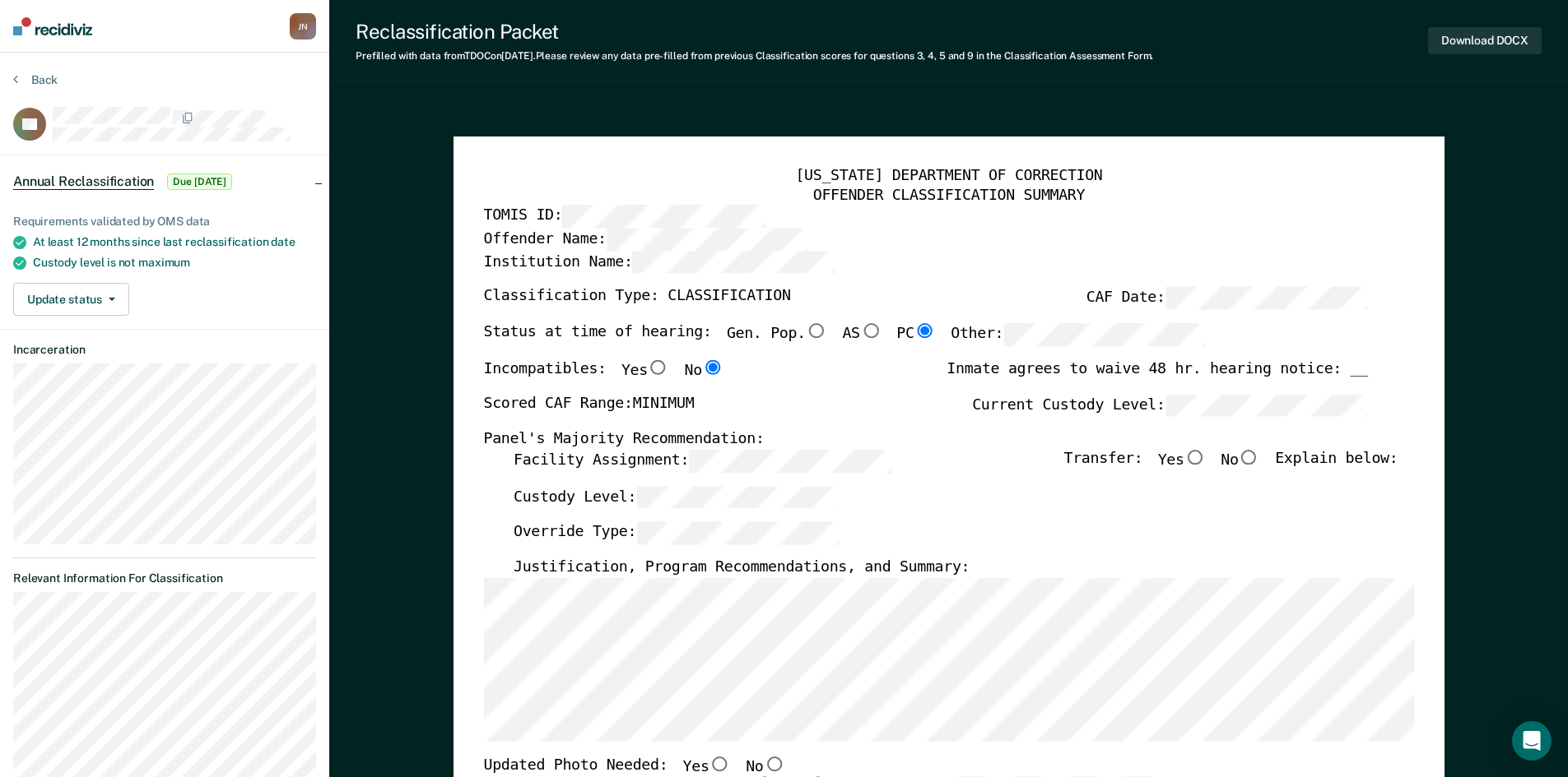
click at [1259, 459] on input "No" at bounding box center [1248, 457] width 22 height 14
type textarea "x"
radio input "true"
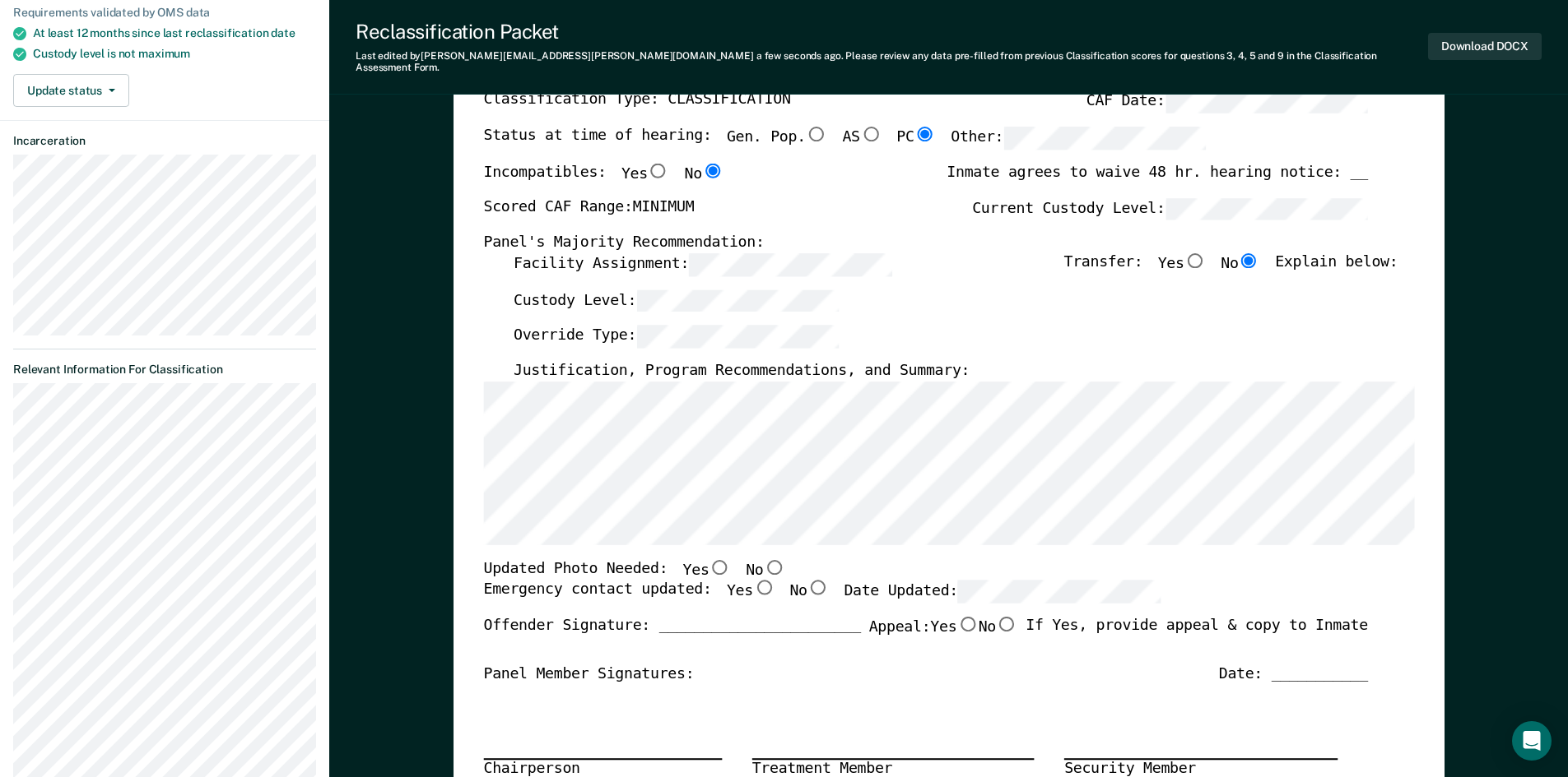
scroll to position [247, 0]
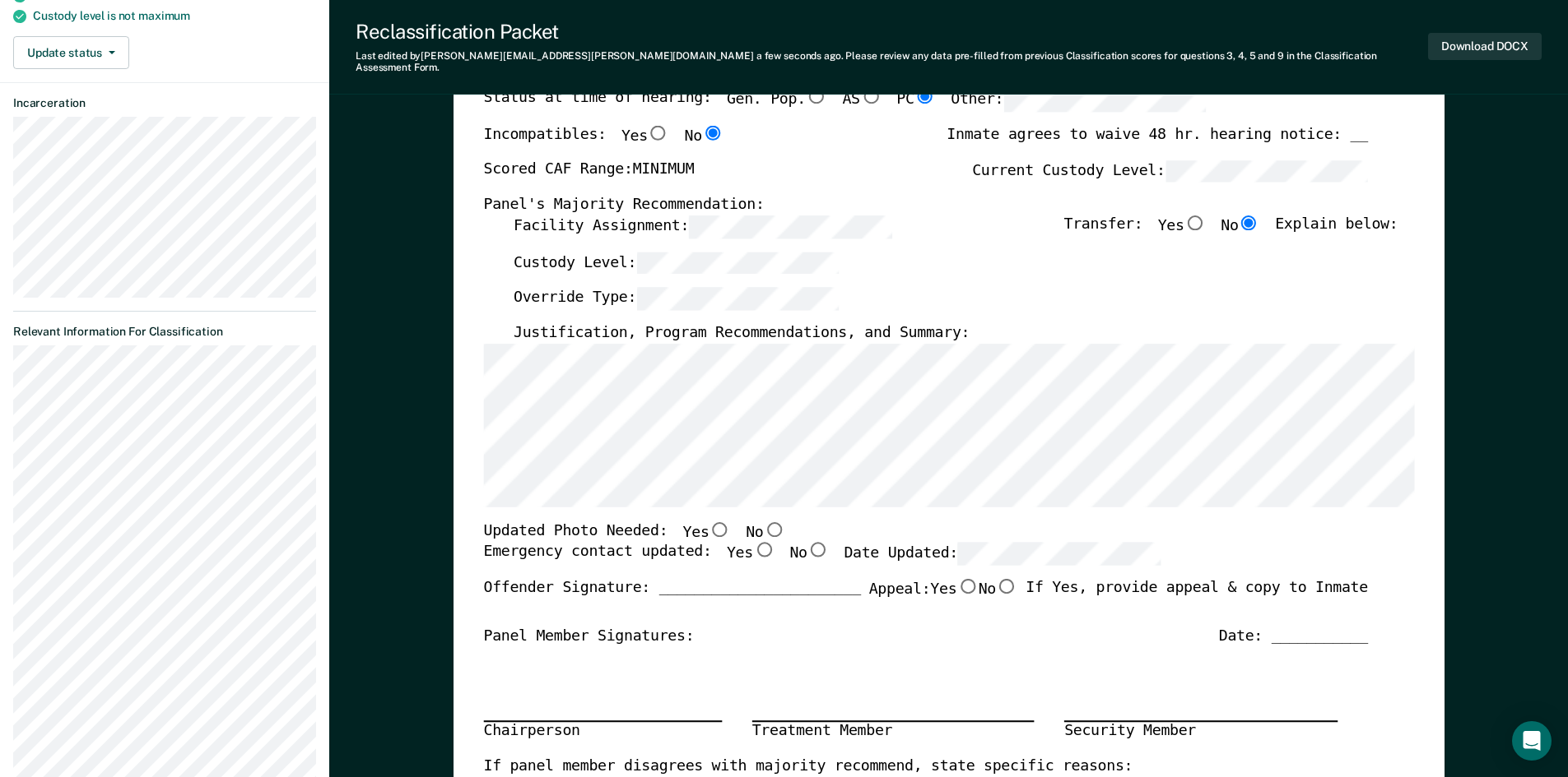
click at [752, 543] on input "Yes" at bounding box center [763, 551] width 22 height 14
type textarea "x"
radio input "true"
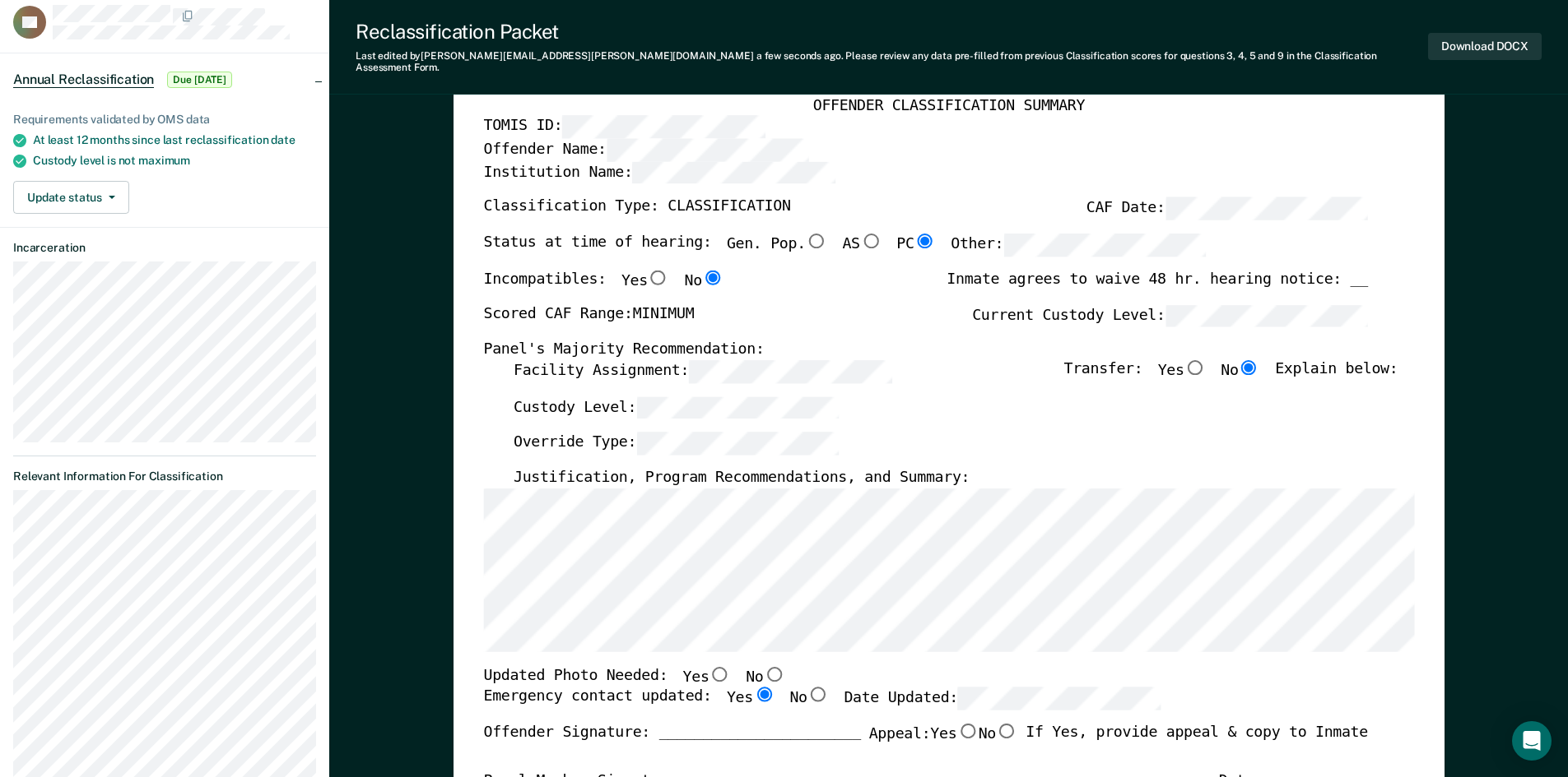
scroll to position [0, 0]
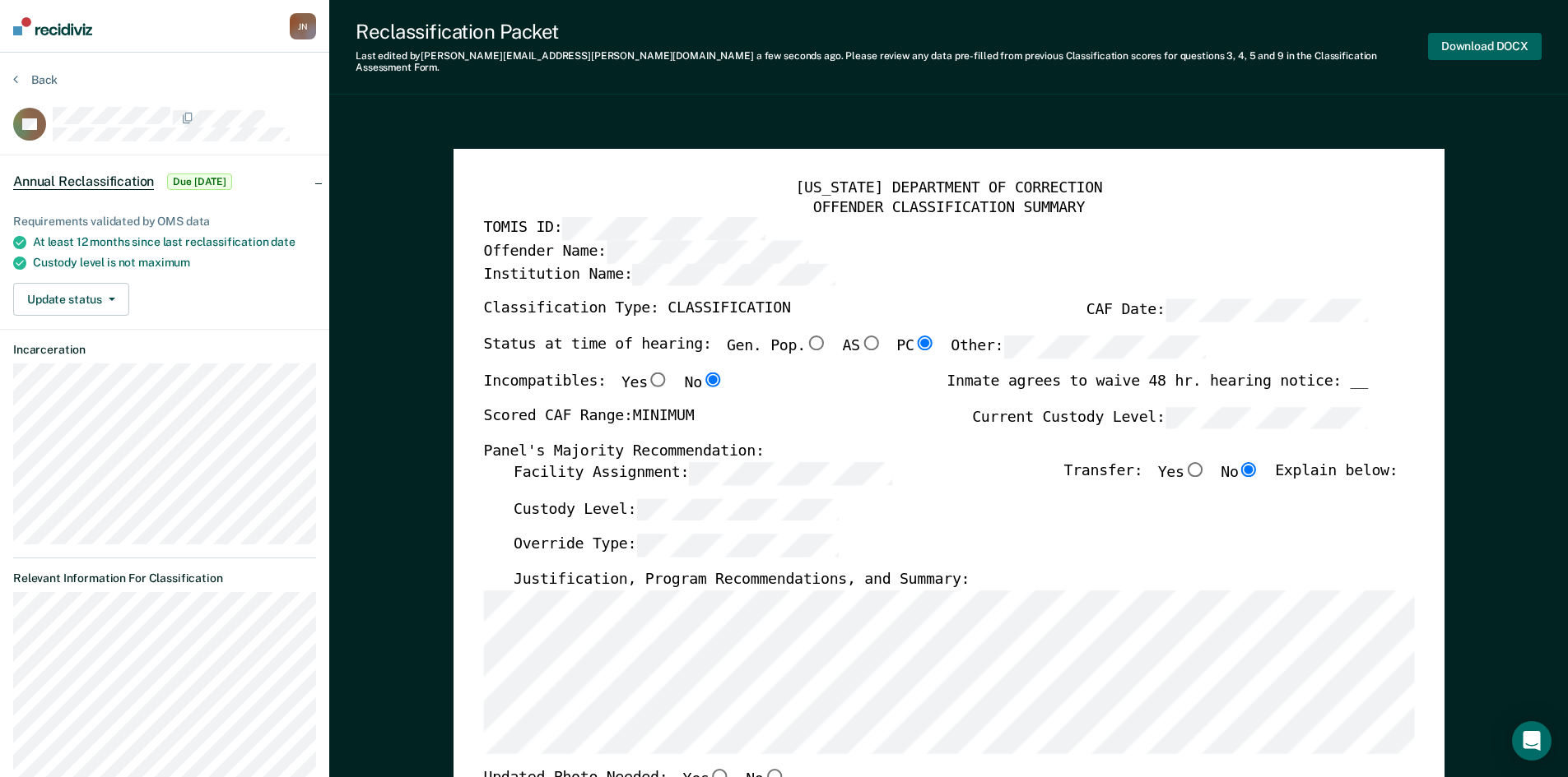
click at [1470, 39] on button "Download DOCX" at bounding box center [1484, 46] width 113 height 27
type textarea "x"
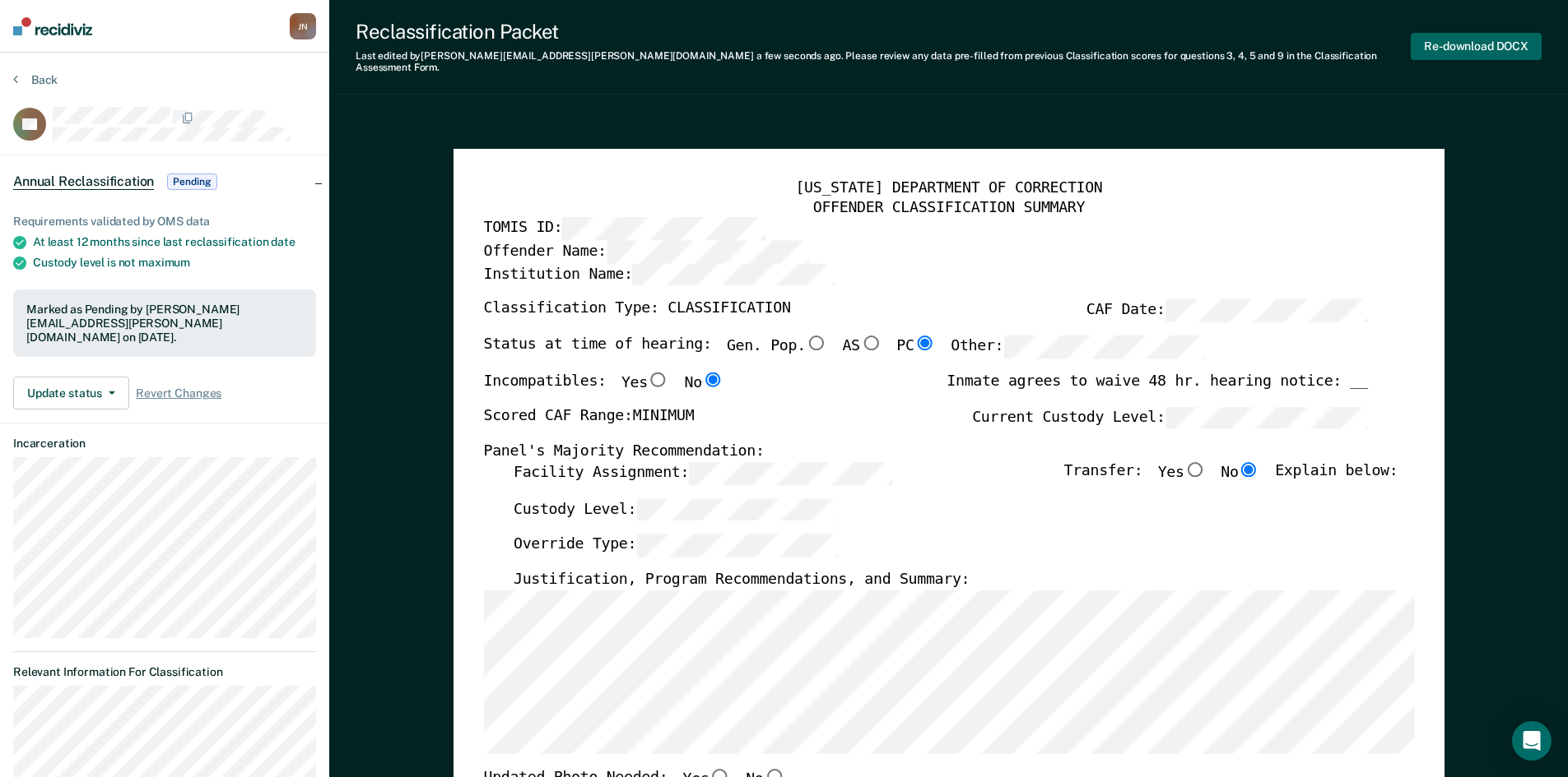
click at [1441, 42] on button "Re-download DOCX" at bounding box center [1476, 46] width 130 height 27
click at [21, 81] on button "Back" at bounding box center [35, 80] width 44 height 14
